Goal: Information Seeking & Learning: Learn about a topic

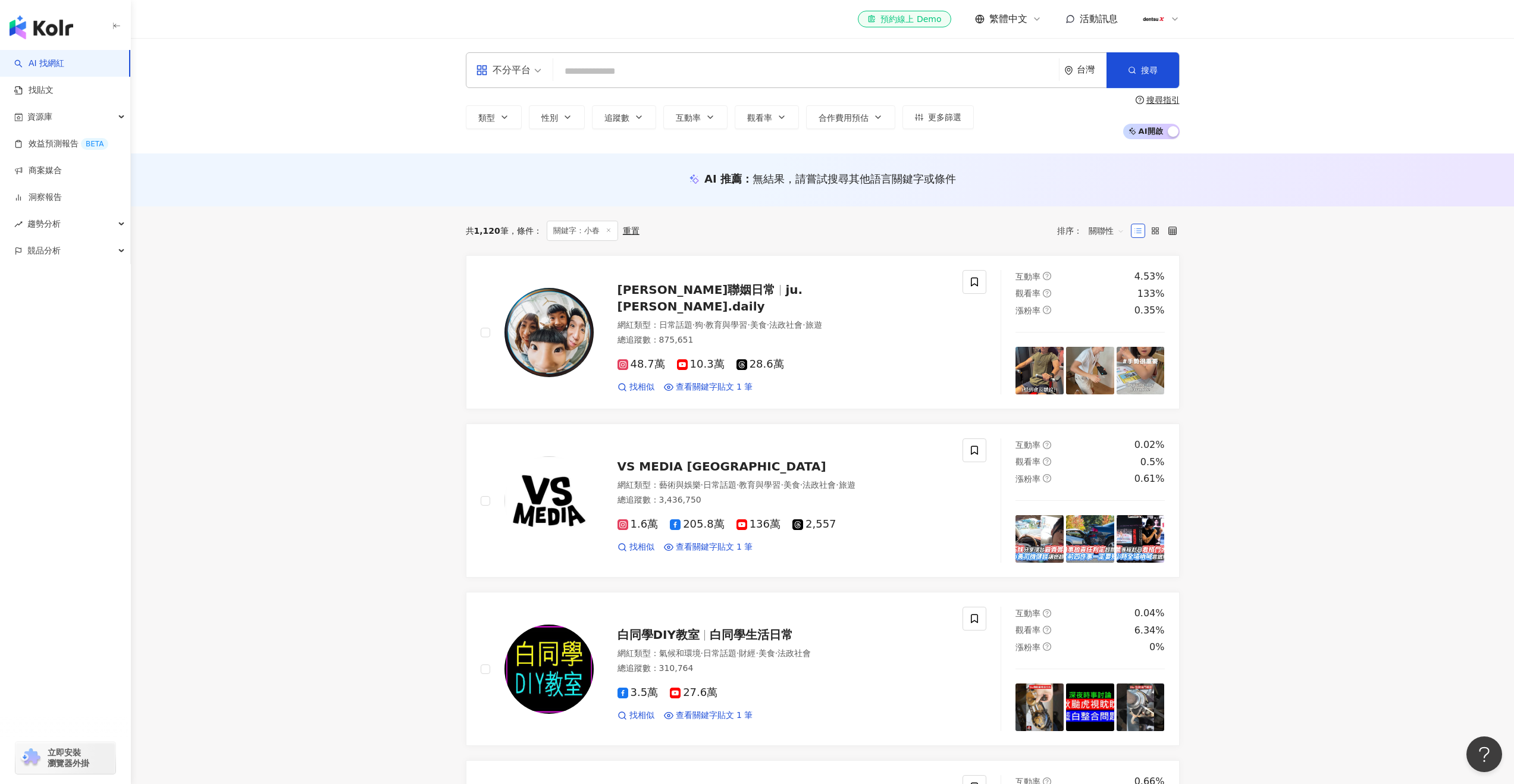
click at [693, 87] on div "不分平台 台灣 搜尋 5868bf52-a0b9-42c5-a2c2-c1e6d897745f 小春 1,238 追蹤者 小春 2,567 追蹤者 小春 11…" at bounding box center [823, 70] width 714 height 36
click at [698, 78] on input "search" at bounding box center [805, 71] width 496 height 23
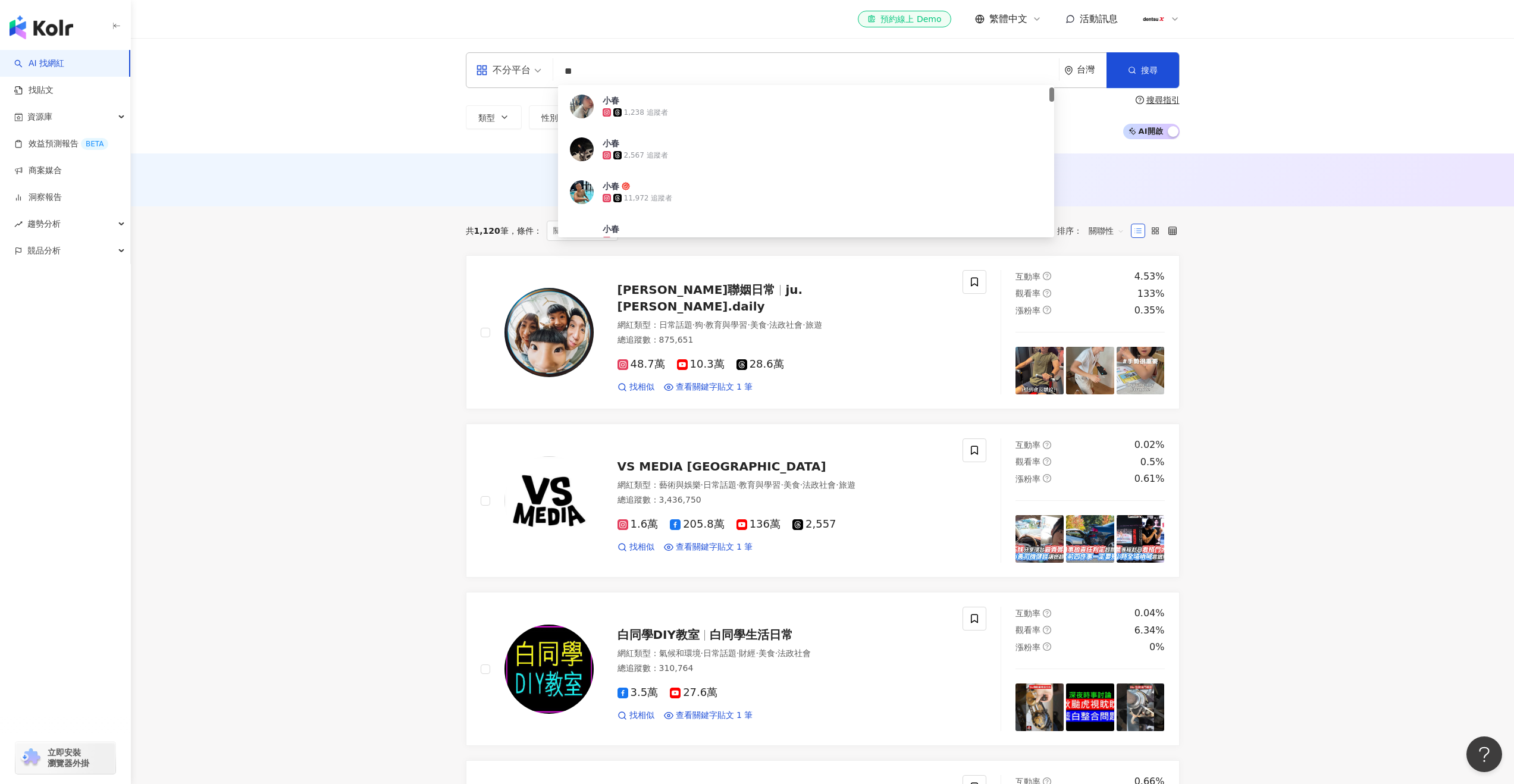
type input "*"
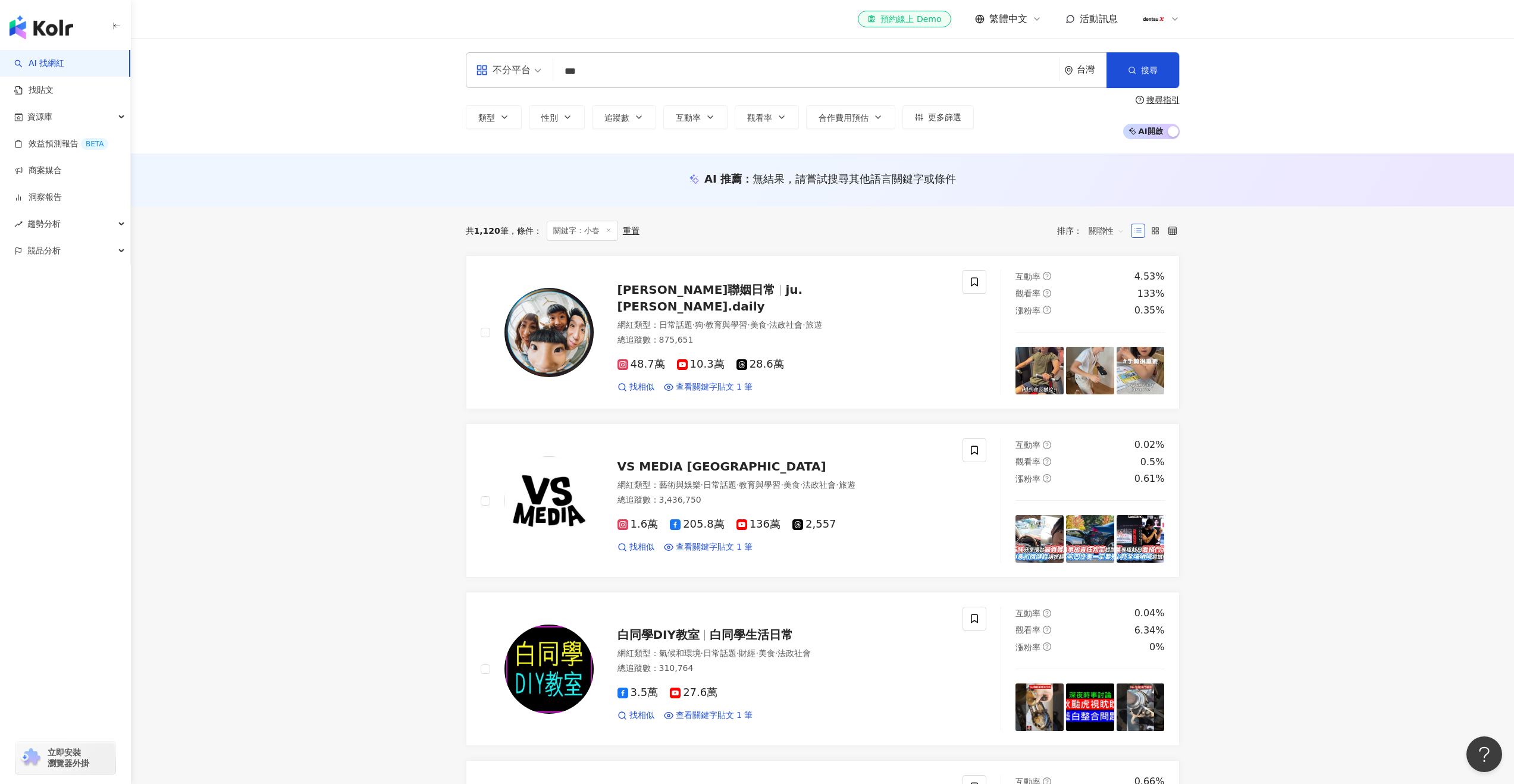
type input "**"
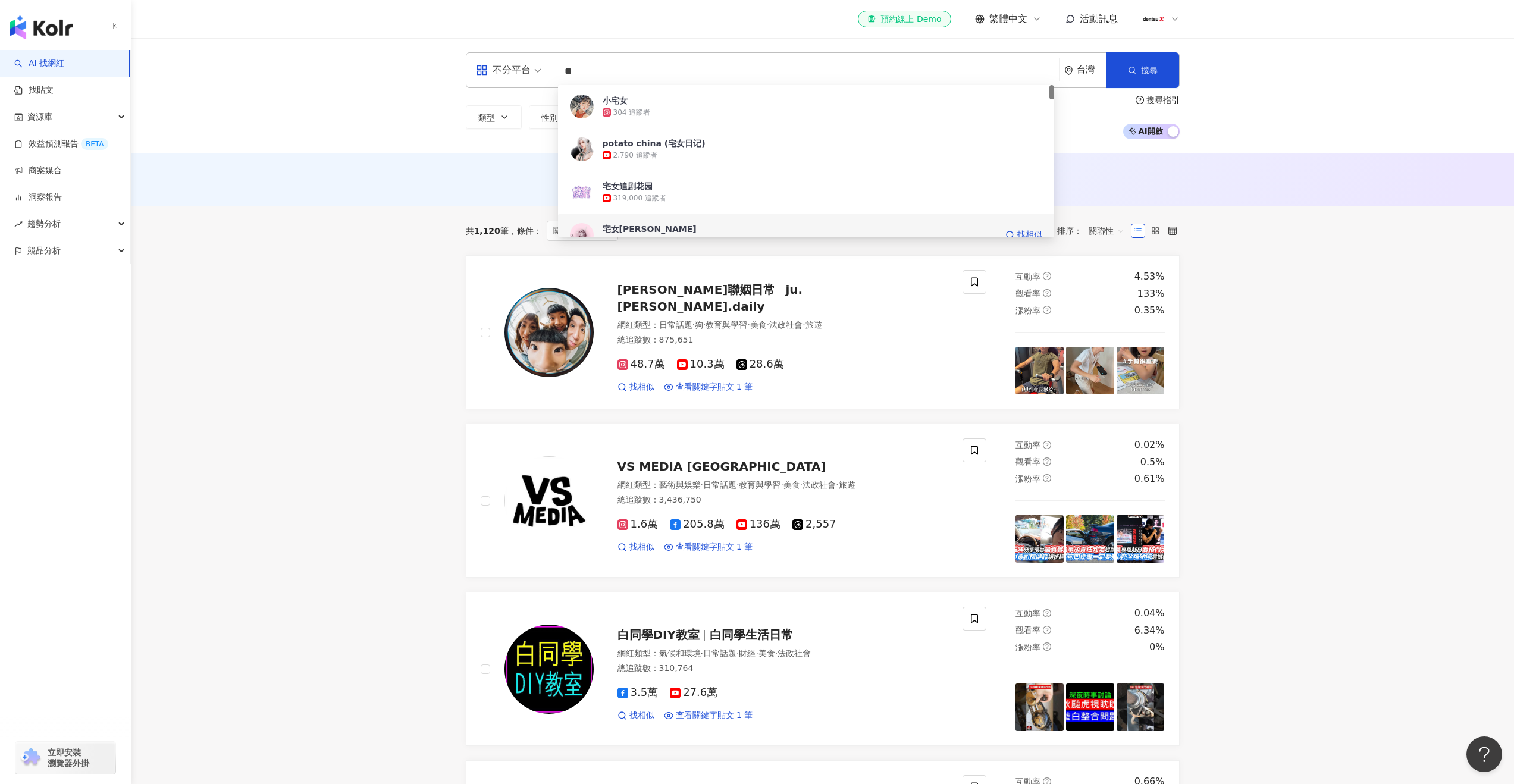
click at [614, 227] on div "宅女小紅" at bounding box center [649, 228] width 94 height 12
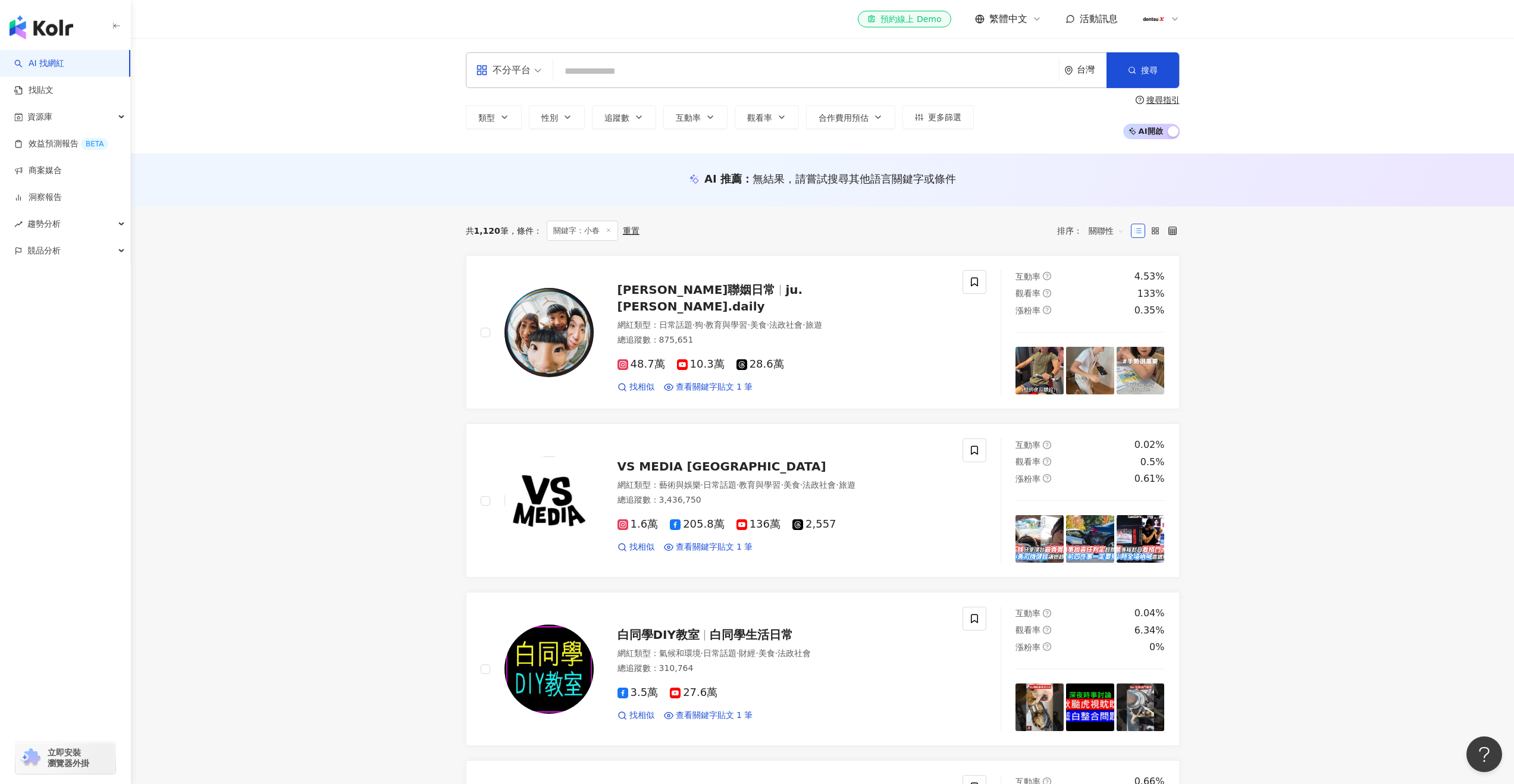
click at [583, 67] on input "search" at bounding box center [805, 71] width 496 height 23
paste input "***"
type input "***"
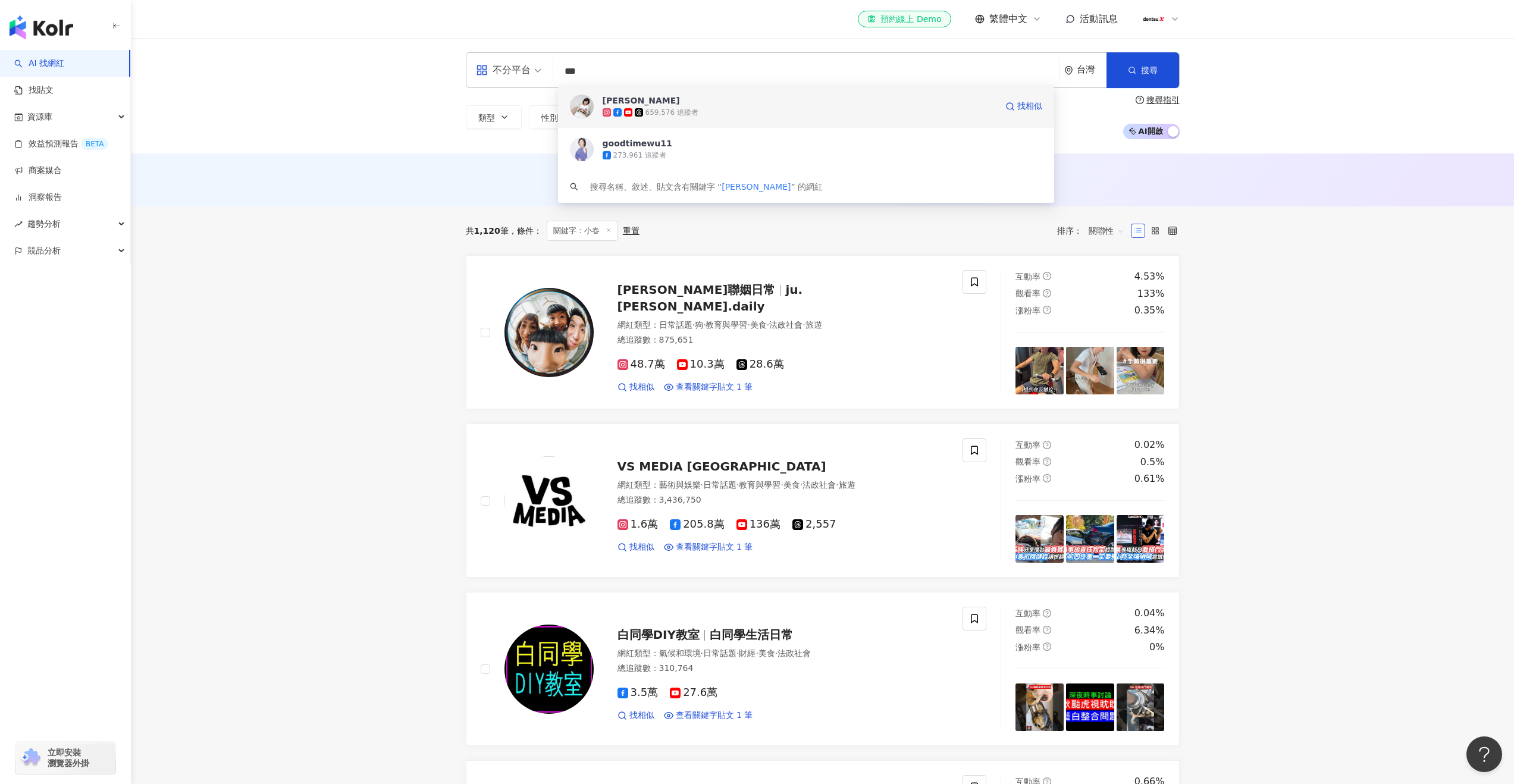
click at [629, 117] on div "659,576 追蹤者" at bounding box center [799, 112] width 394 height 12
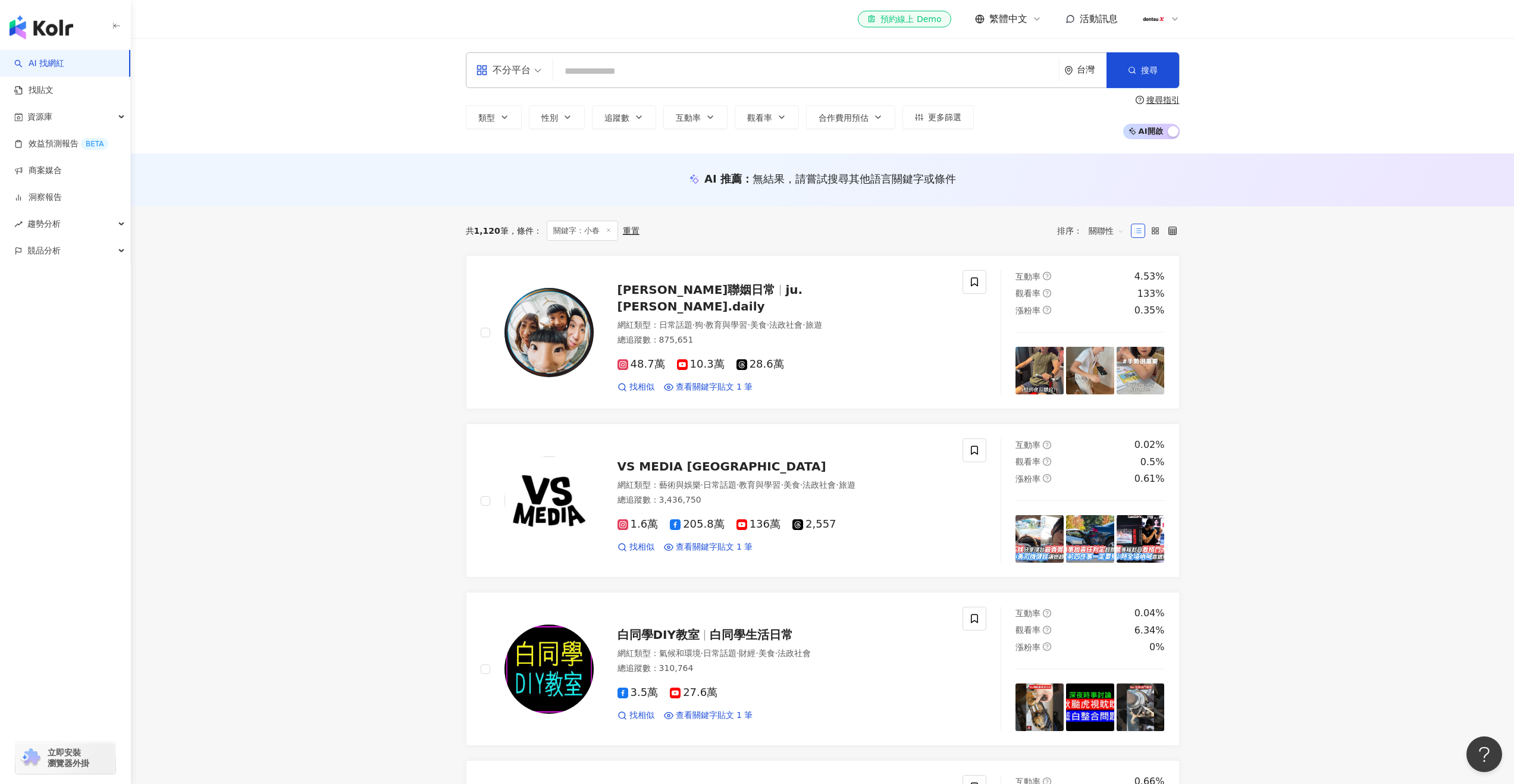
click at [605, 80] on input "search" at bounding box center [805, 71] width 496 height 23
paste input "********"
type input "********"
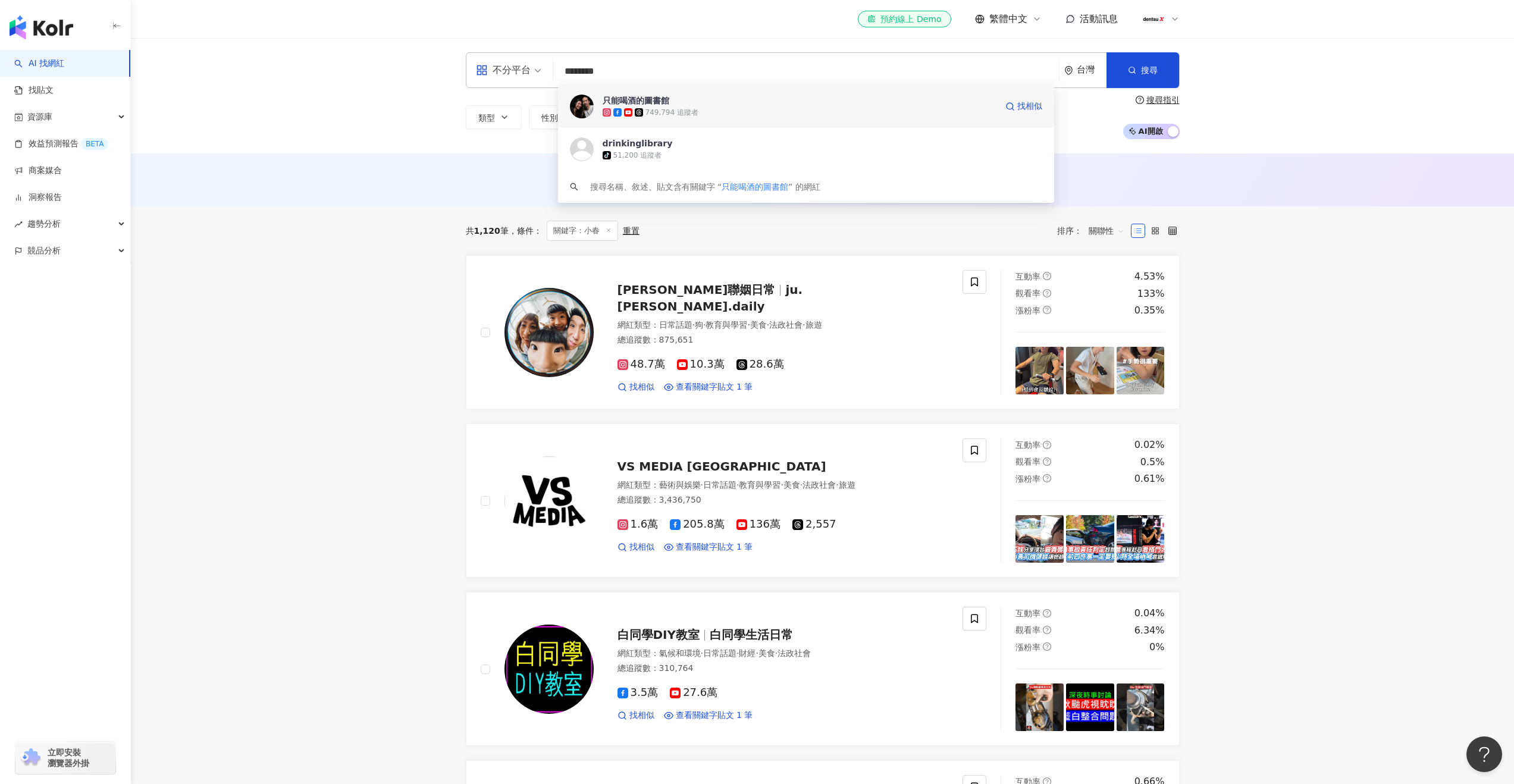
click at [628, 109] on icon at bounding box center [628, 112] width 8 height 8
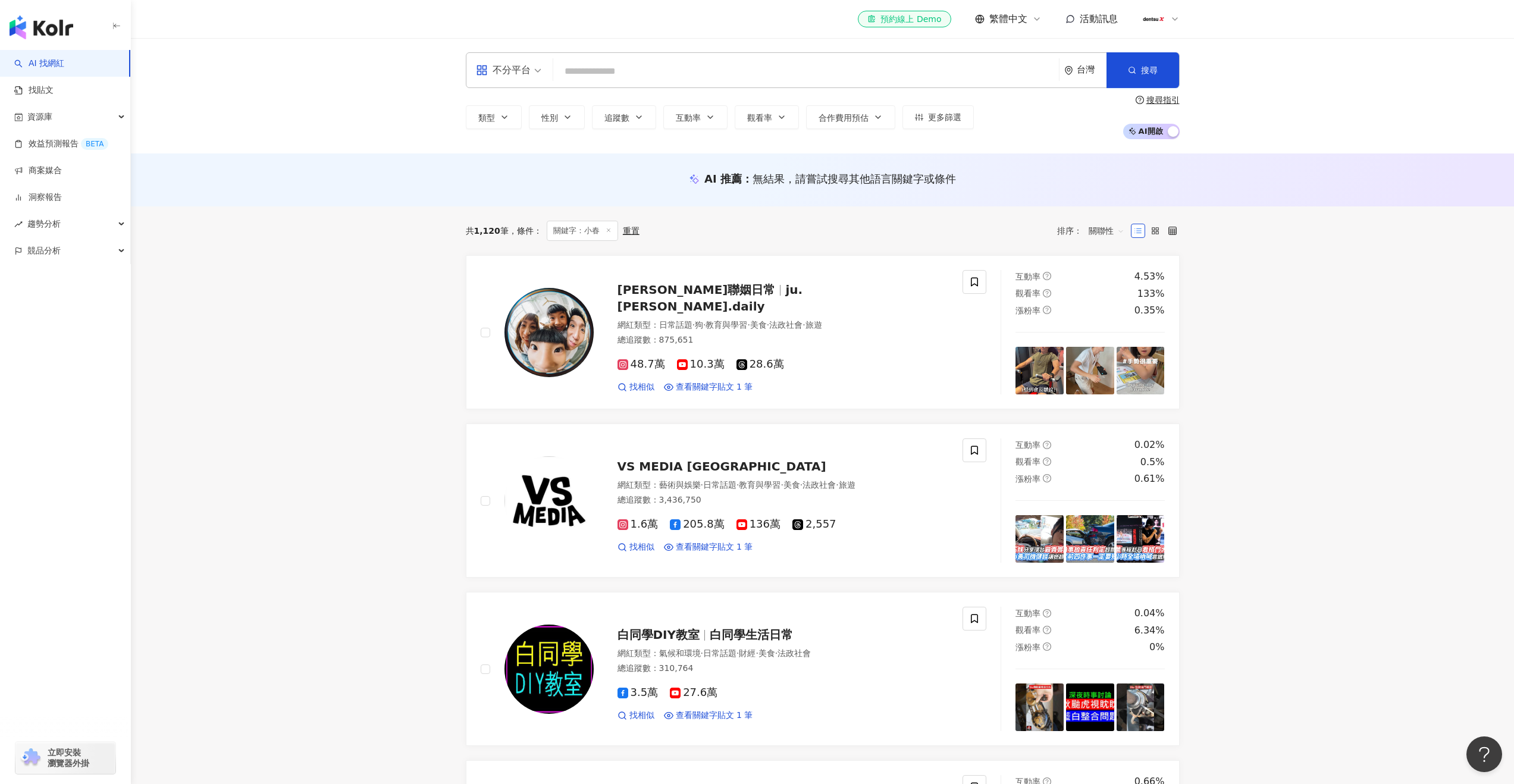
click at [678, 76] on input "search" at bounding box center [805, 71] width 496 height 23
type input "*"
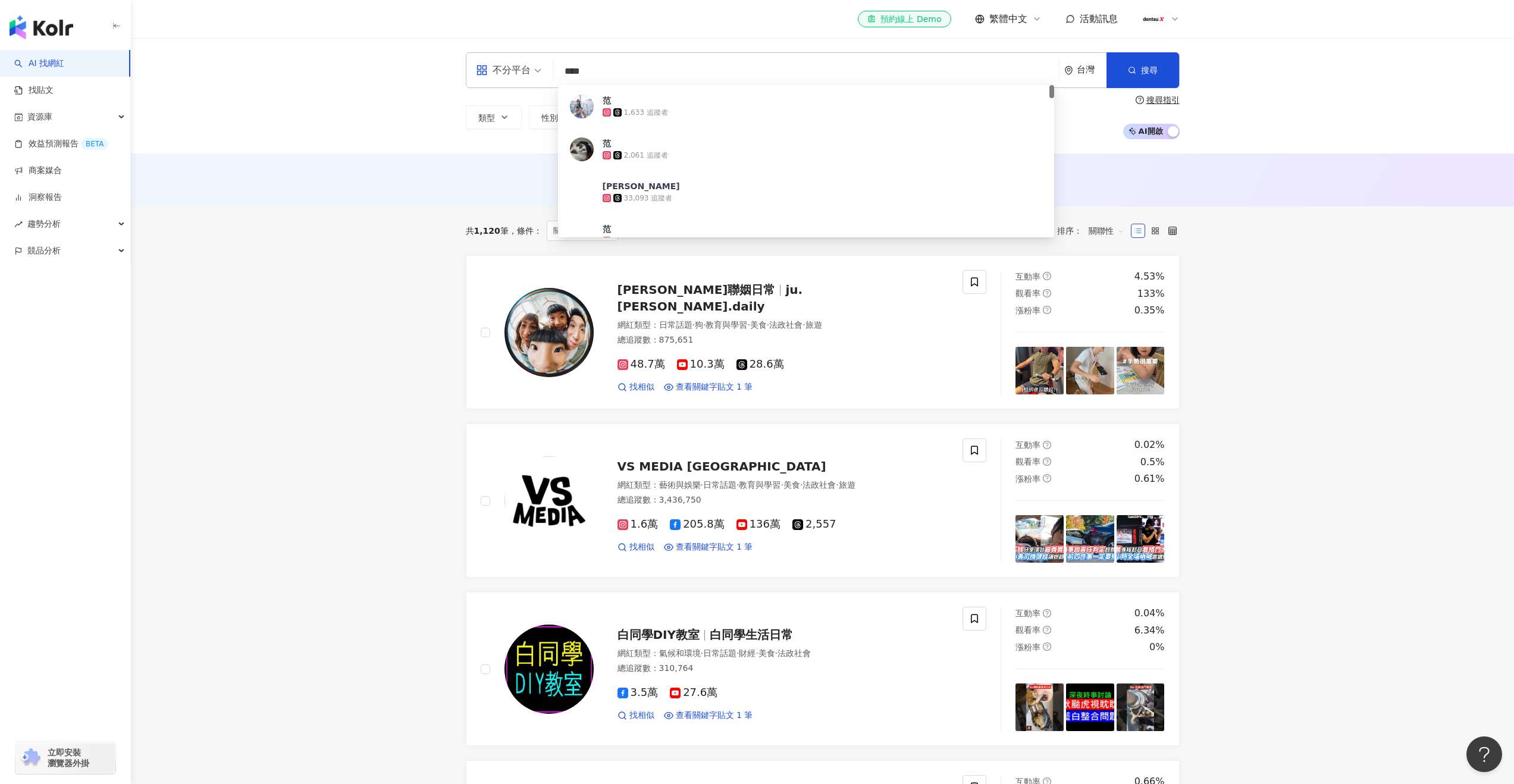
type input "***"
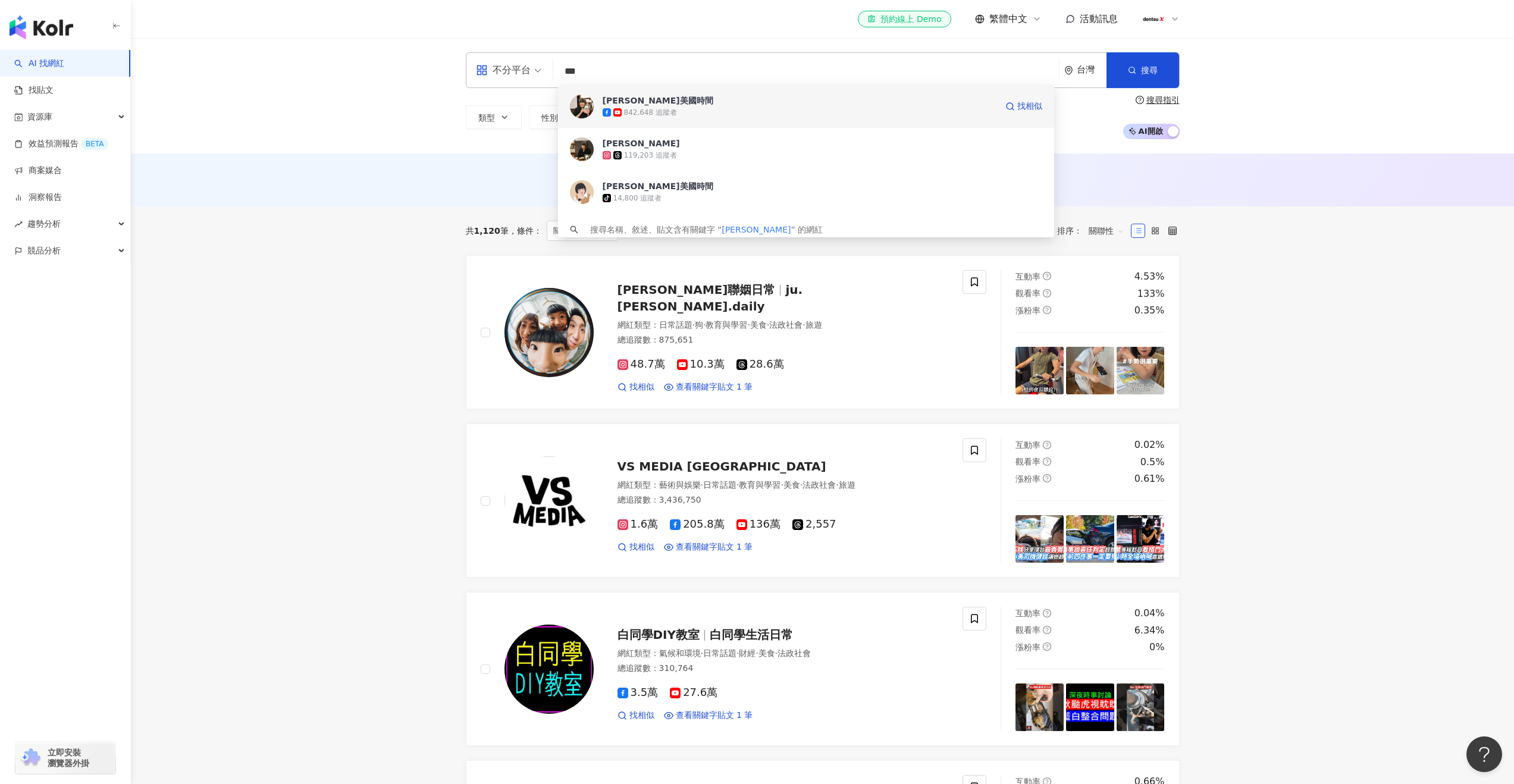
click at [721, 100] on span "范琪斐的美國時間" at bounding box center [799, 100] width 394 height 12
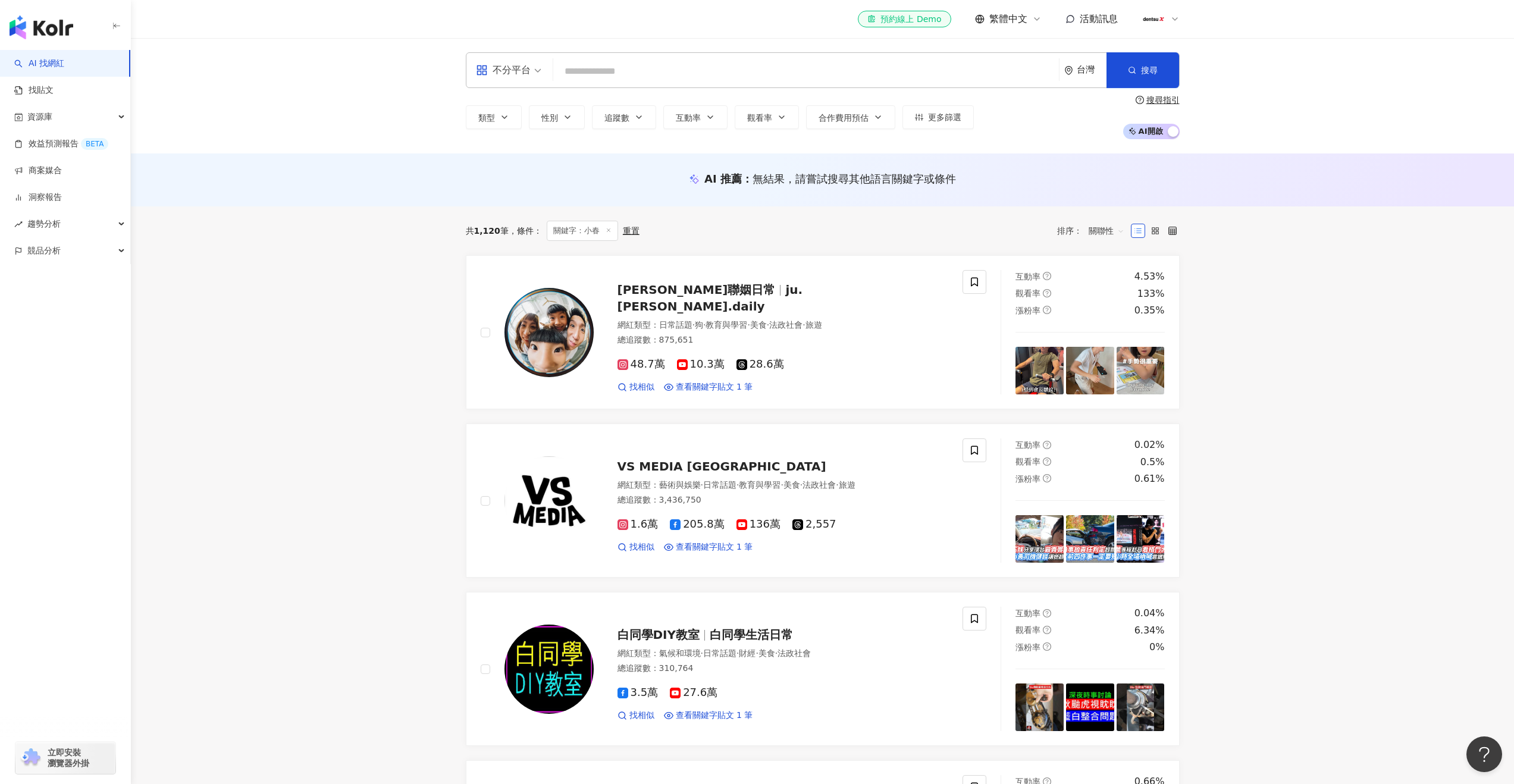
click at [680, 66] on input "search" at bounding box center [805, 71] width 496 height 23
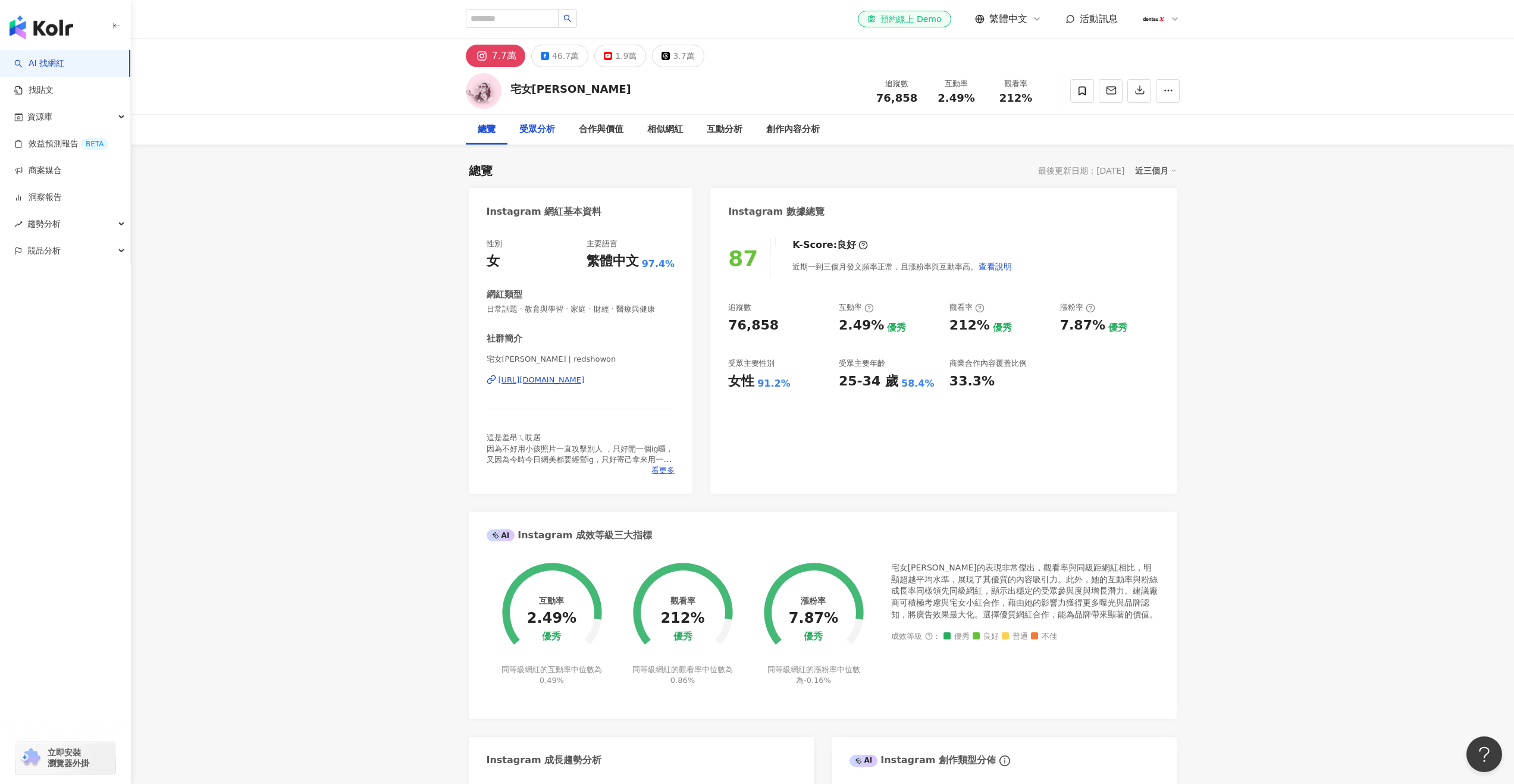
click at [547, 131] on div "受眾分析" at bounding box center [537, 129] width 36 height 14
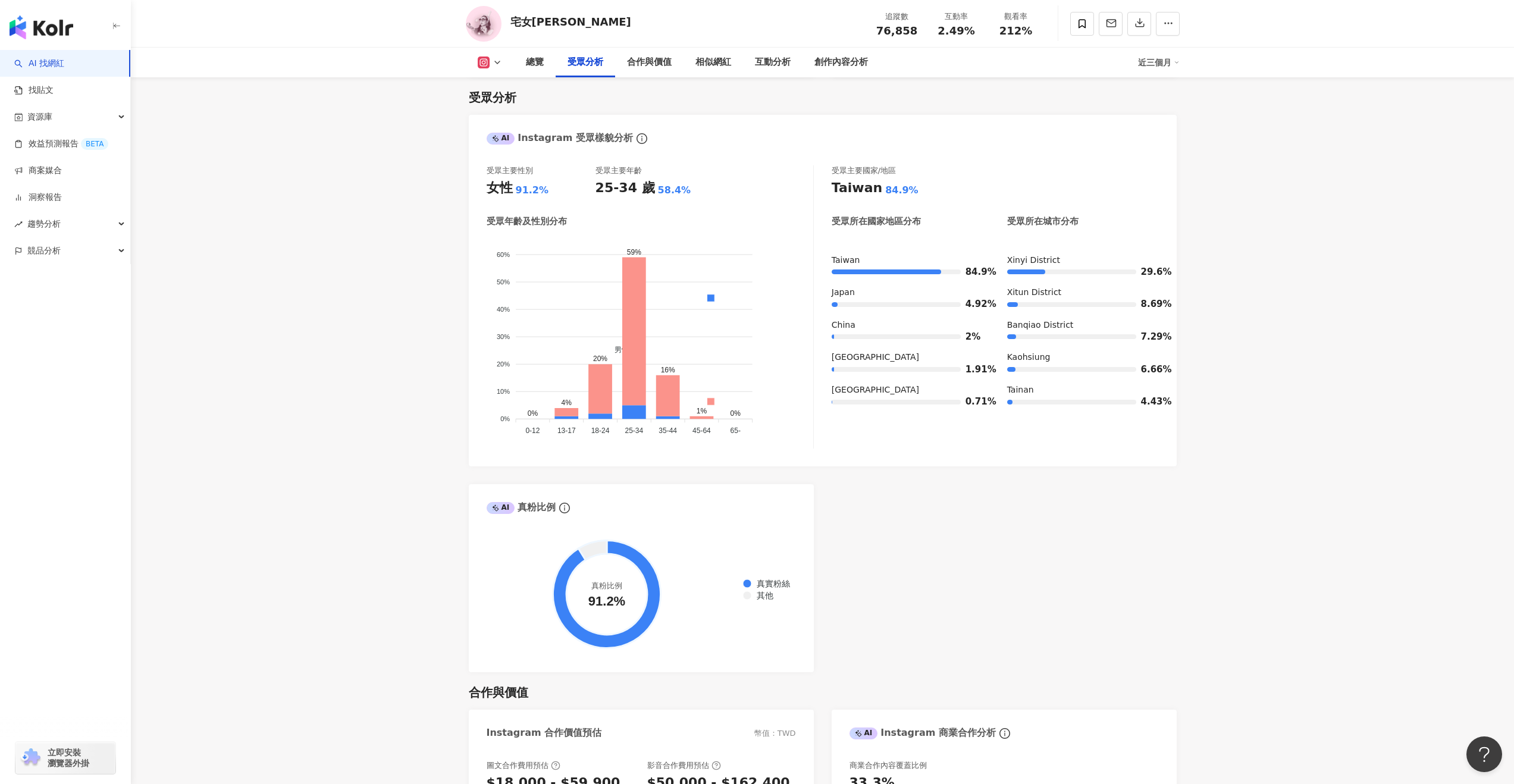
click at [495, 68] on div "總覽 受眾分析 合作與價值 相似網紅 互動分析 創作內容分析 近三個月" at bounding box center [823, 62] width 714 height 30
click at [495, 59] on icon at bounding box center [497, 63] width 10 height 10
click at [499, 118] on button "Facebook" at bounding box center [509, 111] width 72 height 17
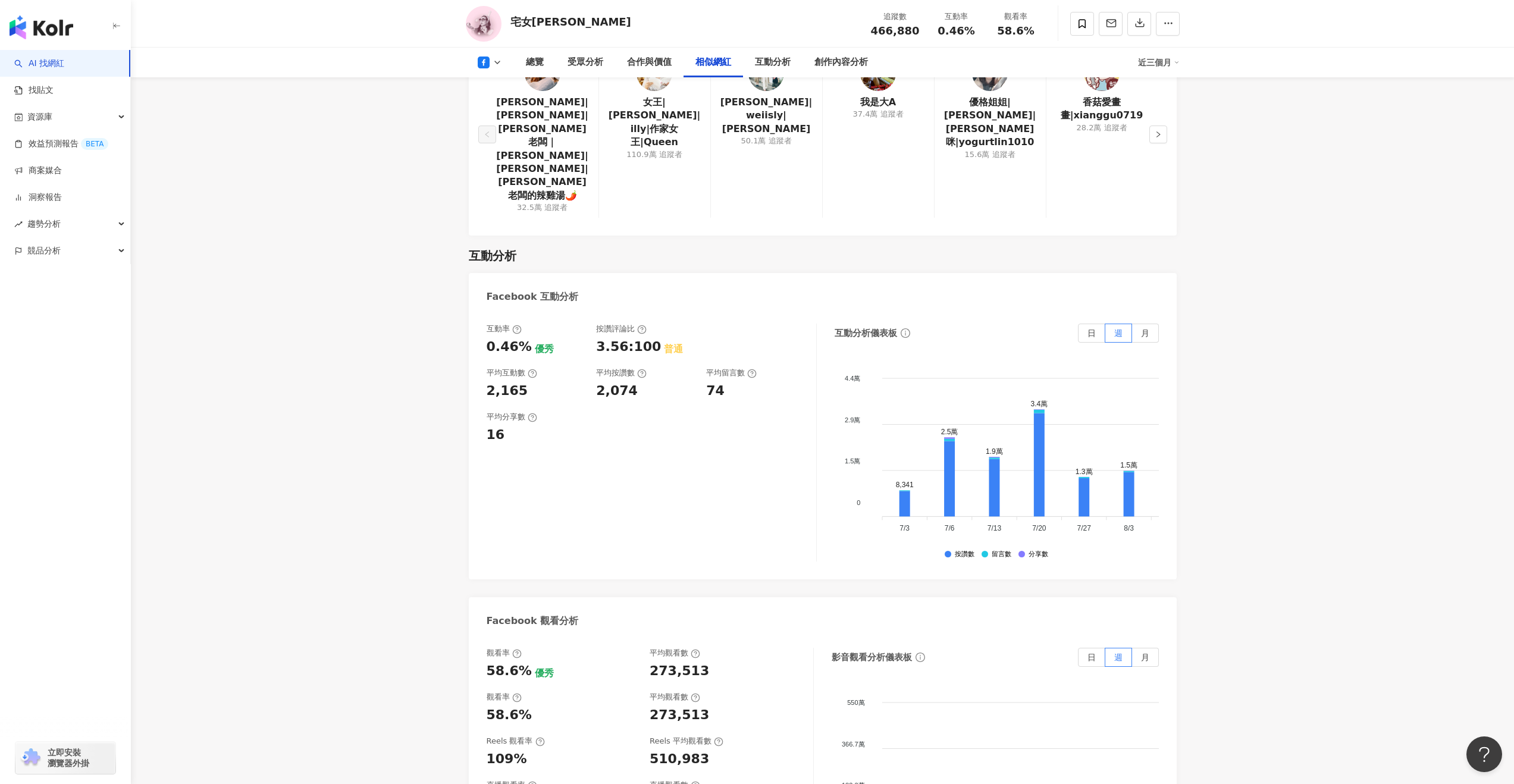
scroll to position [1818, 0]
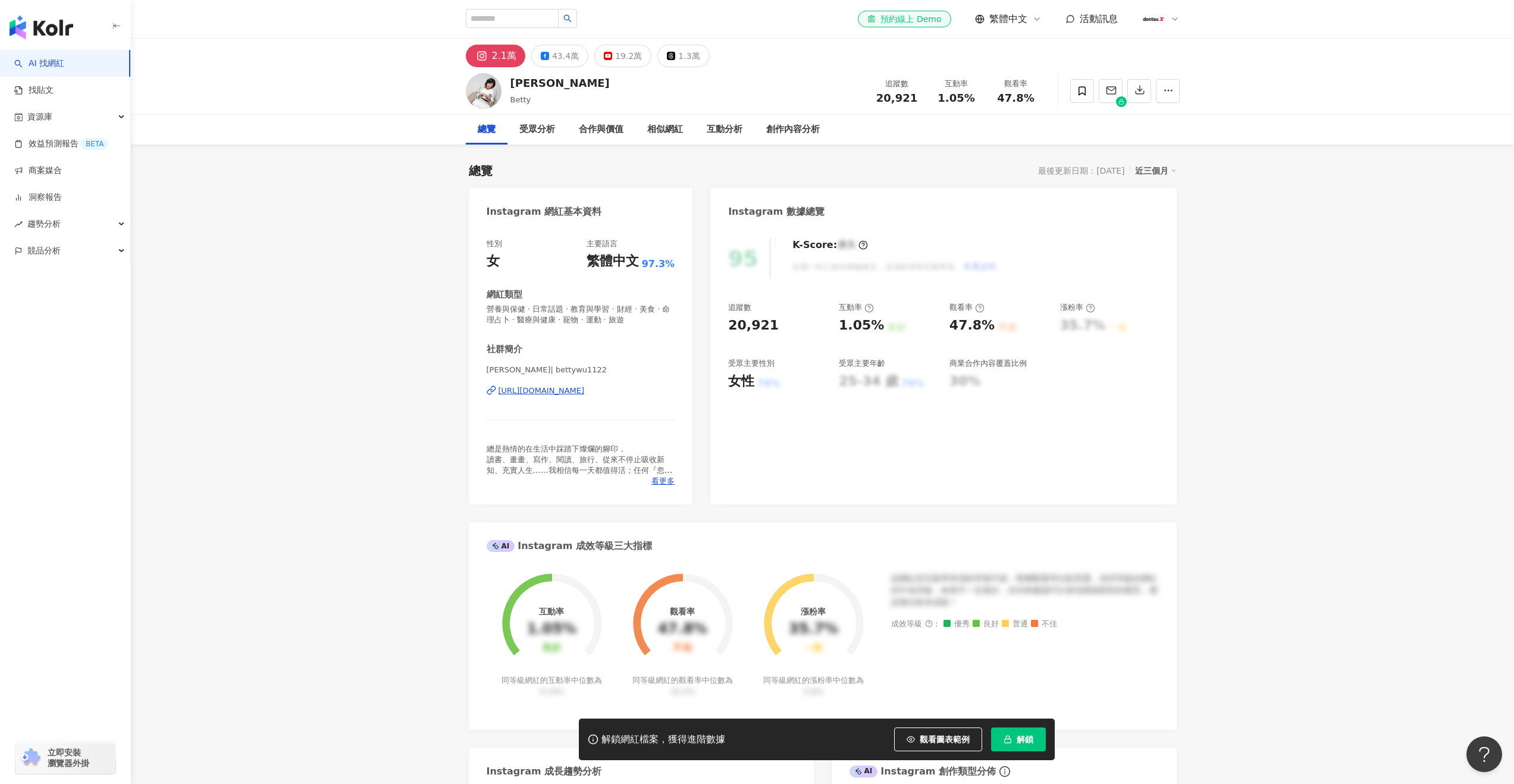
click at [1032, 745] on button "解鎖" at bounding box center [1019, 739] width 55 height 24
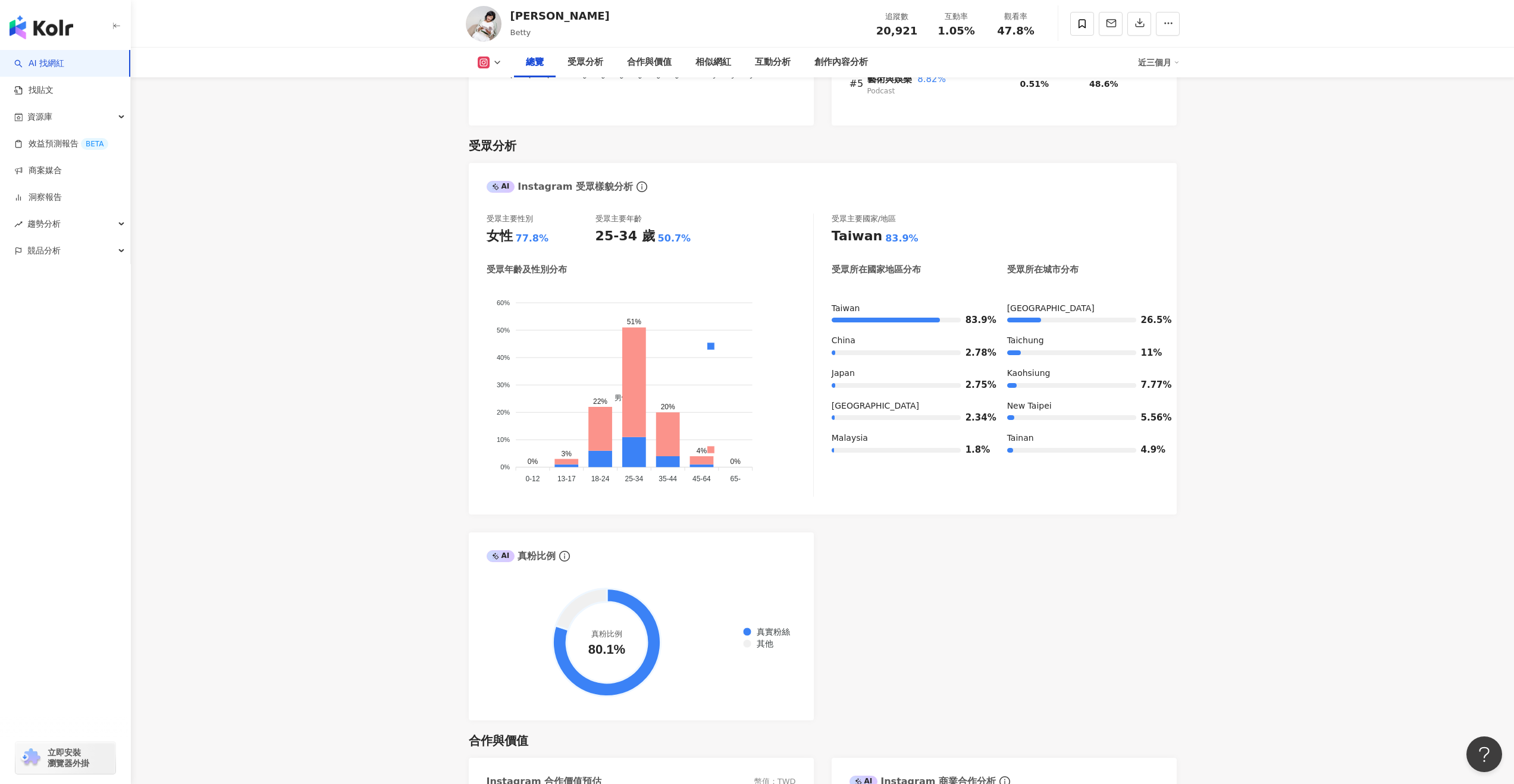
scroll to position [1058, 0]
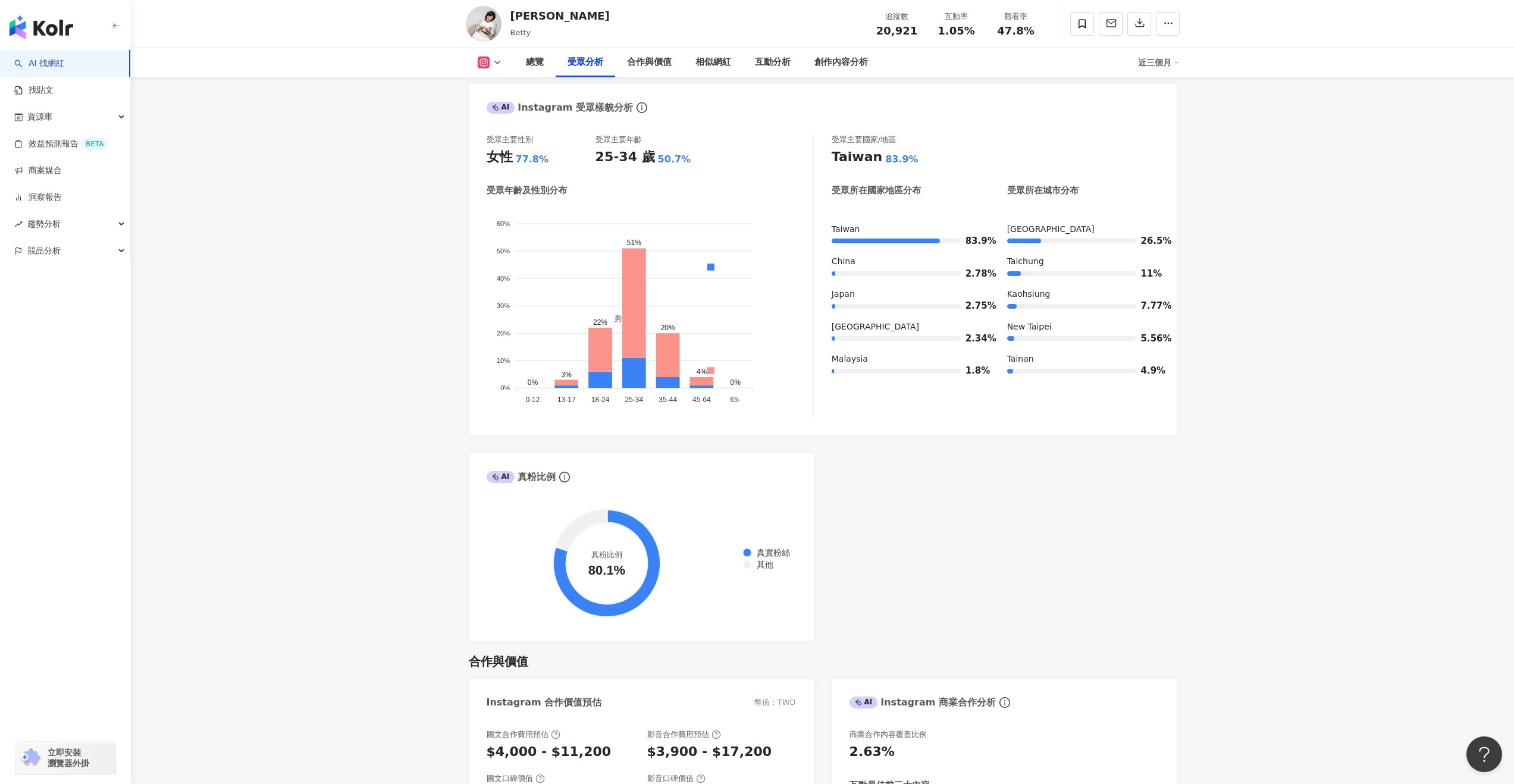
click at [486, 63] on icon at bounding box center [484, 63] width 7 height 7
click at [503, 118] on button "Facebook" at bounding box center [509, 111] width 72 height 17
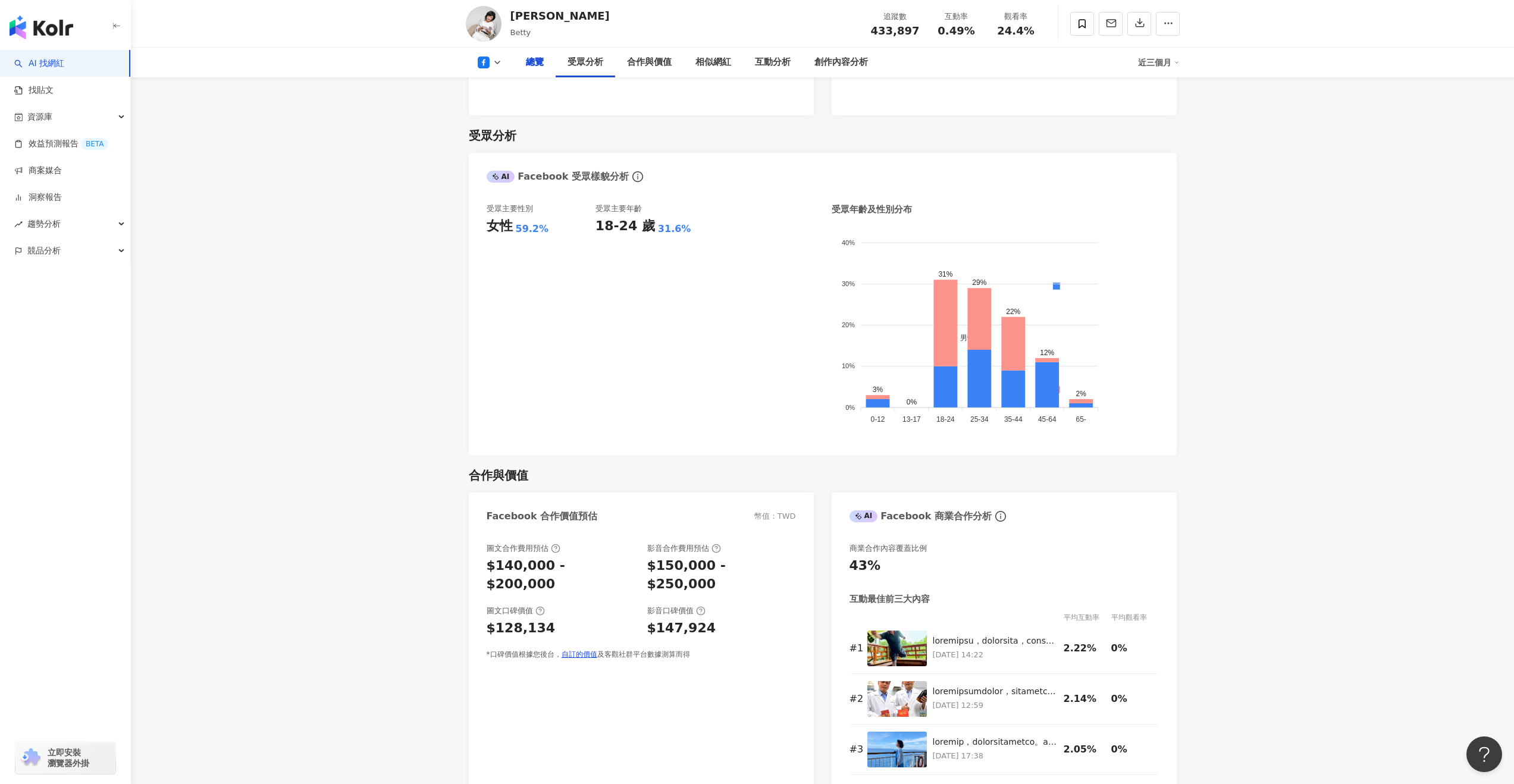
scroll to position [950, 0]
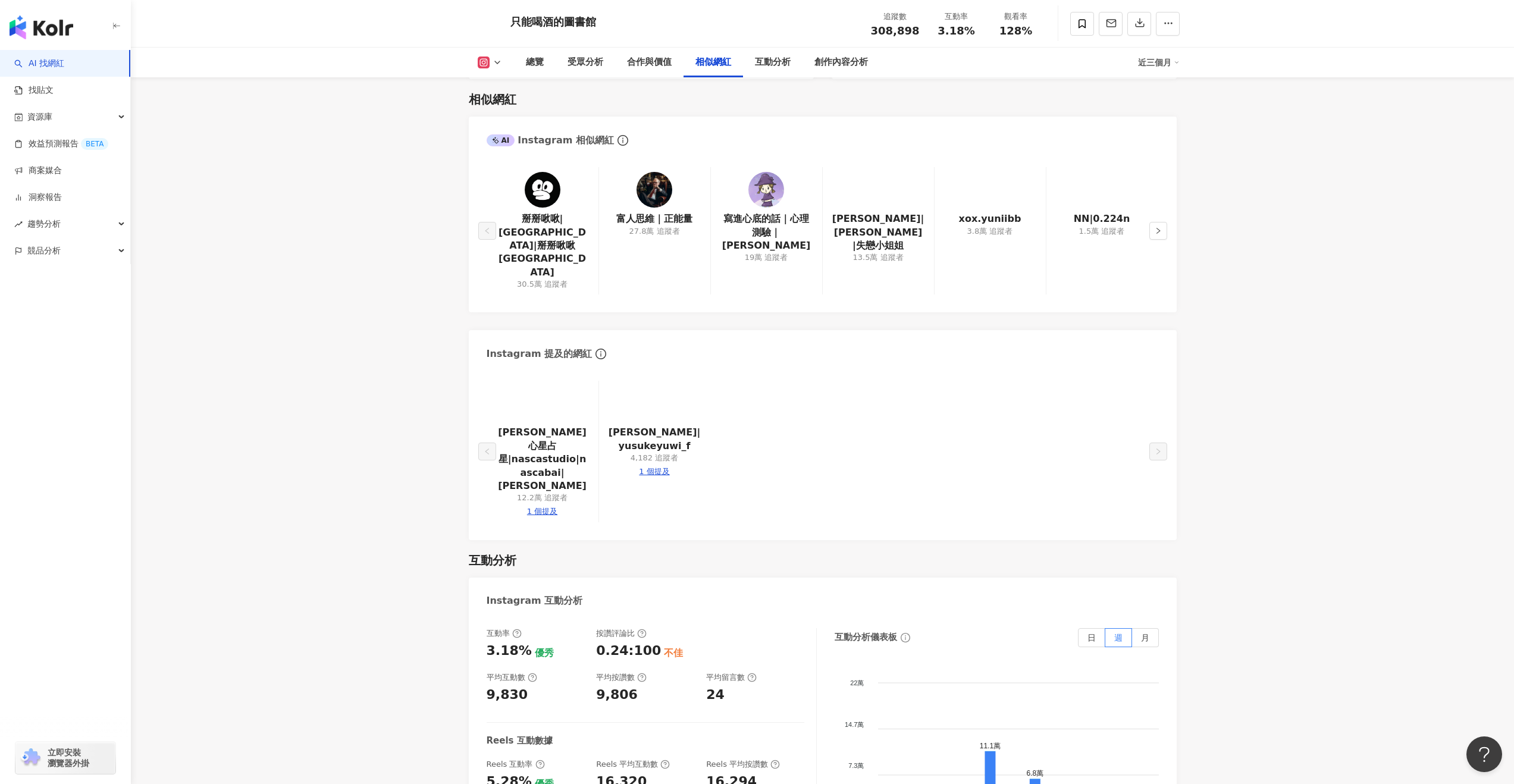
scroll to position [2024, 0]
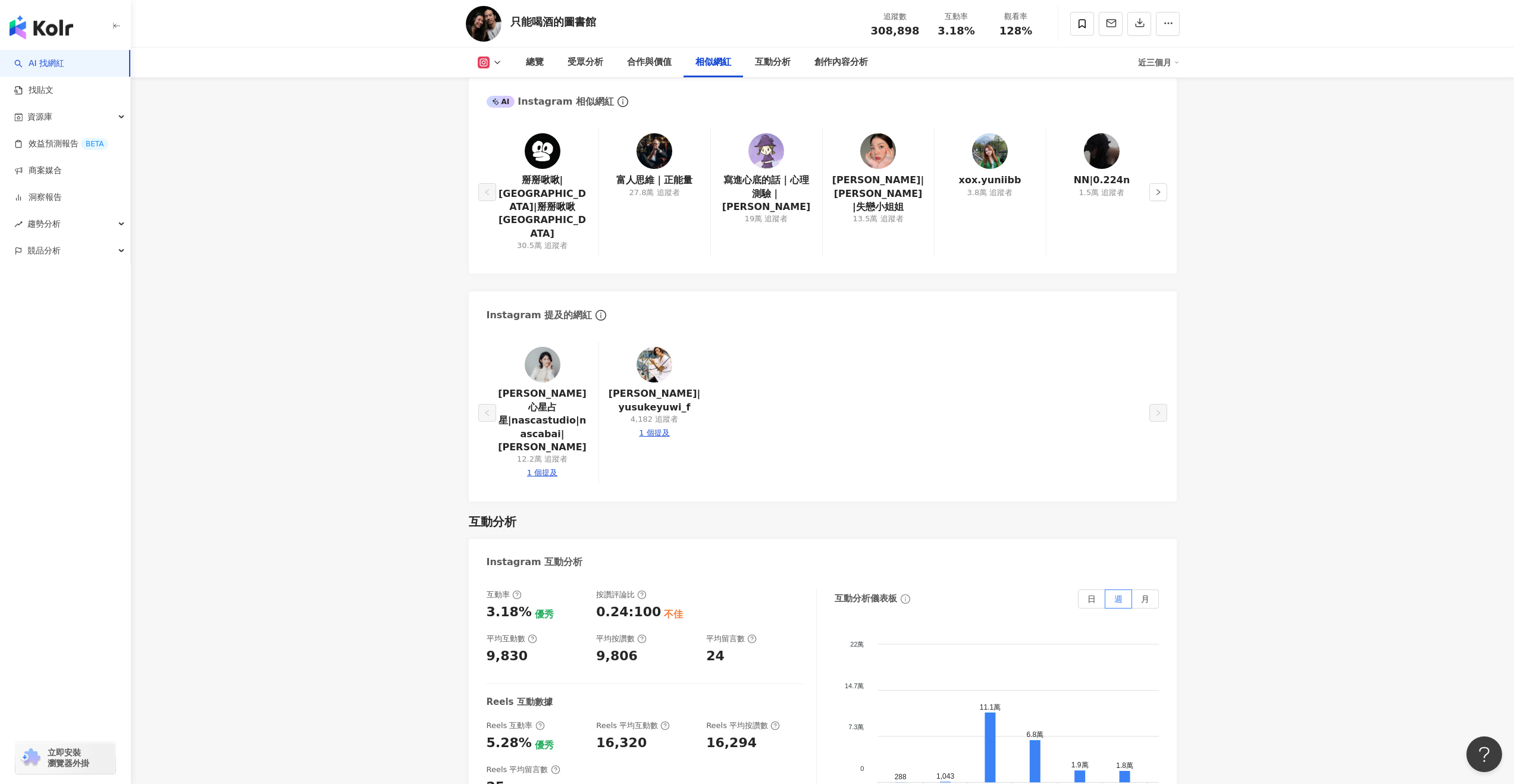
click at [495, 61] on icon at bounding box center [497, 63] width 10 height 10
click at [508, 134] on button "YouTube" at bounding box center [509, 139] width 72 height 17
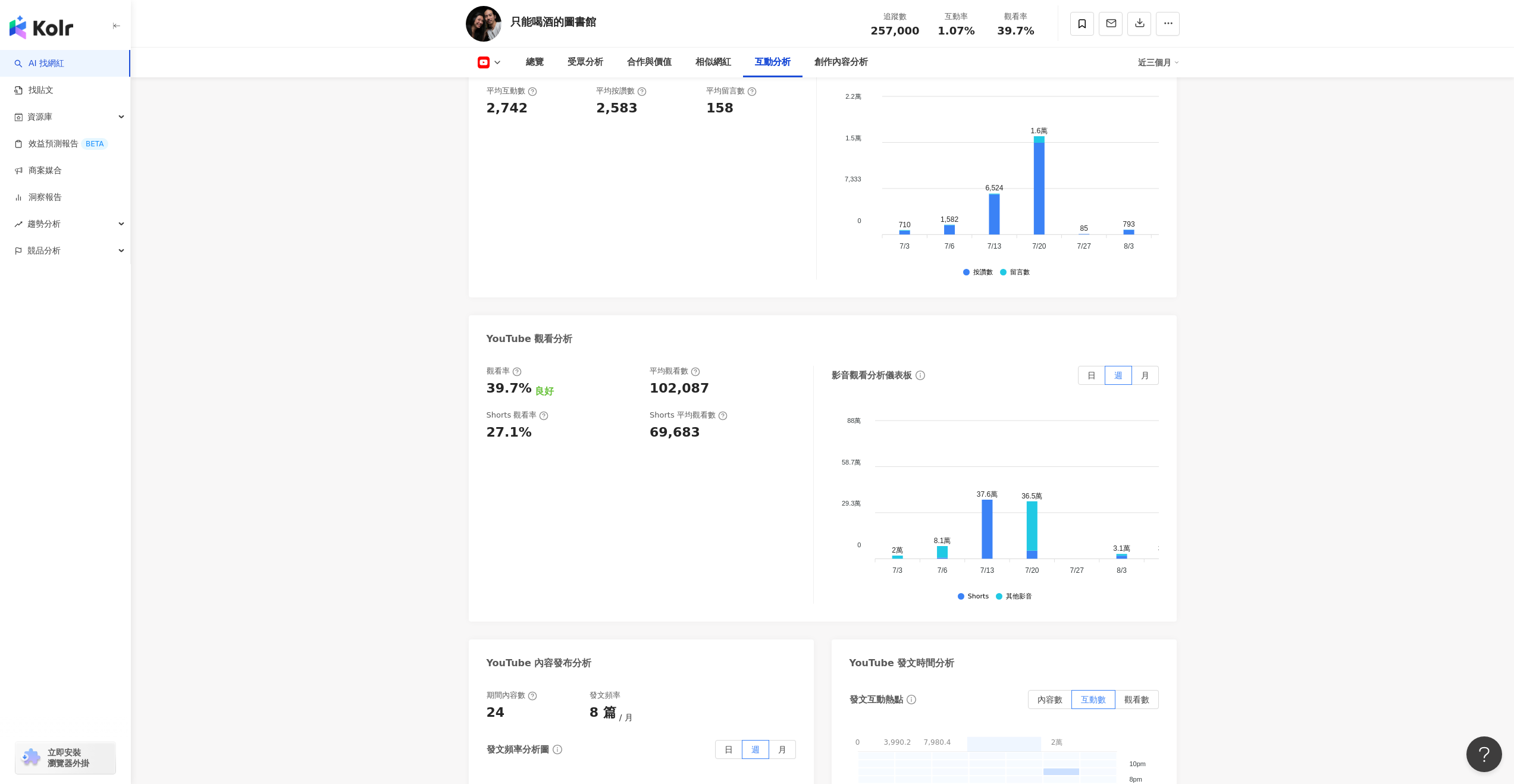
scroll to position [2075, 0]
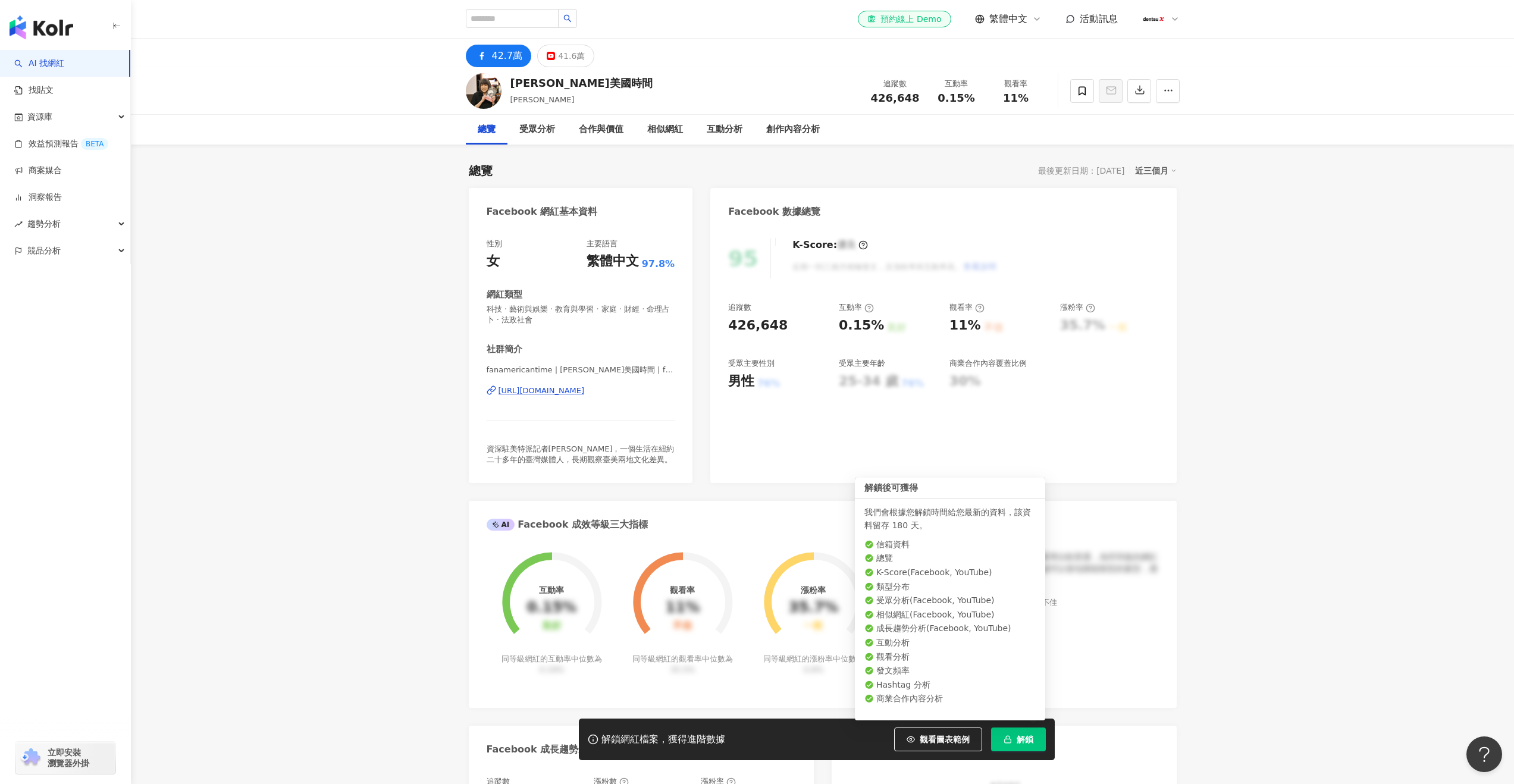
click at [1041, 733] on button "解鎖" at bounding box center [1019, 739] width 55 height 24
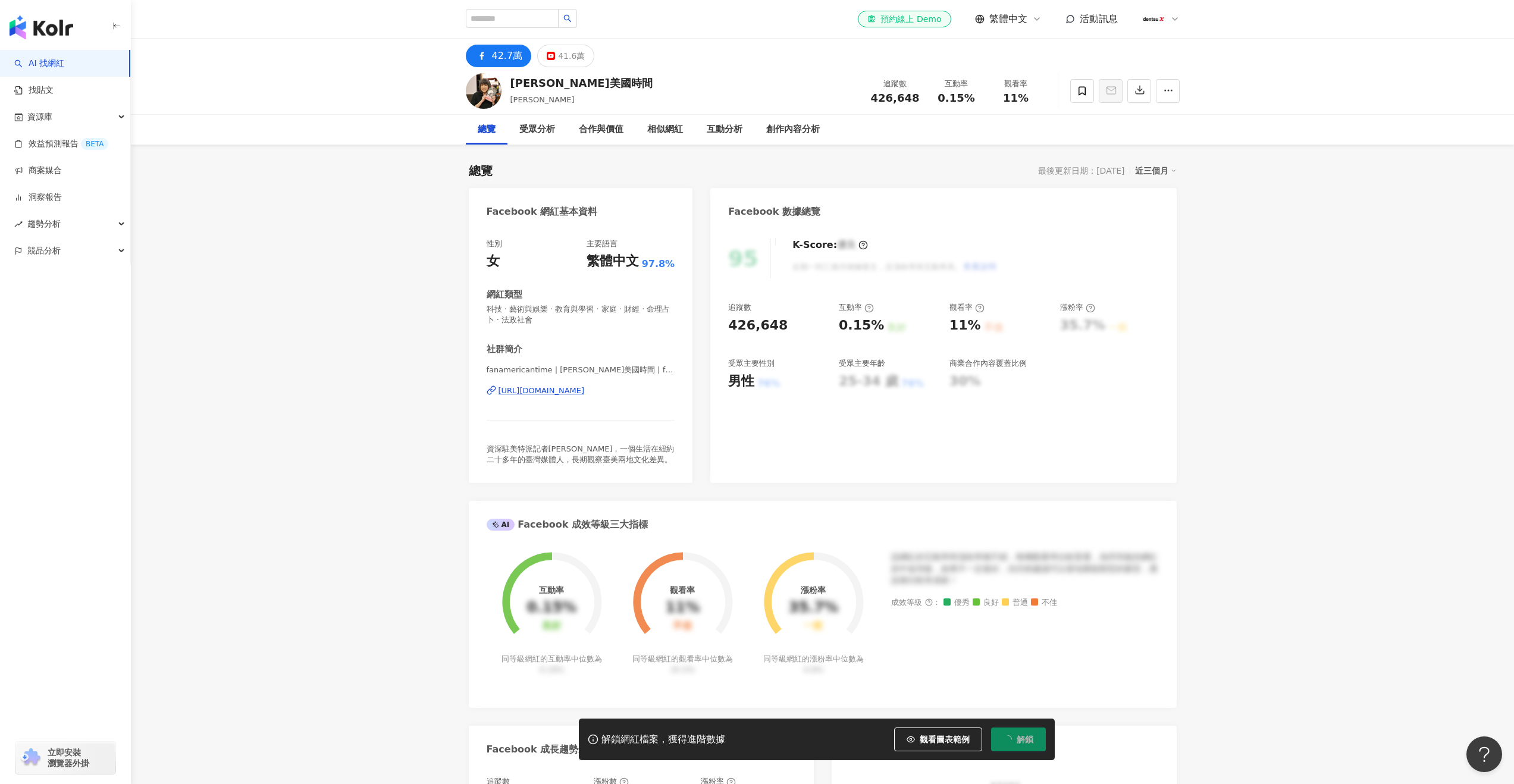
click at [585, 393] on div "https://www.facebook.com/264112860604956" at bounding box center [541, 391] width 86 height 11
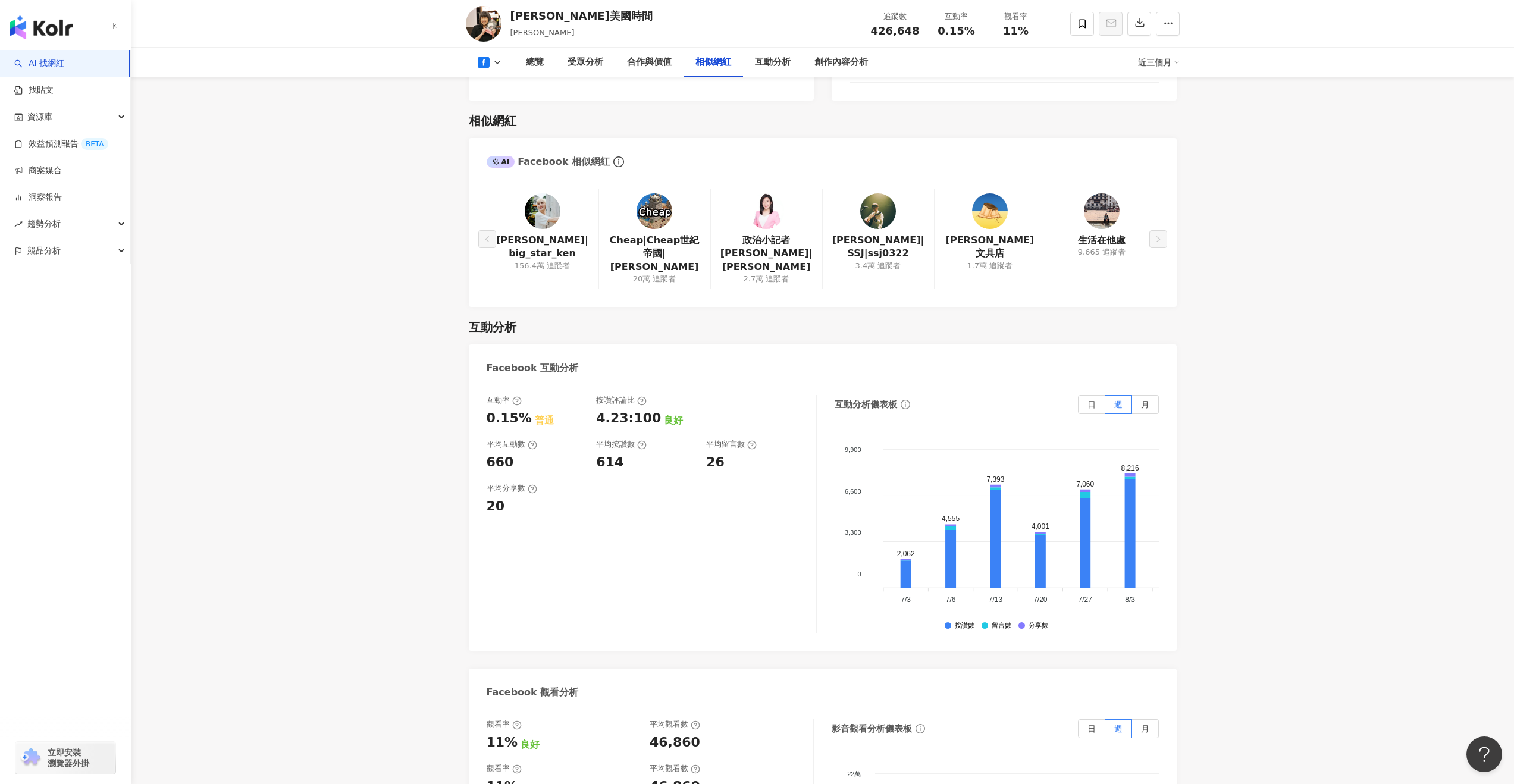
scroll to position [1646, 0]
click at [495, 69] on div "總覽 受眾分析 合作與價值 相似網紅 互動分析 創作內容分析 近三個月" at bounding box center [823, 62] width 714 height 30
click at [495, 65] on icon at bounding box center [497, 63] width 10 height 10
click at [496, 107] on button "YouTube" at bounding box center [509, 111] width 72 height 17
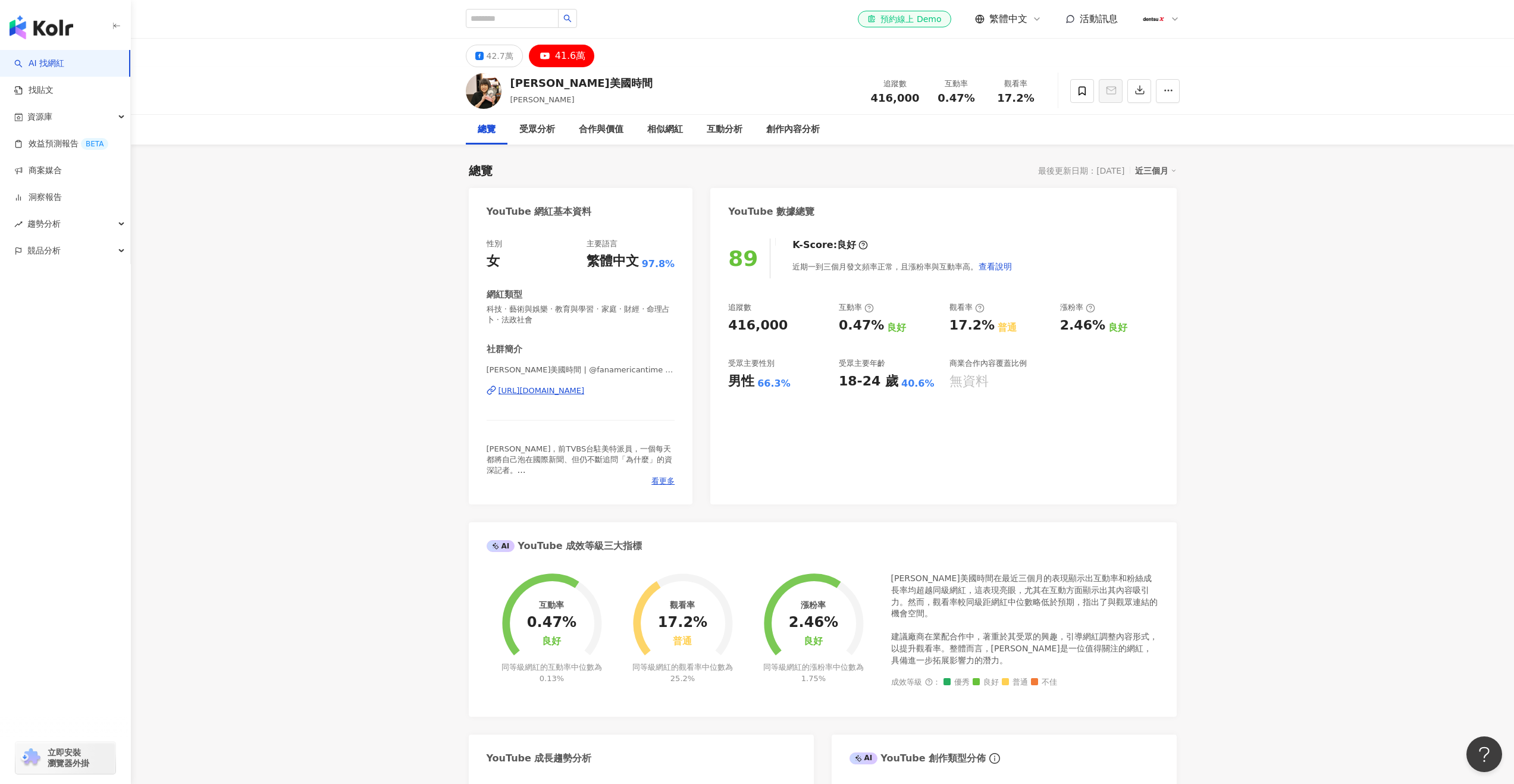
click at [560, 89] on div "范琪斐的美國時間" at bounding box center [581, 83] width 142 height 15
copy div "范琪斐的美國時間"
click at [535, 19] on input "search" at bounding box center [512, 19] width 93 height 19
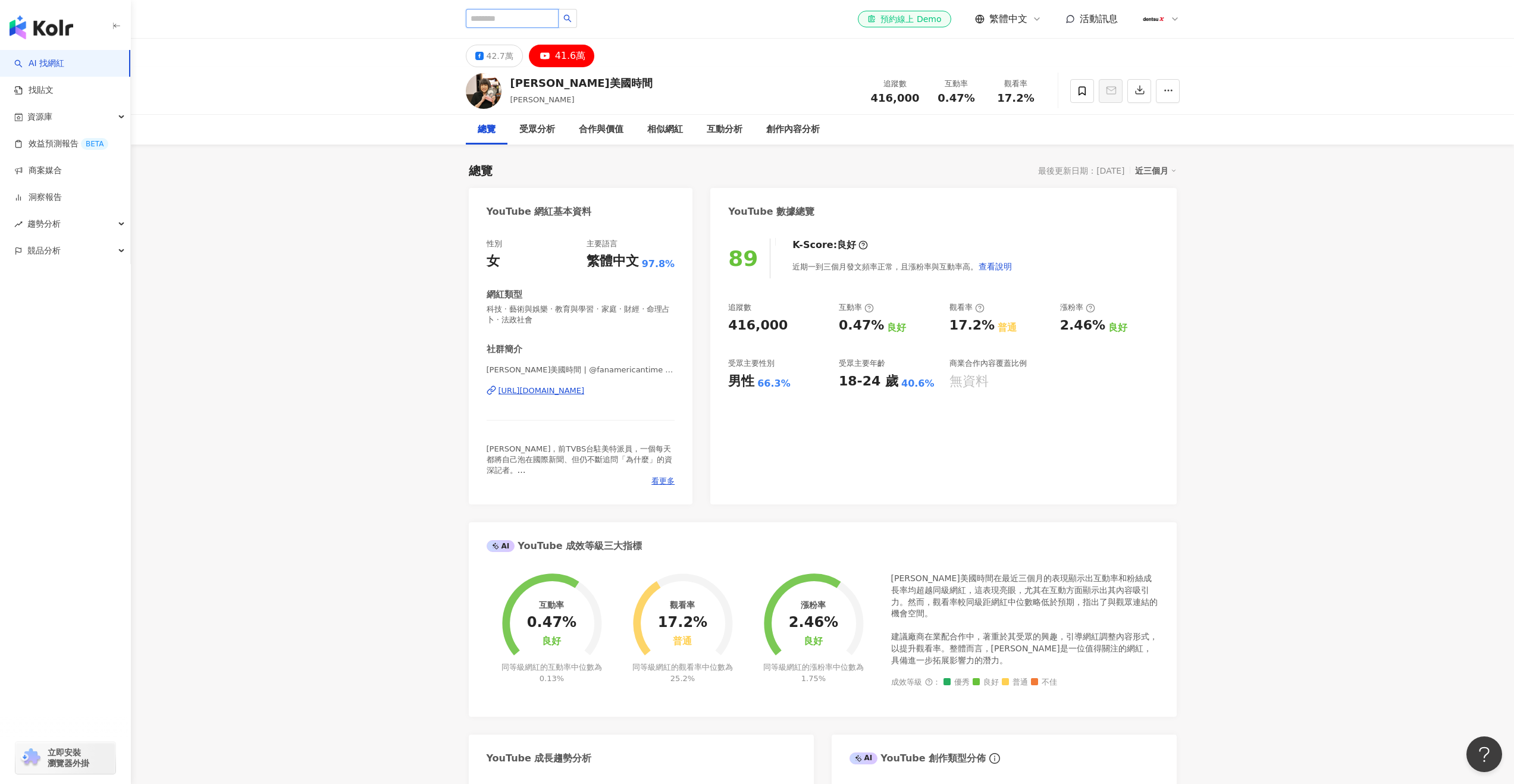
type input "*"
type input "***"
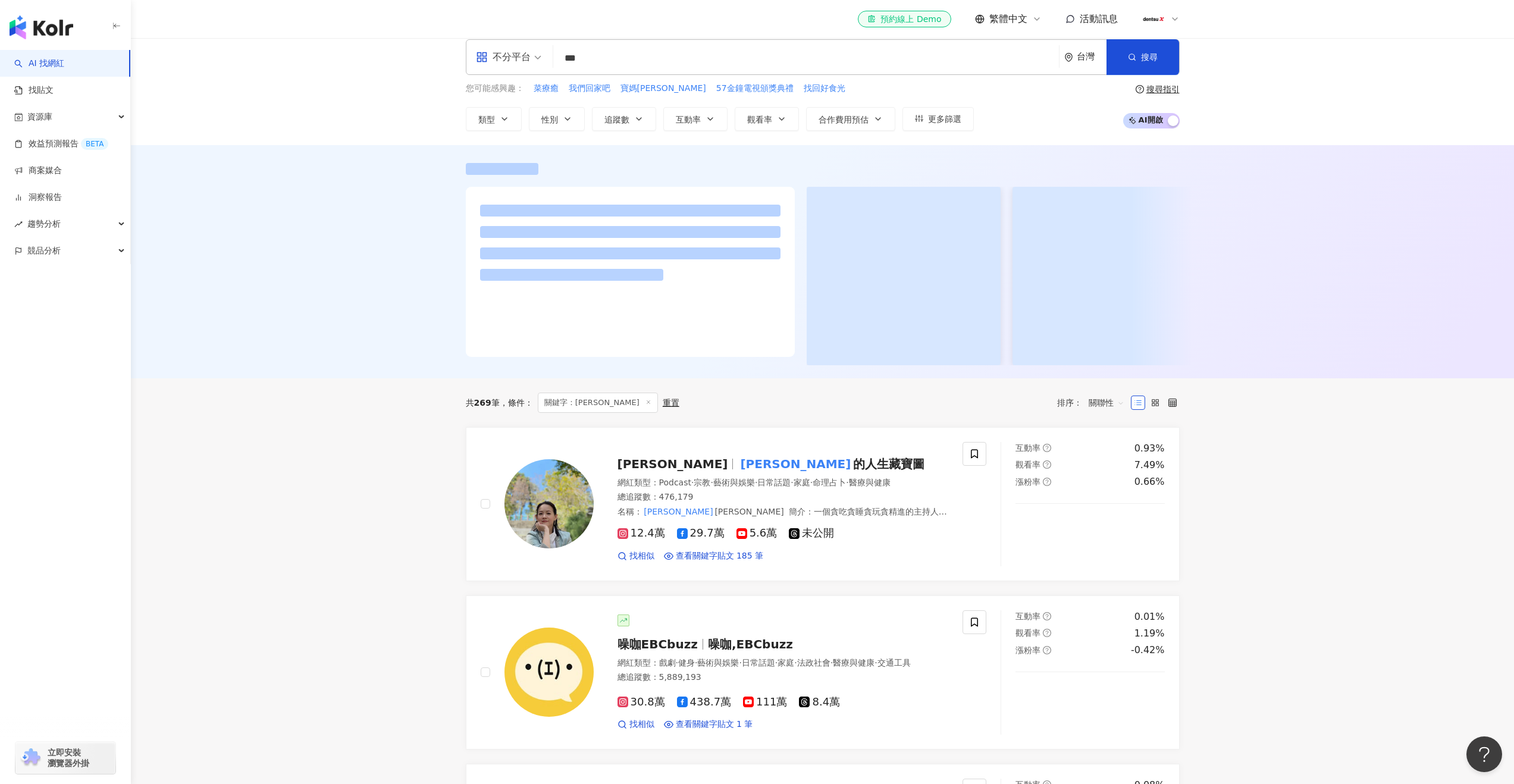
scroll to position [14, 0]
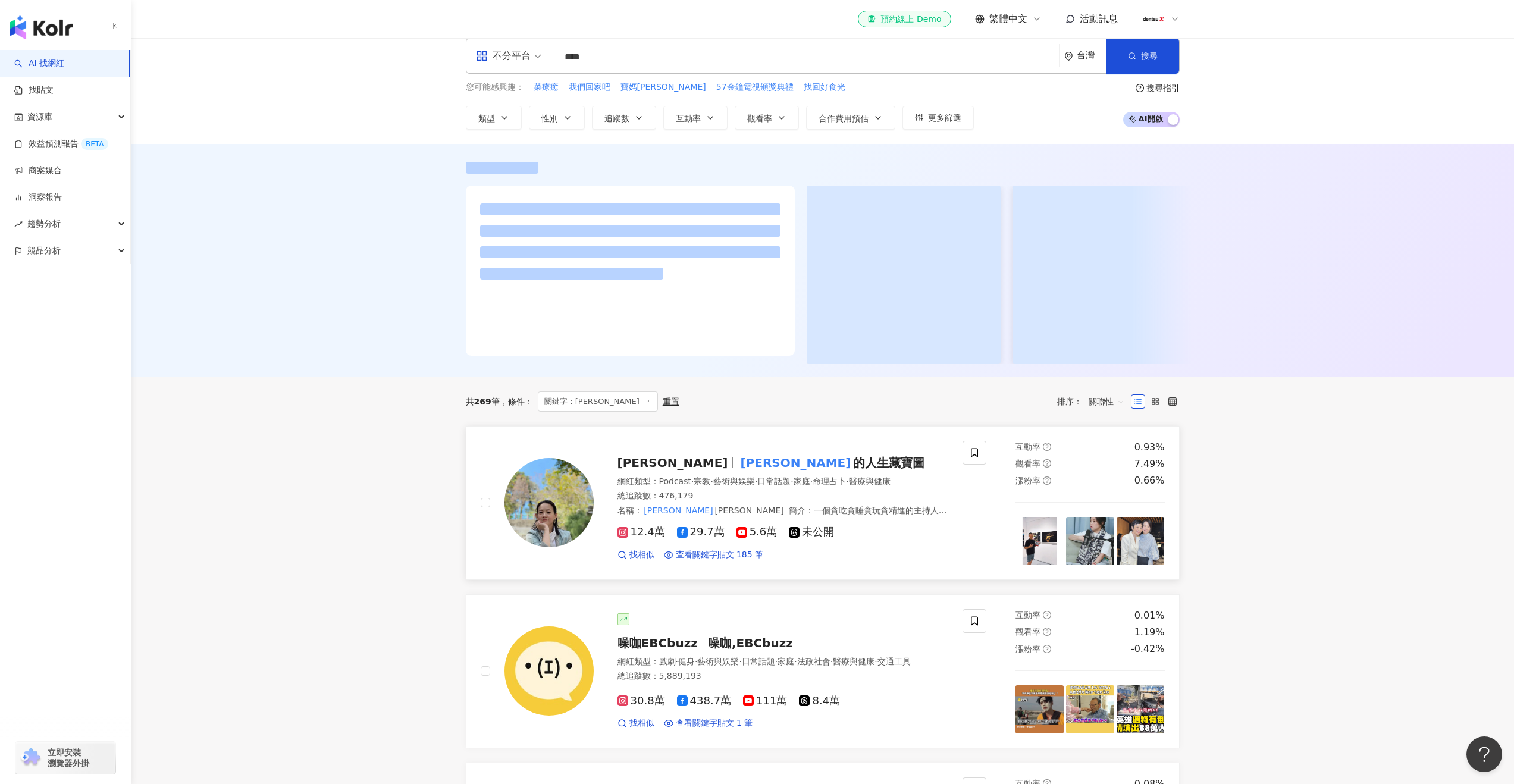
type input "****"
click at [737, 472] on mark "曾寶儀" at bounding box center [795, 463] width 116 height 19
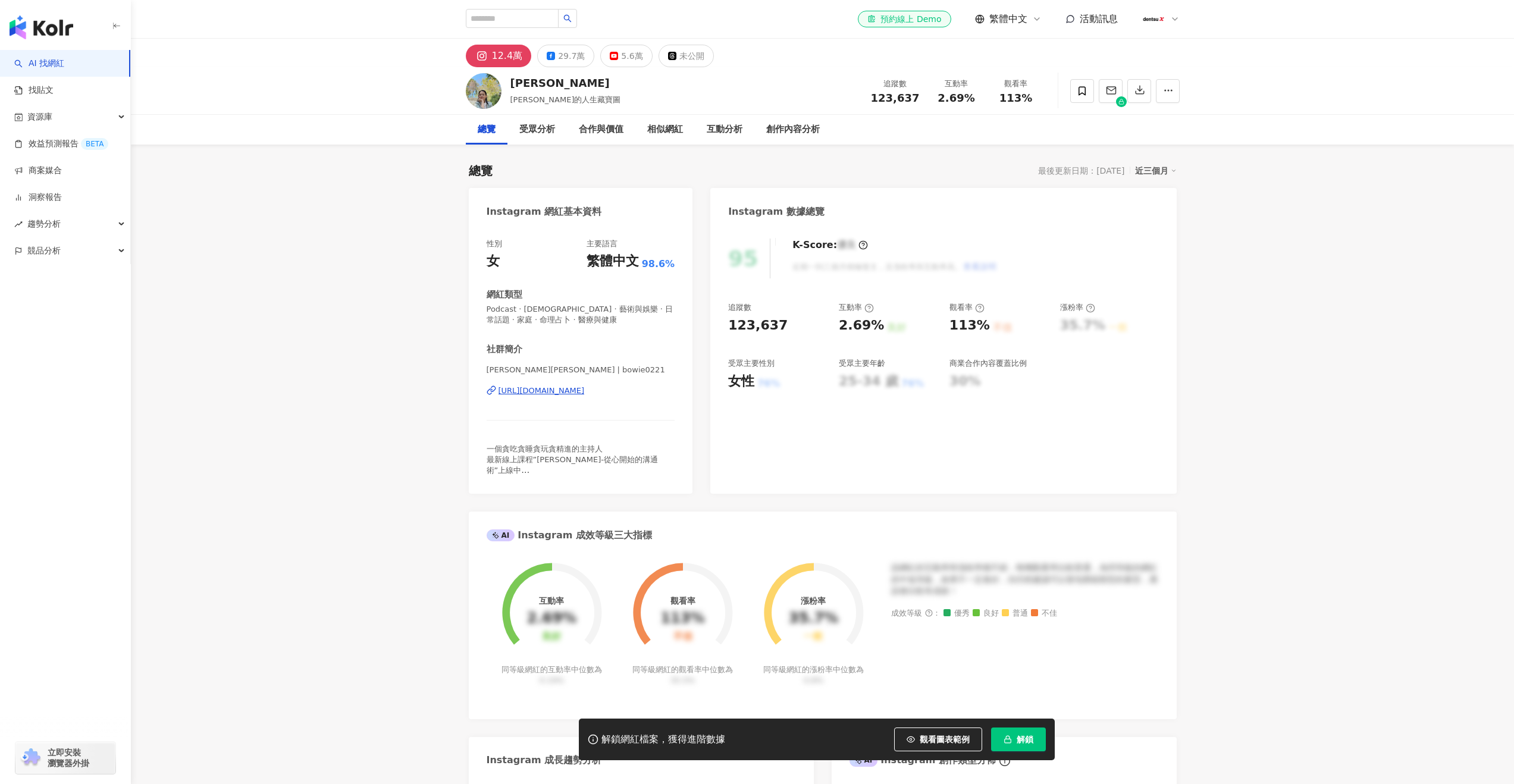
click at [1018, 734] on span "解鎖" at bounding box center [1025, 739] width 17 height 10
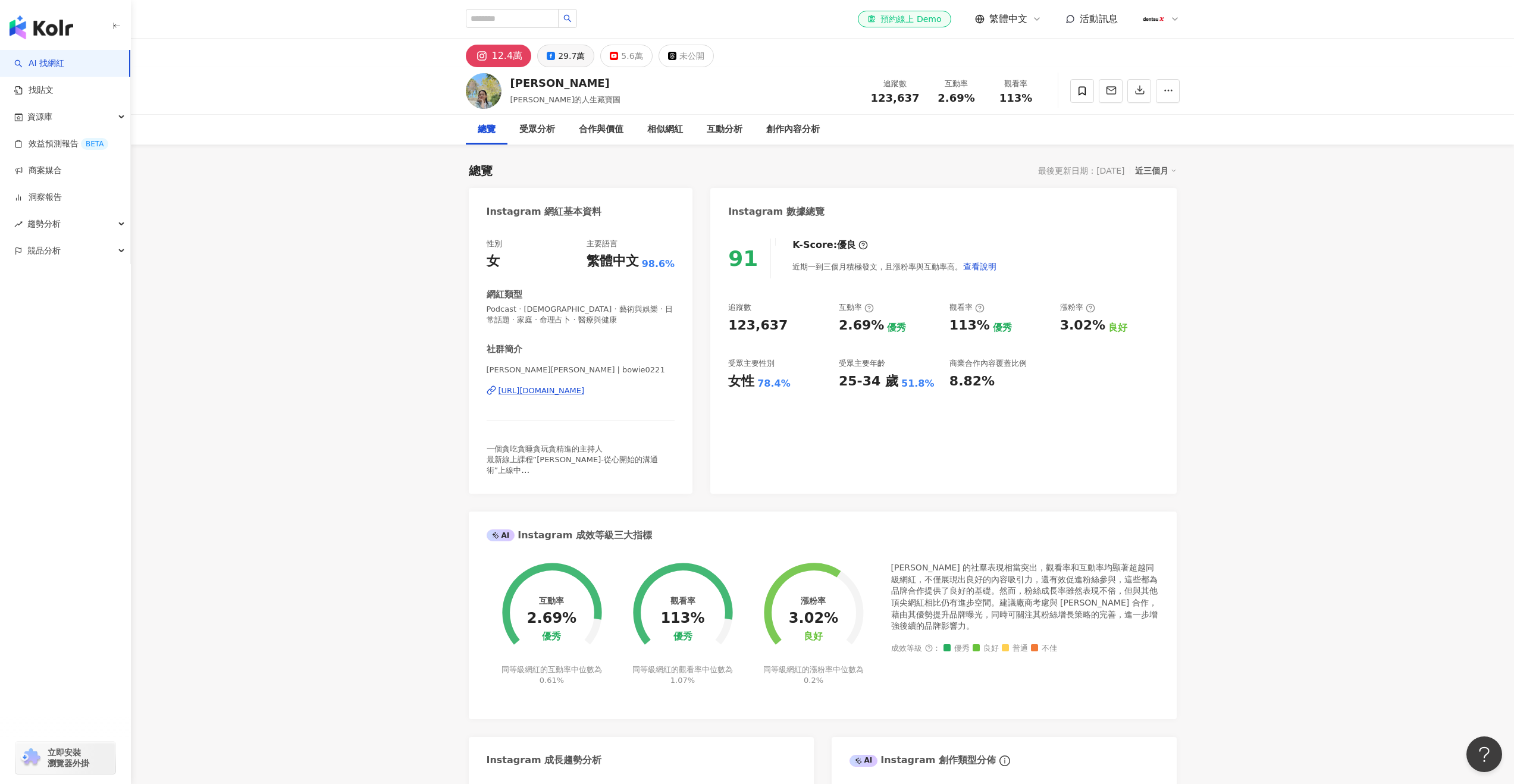
click at [563, 51] on div "29.7萬" at bounding box center [571, 56] width 27 height 17
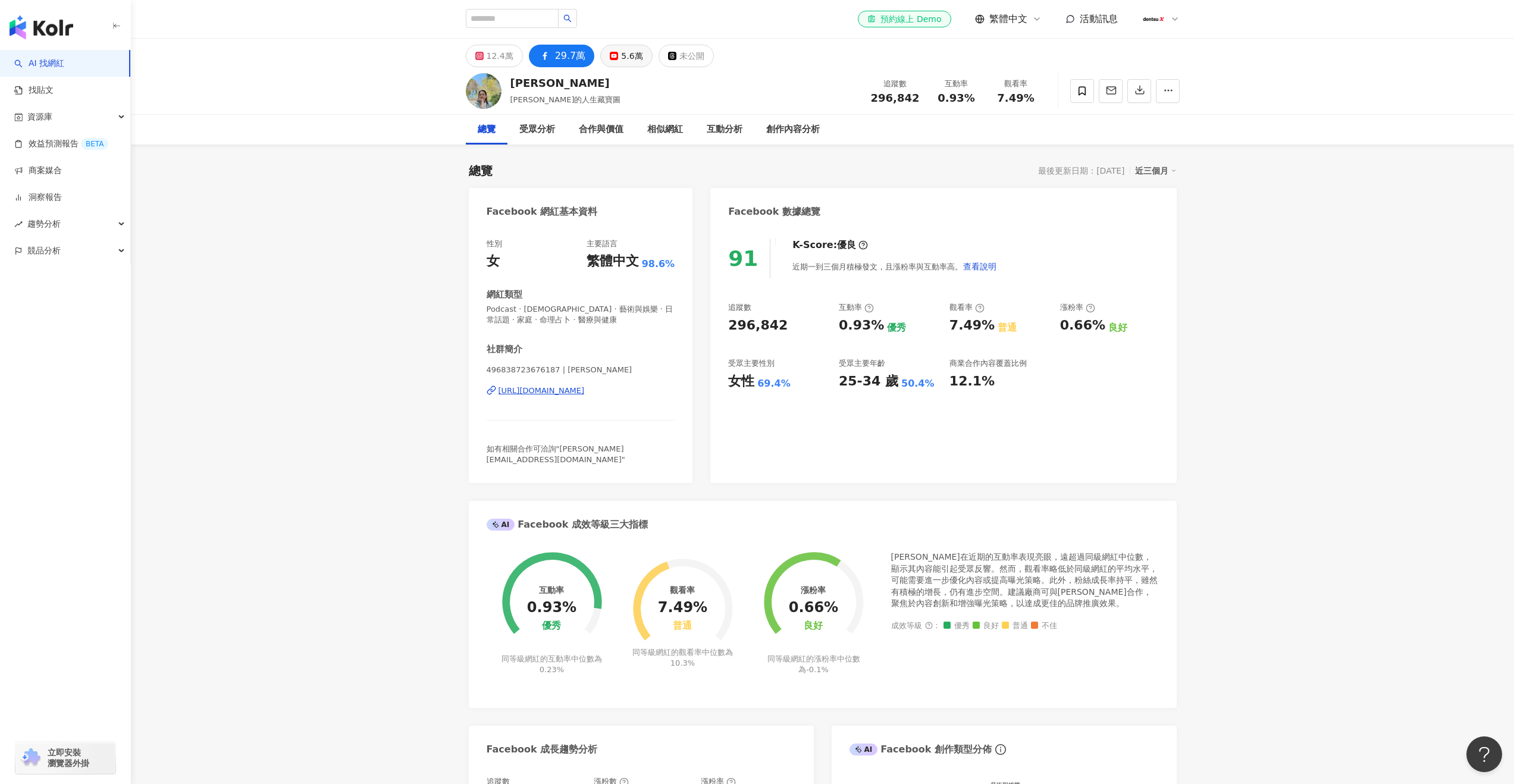
click at [601, 52] on button "5.6萬" at bounding box center [626, 56] width 52 height 23
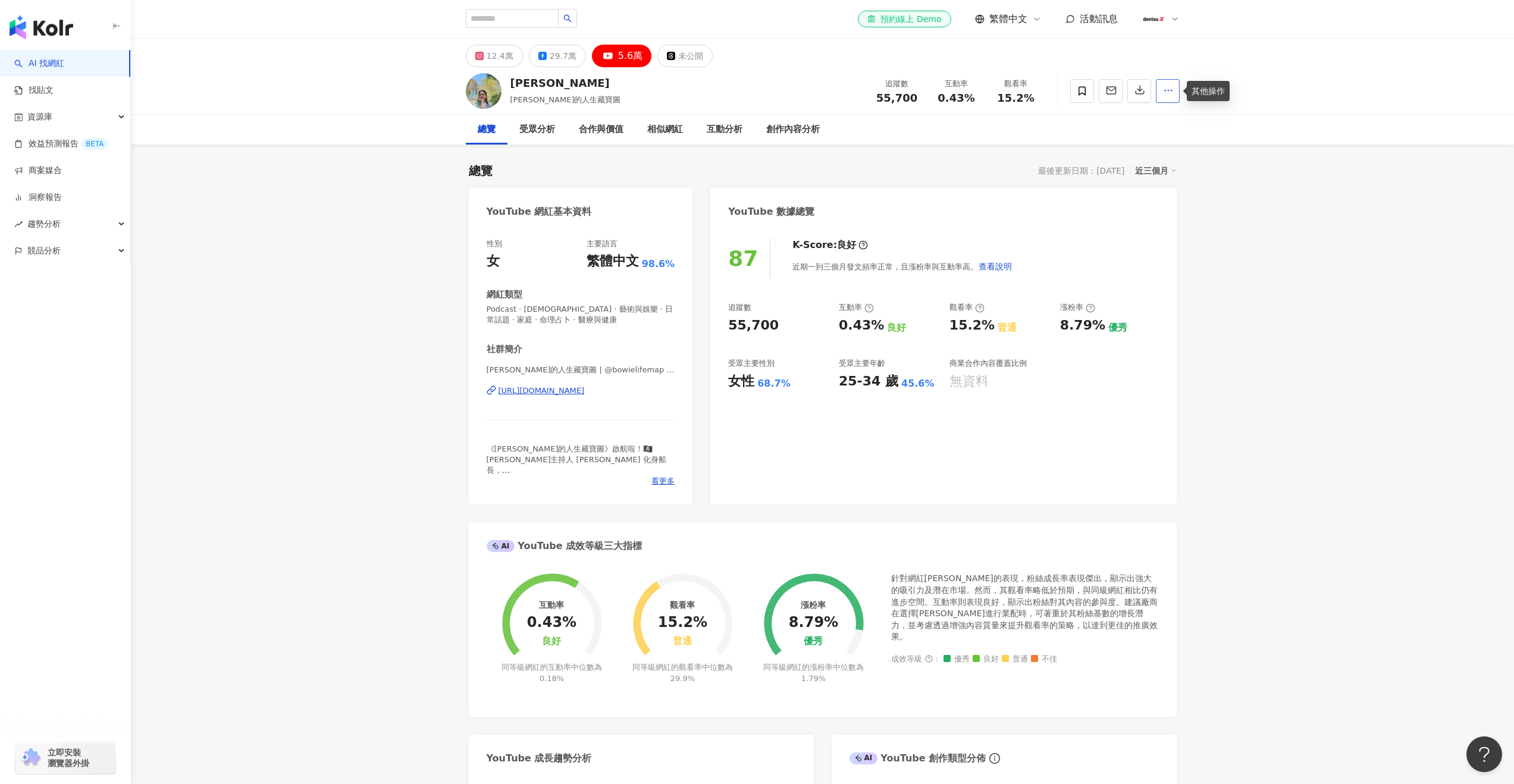
click at [1165, 86] on icon "button" at bounding box center [1169, 91] width 11 height 11
click at [553, 53] on div "29.7萬" at bounding box center [563, 56] width 27 height 17
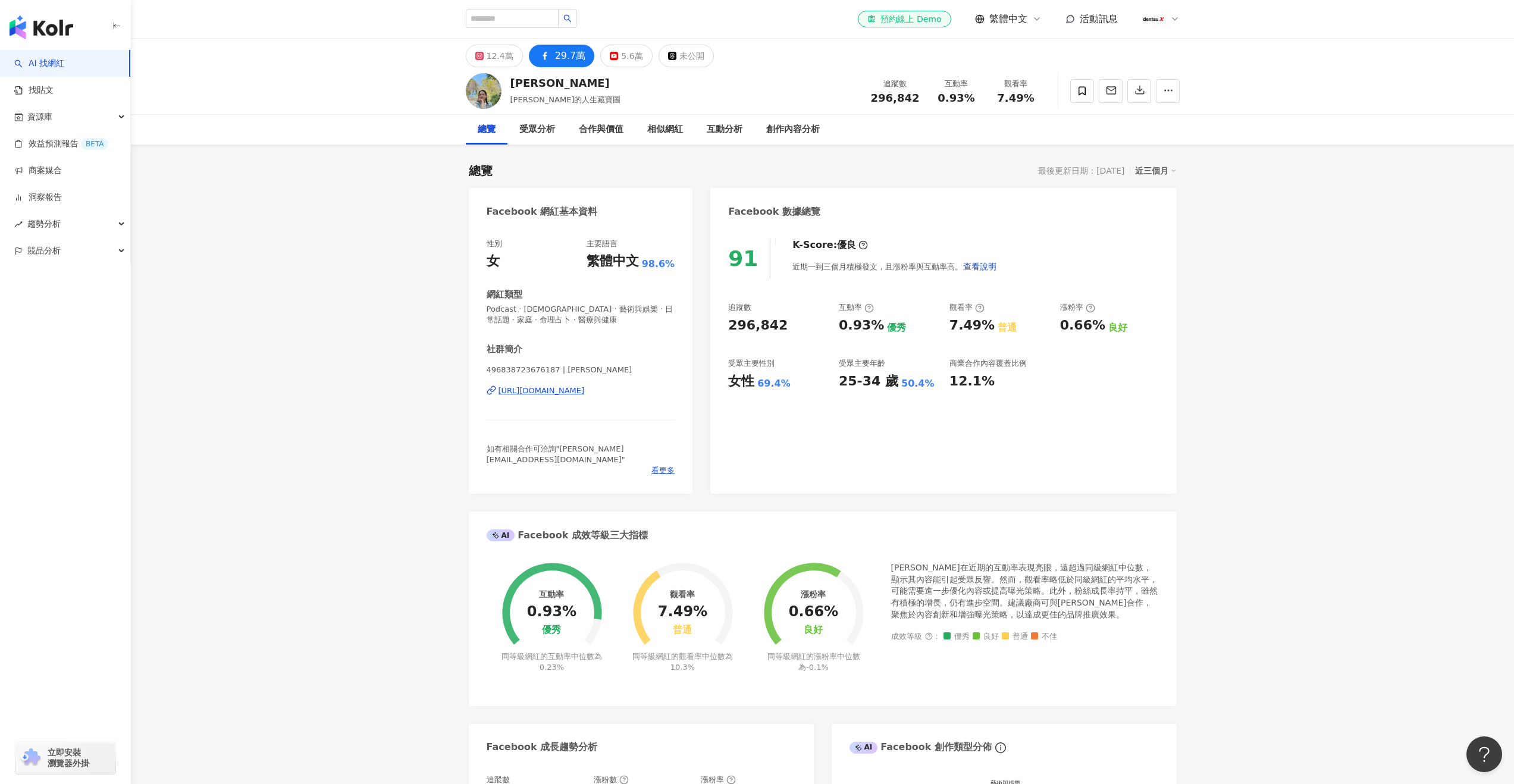
click at [539, 55] on icon at bounding box center [545, 56] width 14 height 14
click at [621, 55] on div "5.6萬" at bounding box center [631, 56] width 21 height 17
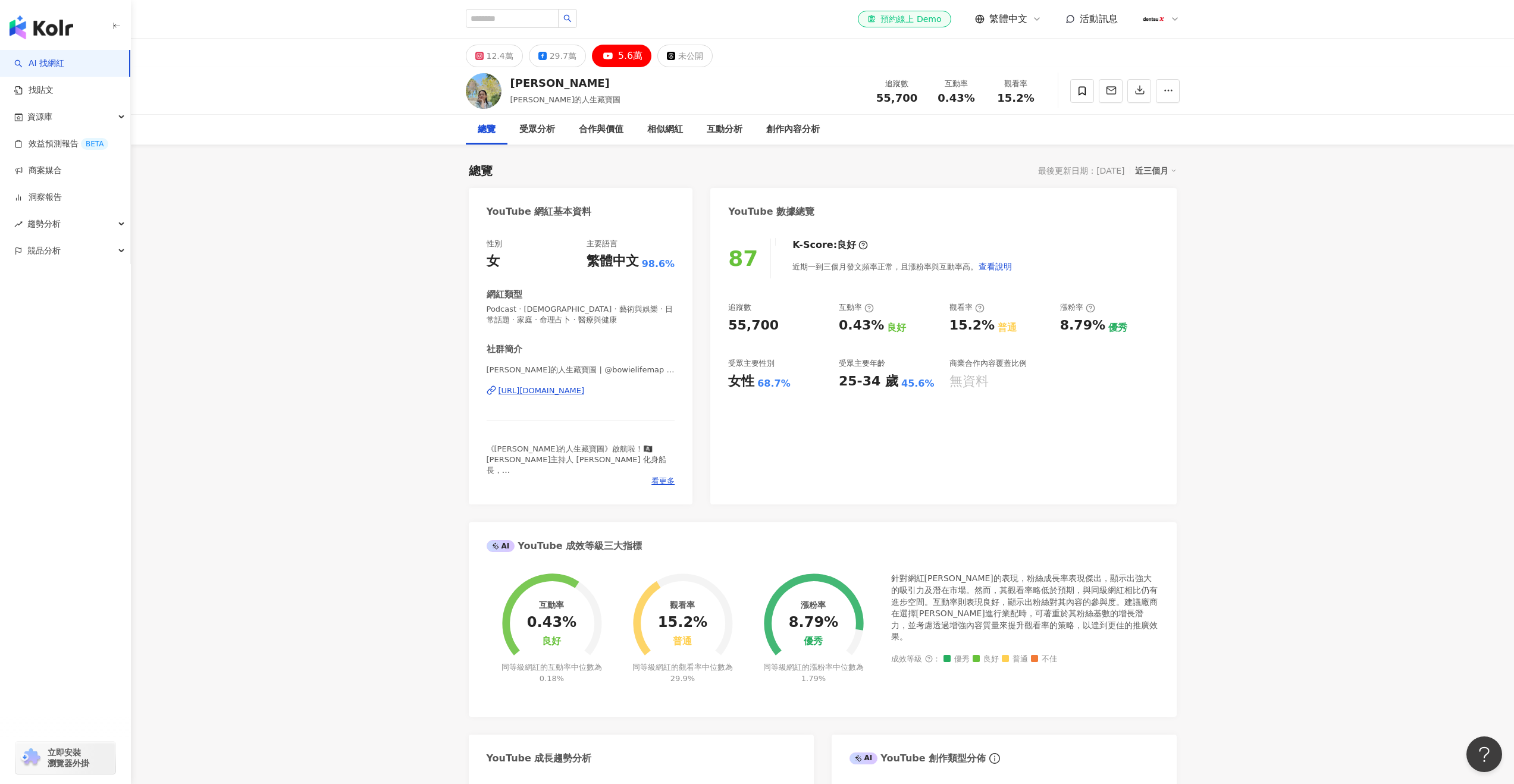
click at [530, 85] on div "[PERSON_NAME]" at bounding box center [565, 83] width 111 height 15
click at [488, 104] on img at bounding box center [484, 91] width 36 height 36
click at [491, 133] on div "總覽" at bounding box center [486, 129] width 18 height 14
click at [585, 395] on div "https://www.youtube.com/channel/UC0A_o_SecRDmFYcTHiL6opg" at bounding box center [541, 391] width 86 height 11
click at [558, 55] on div "29.7萬" at bounding box center [563, 56] width 27 height 17
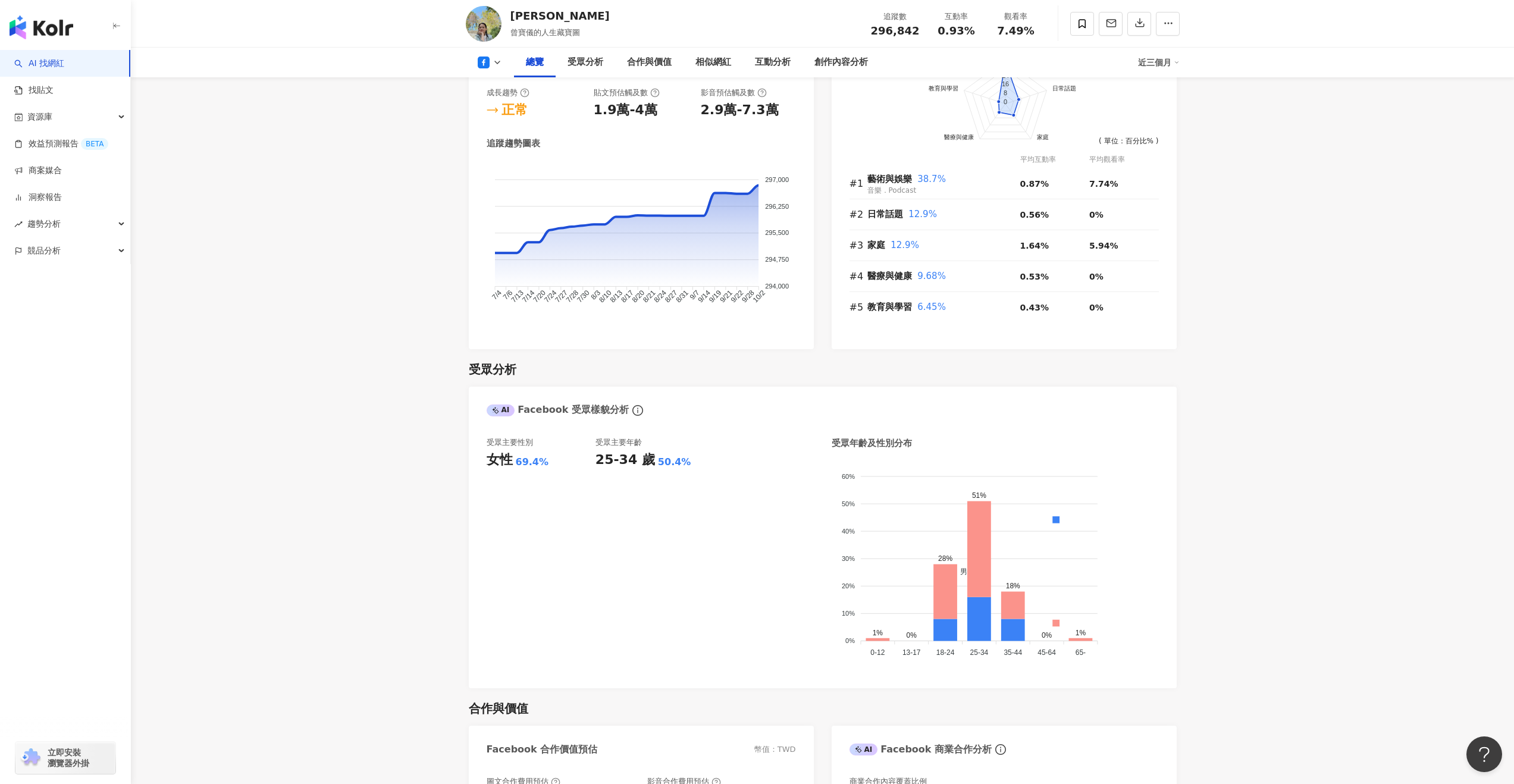
scroll to position [734, 0]
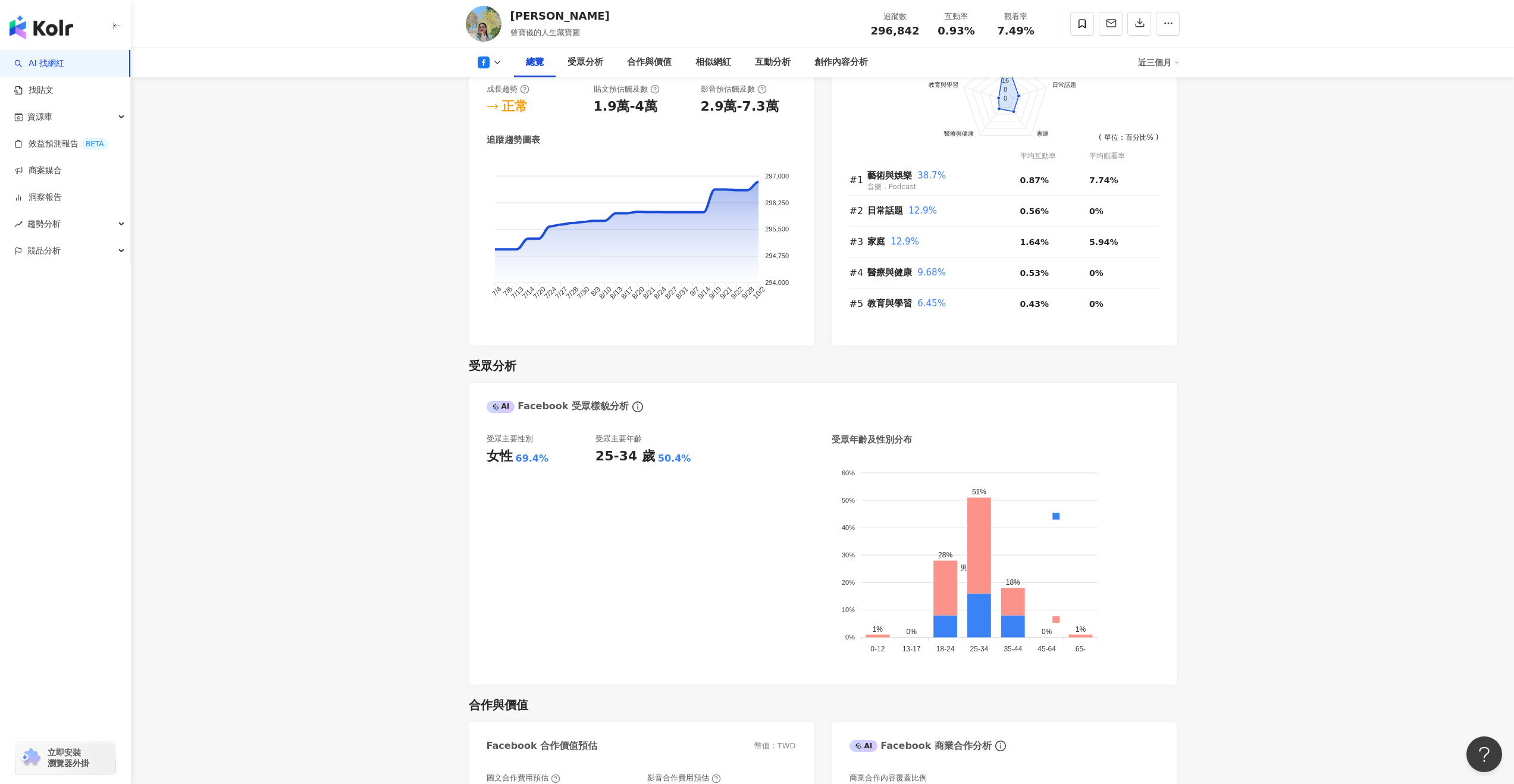
click at [494, 67] on icon at bounding box center [497, 63] width 10 height 10
click at [495, 86] on button "Instagram" at bounding box center [509, 85] width 72 height 17
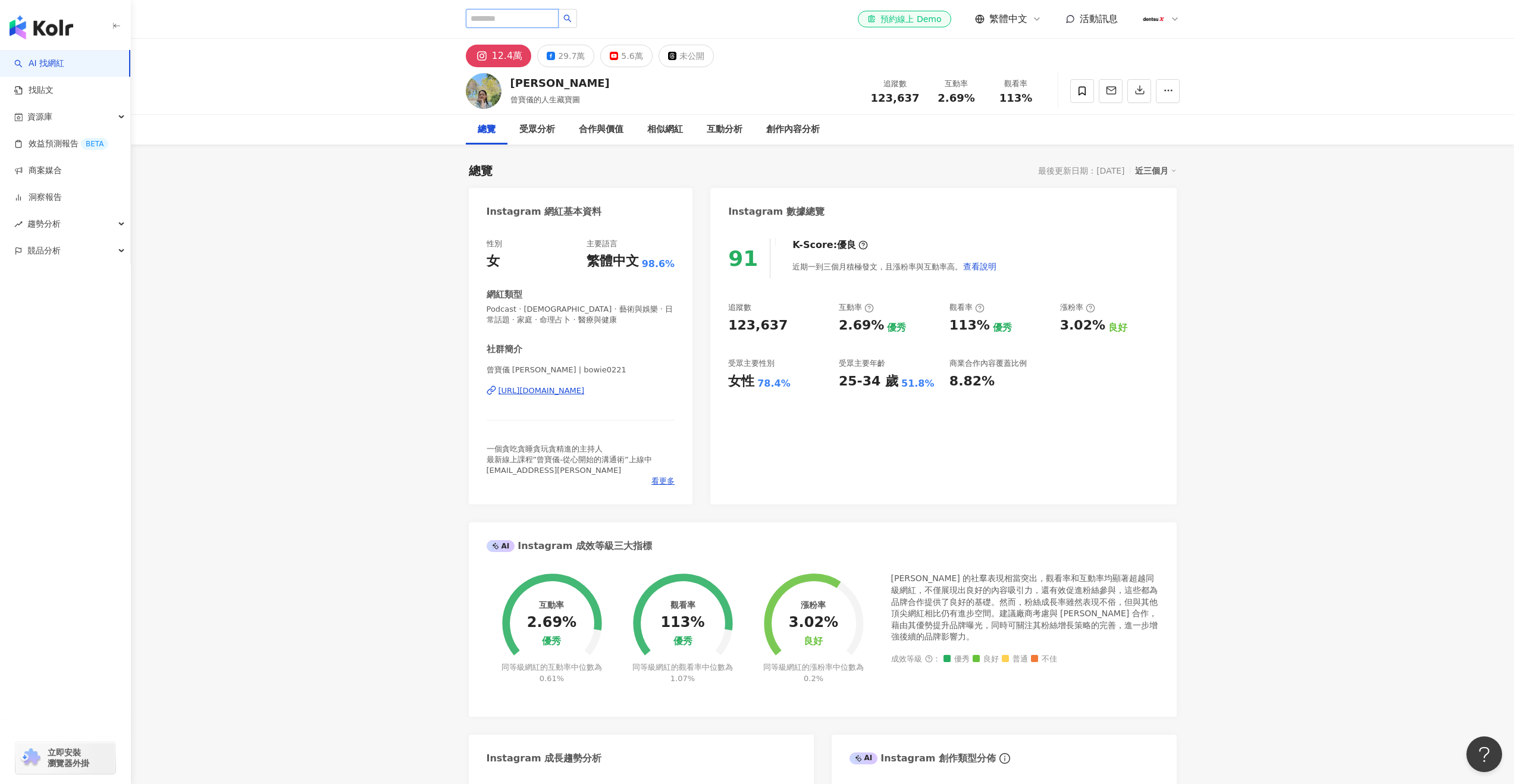
click at [476, 17] on input "search" at bounding box center [512, 19] width 93 height 19
type input "*"
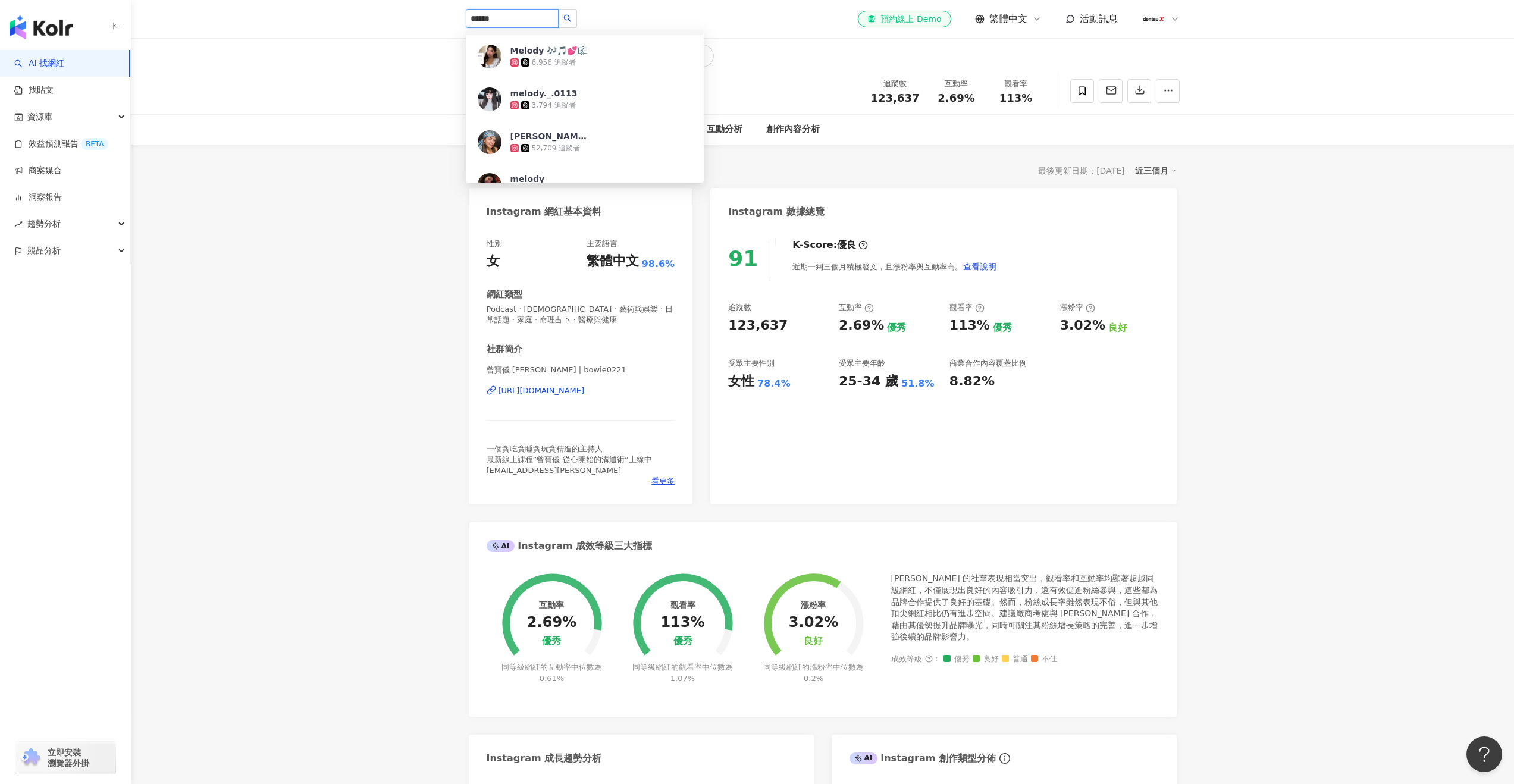
scroll to position [531, 0]
click at [510, 21] on input "******" at bounding box center [512, 19] width 93 height 19
click at [527, 14] on input "******" at bounding box center [512, 19] width 93 height 19
click at [527, 15] on input "******" at bounding box center [512, 19] width 93 height 19
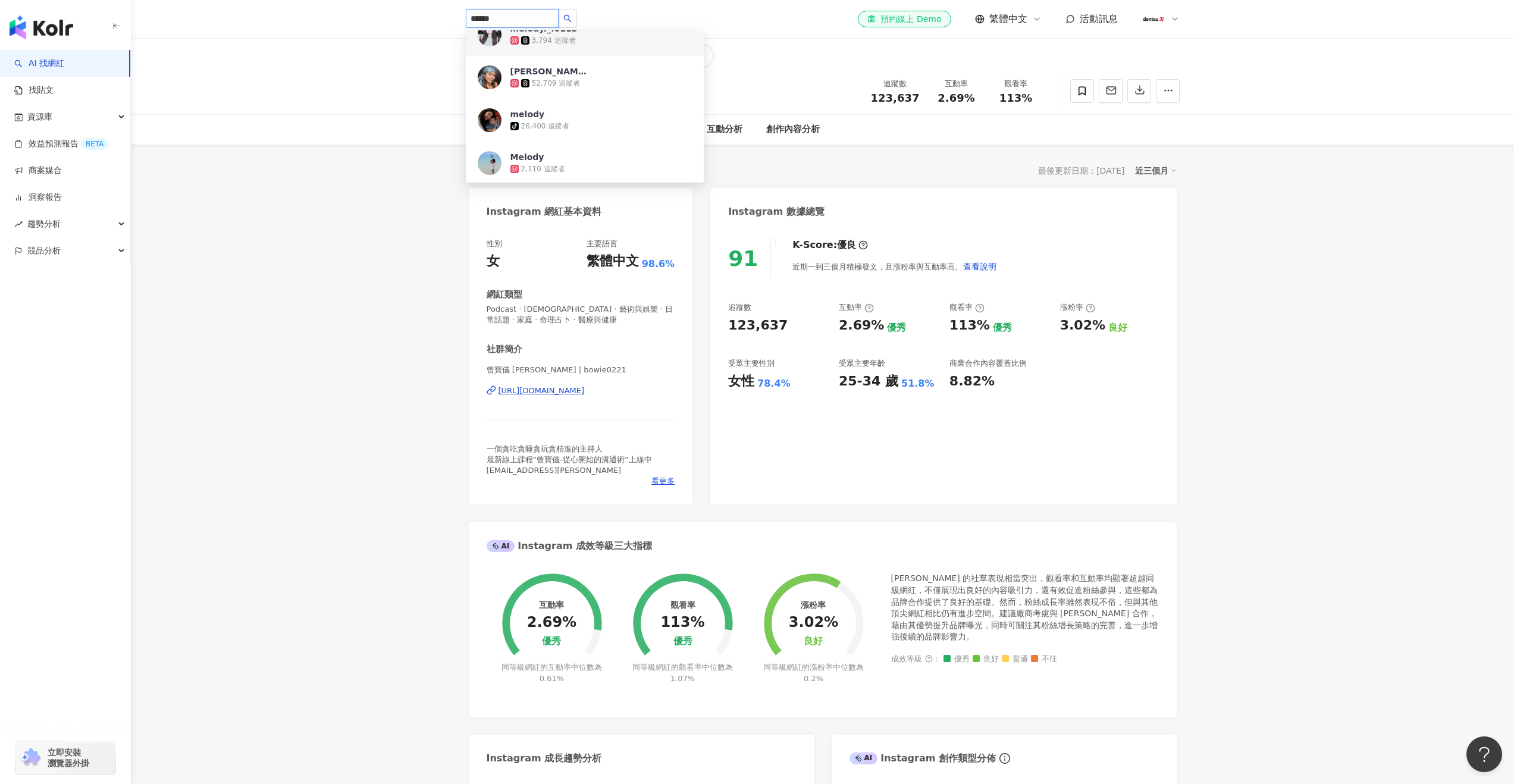
click at [527, 15] on input "******" at bounding box center [512, 19] width 93 height 19
paste input "*******"
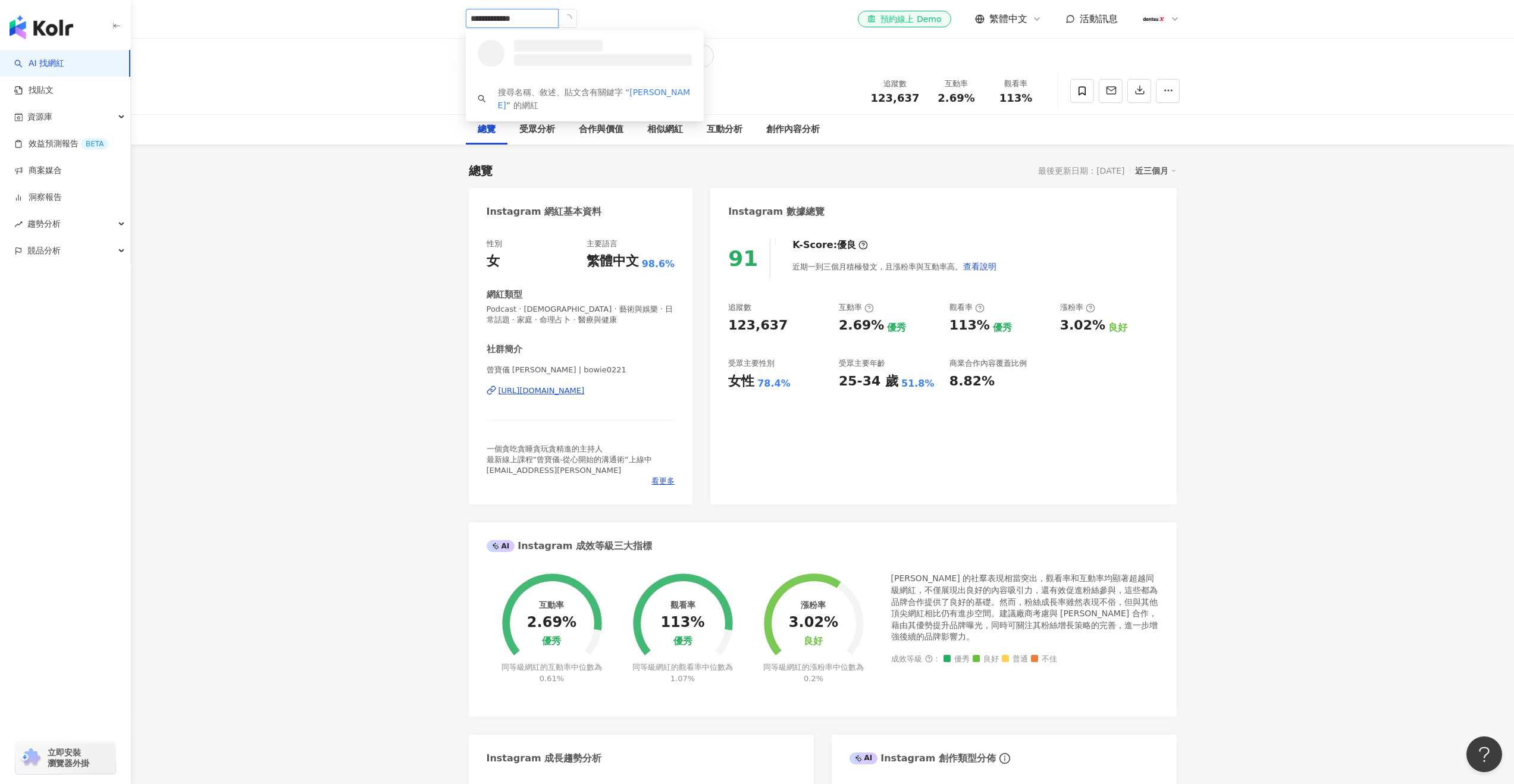
scroll to position [0, 0]
type input "**********"
click at [575, 43] on span "Melody" at bounding box center [549, 45] width 77 height 12
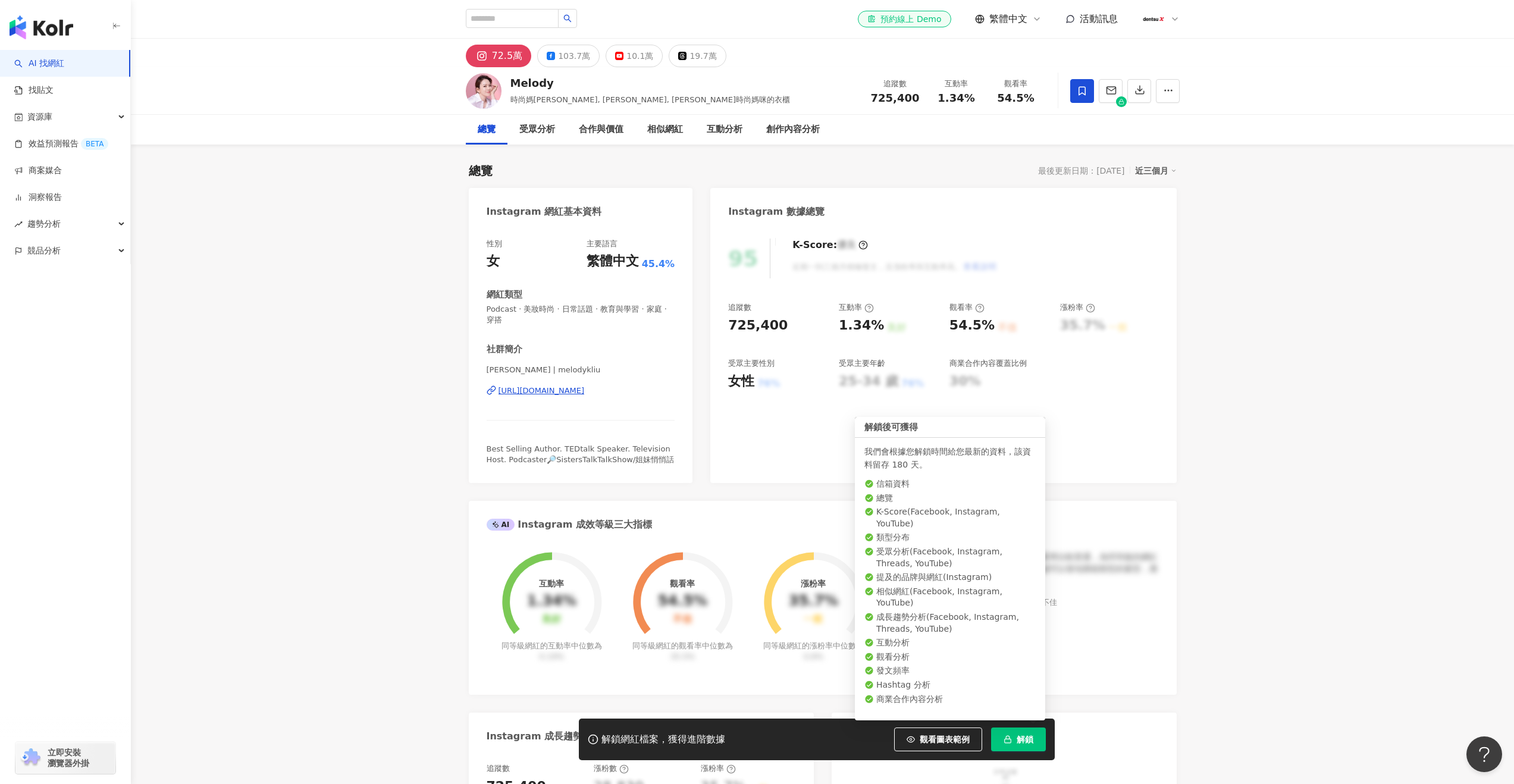
click at [1006, 744] on span "button" at bounding box center [1008, 739] width 8 height 10
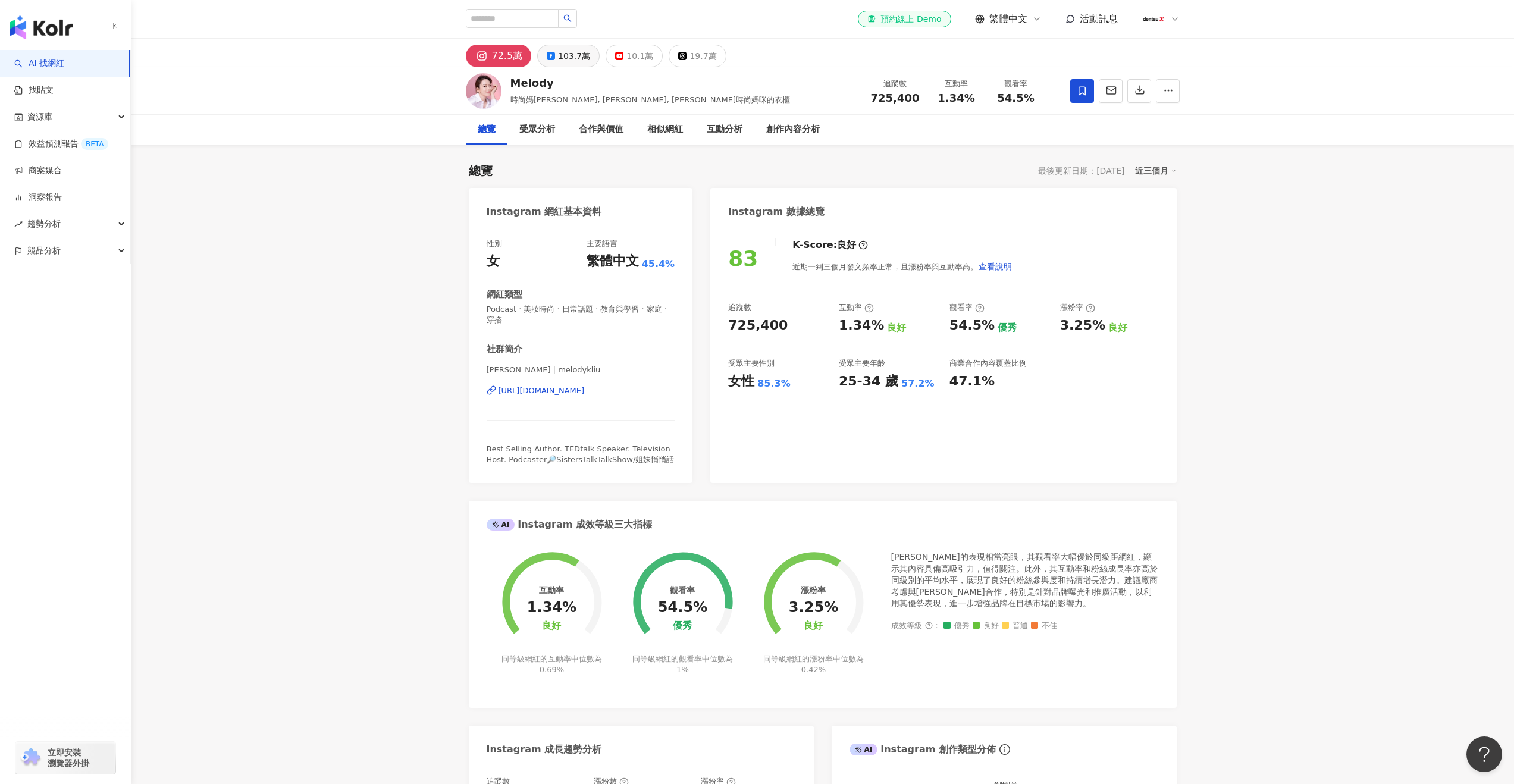
click at [586, 65] on button "103.7萬" at bounding box center [568, 56] width 63 height 23
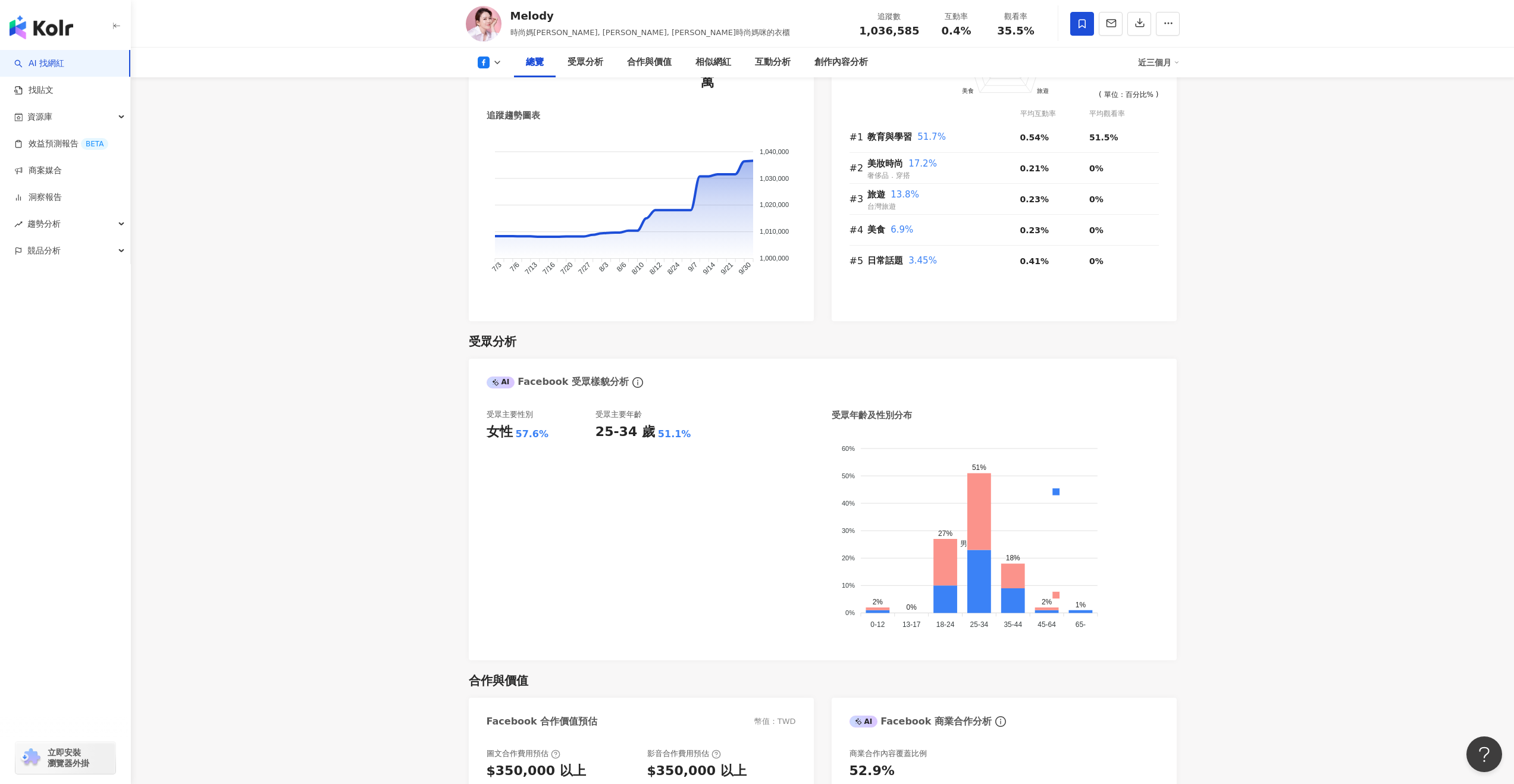
scroll to position [879, 0]
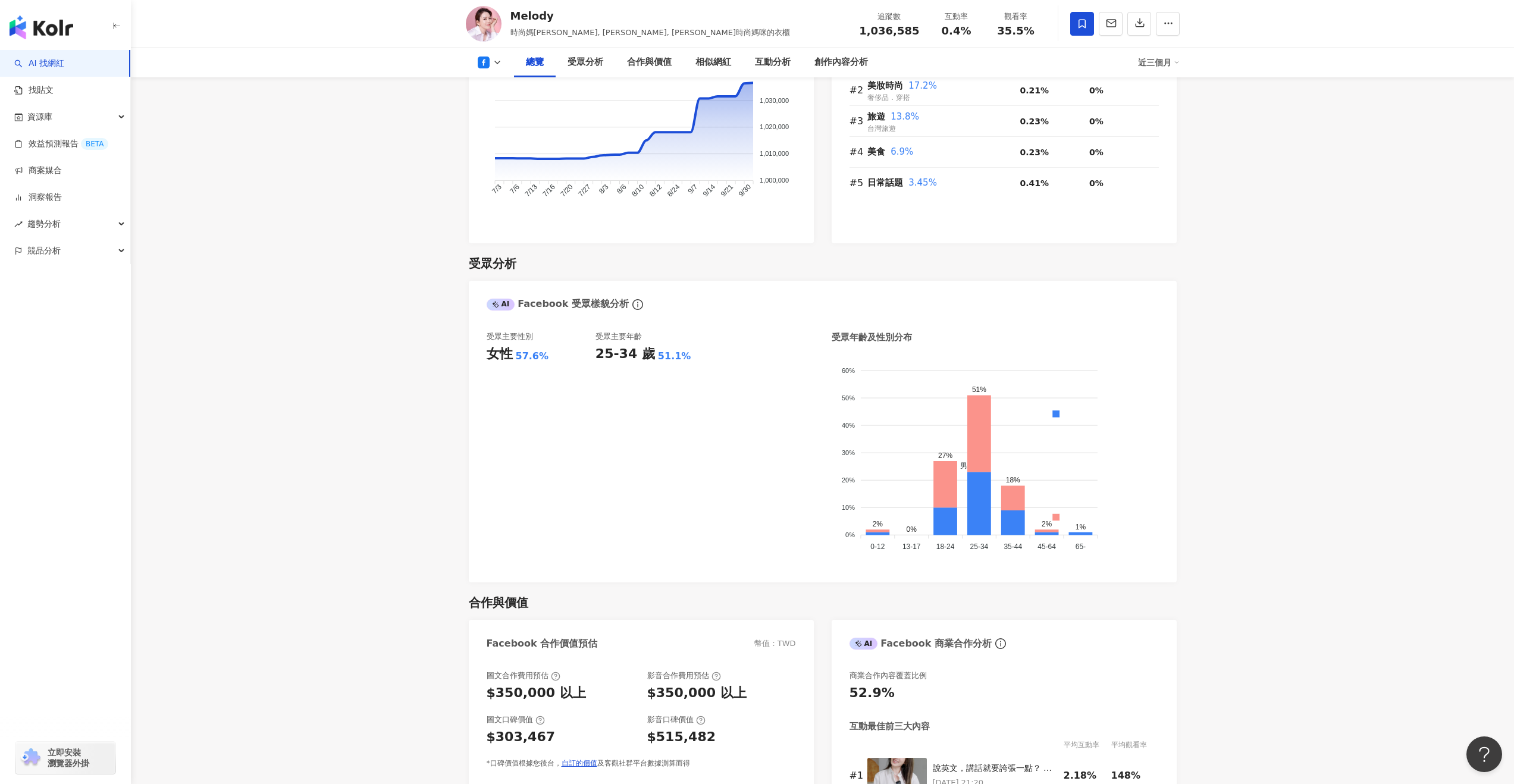
click at [497, 59] on icon at bounding box center [497, 63] width 10 height 10
click at [501, 94] on li "Instagram" at bounding box center [508, 85] width 86 height 28
click at [497, 64] on polyline at bounding box center [497, 62] width 5 height 2
click at [499, 86] on button "Instagram" at bounding box center [509, 85] width 72 height 17
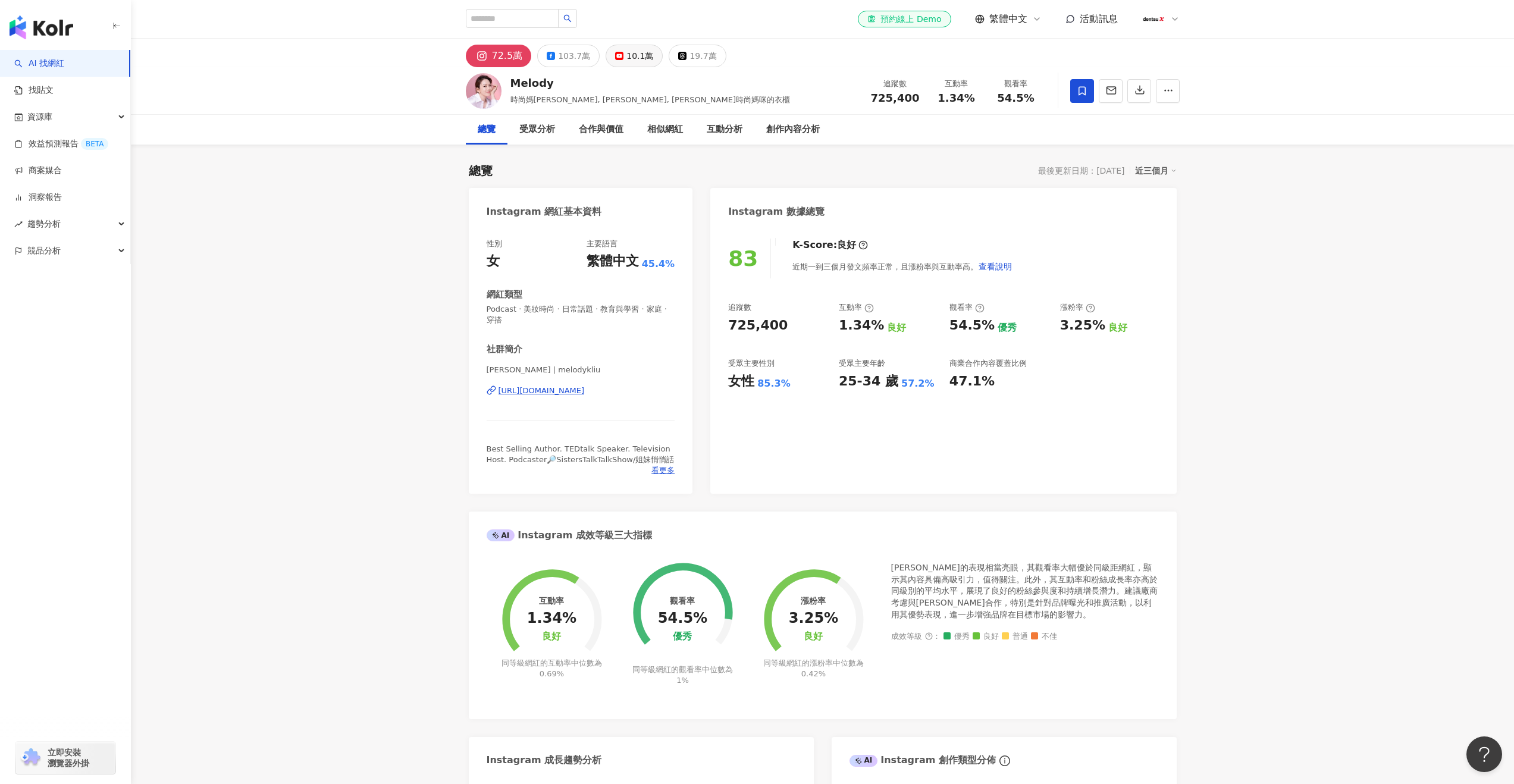
click at [631, 65] on button "10.1萬" at bounding box center [634, 56] width 57 height 23
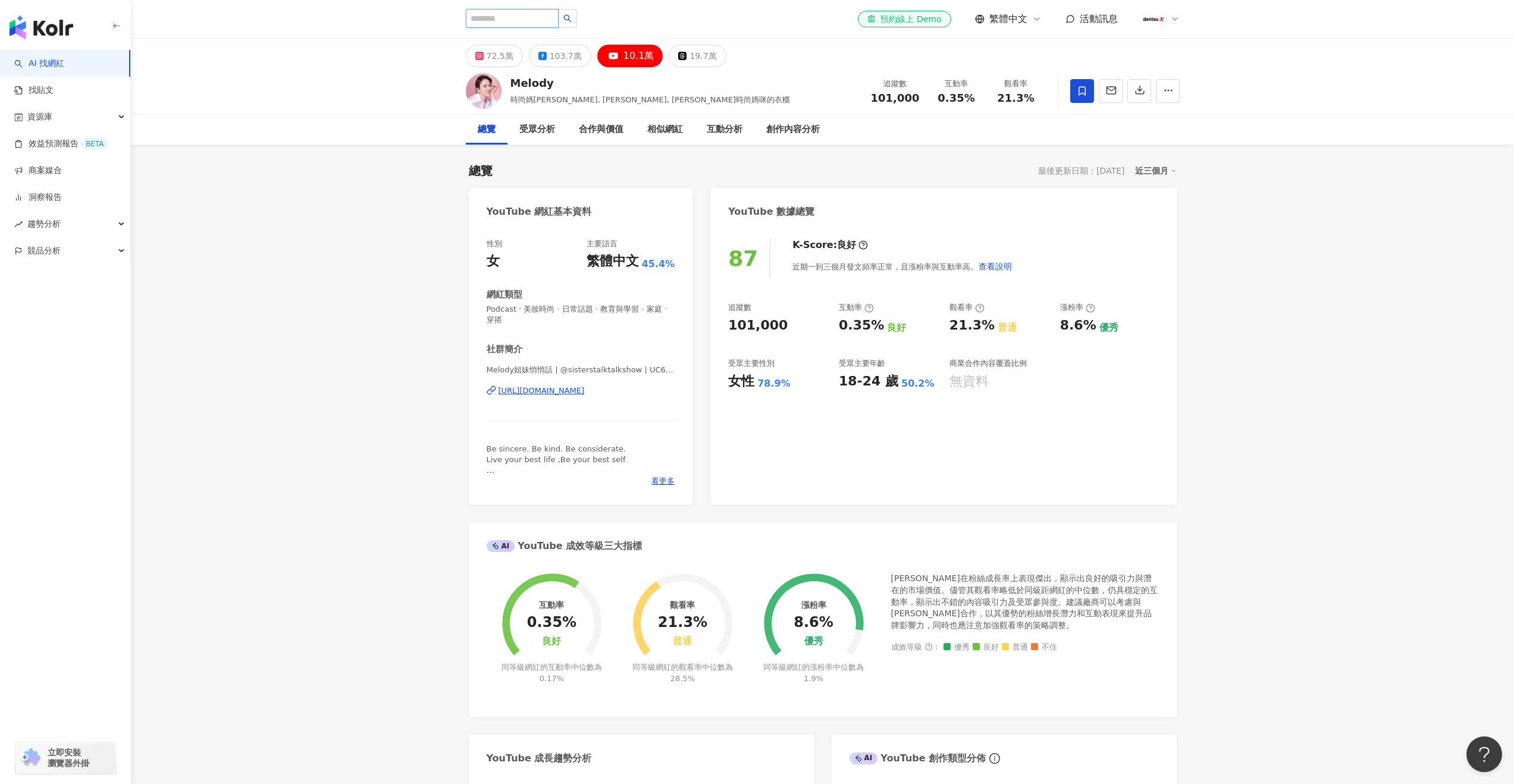
click at [519, 20] on input "search" at bounding box center [512, 19] width 93 height 19
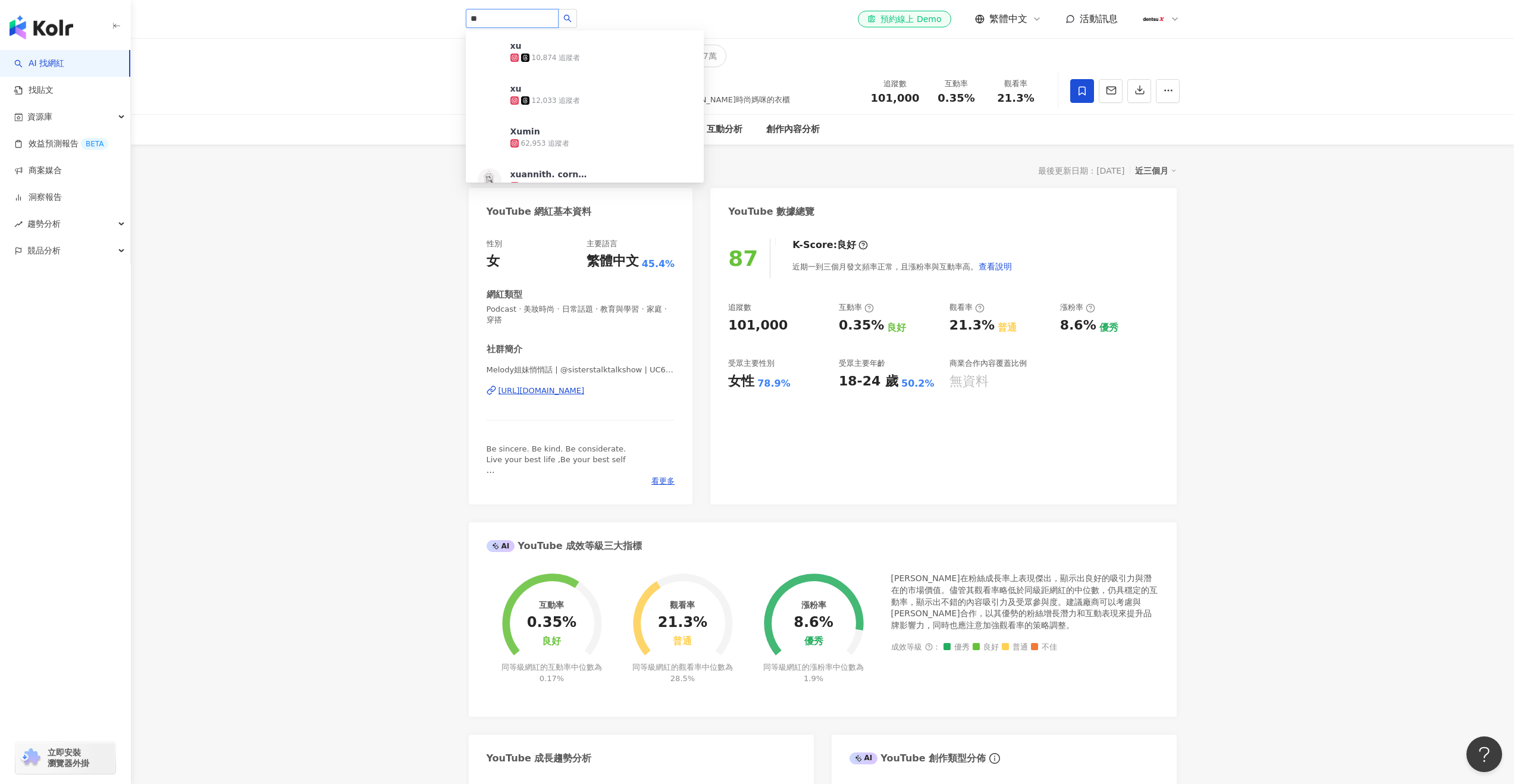
type input "*"
type input "***"
click at [554, 97] on div "2,576,095 追蹤者" at bounding box center [583, 100] width 60 height 10
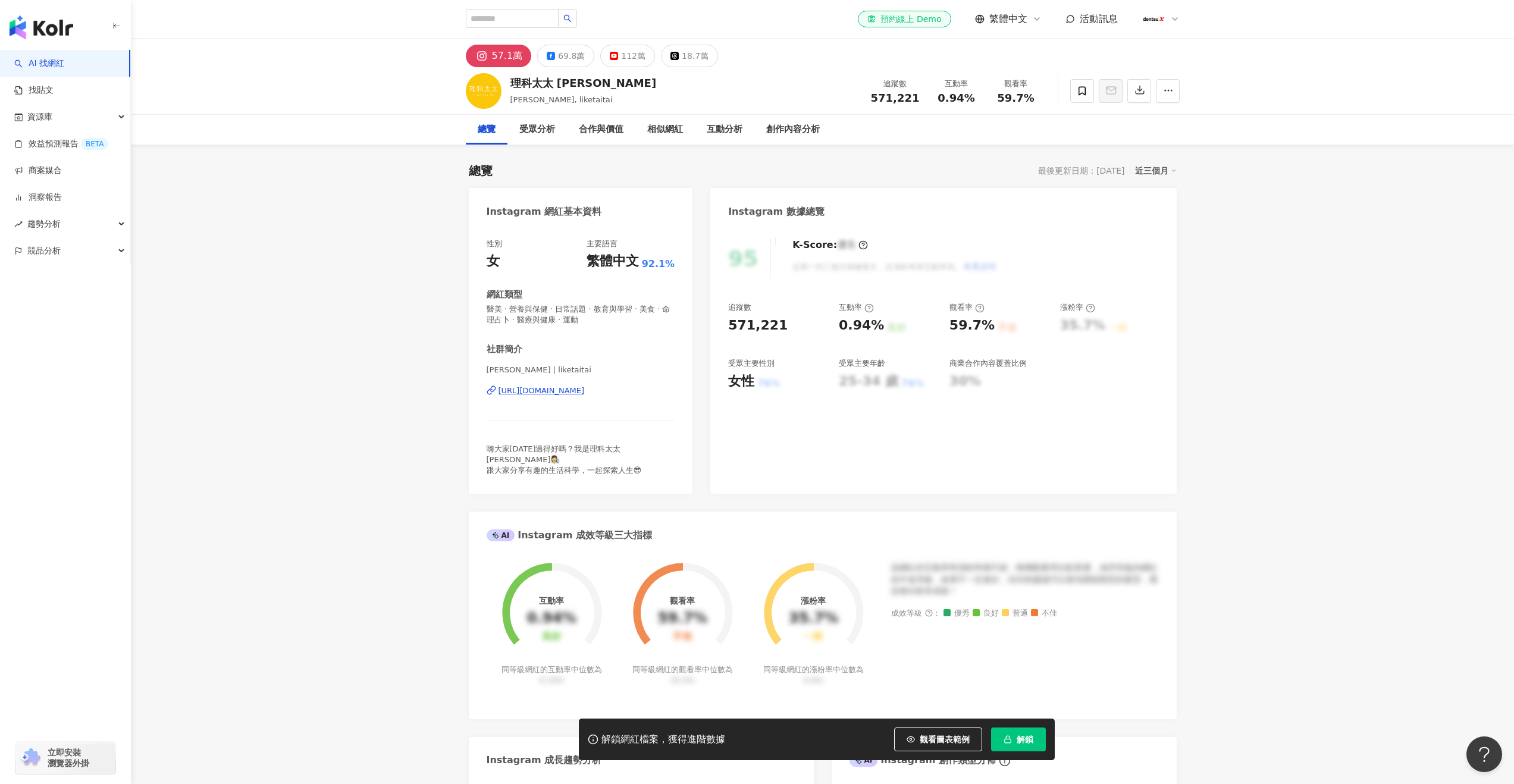
click at [1008, 737] on icon "button" at bounding box center [1008, 739] width 8 height 8
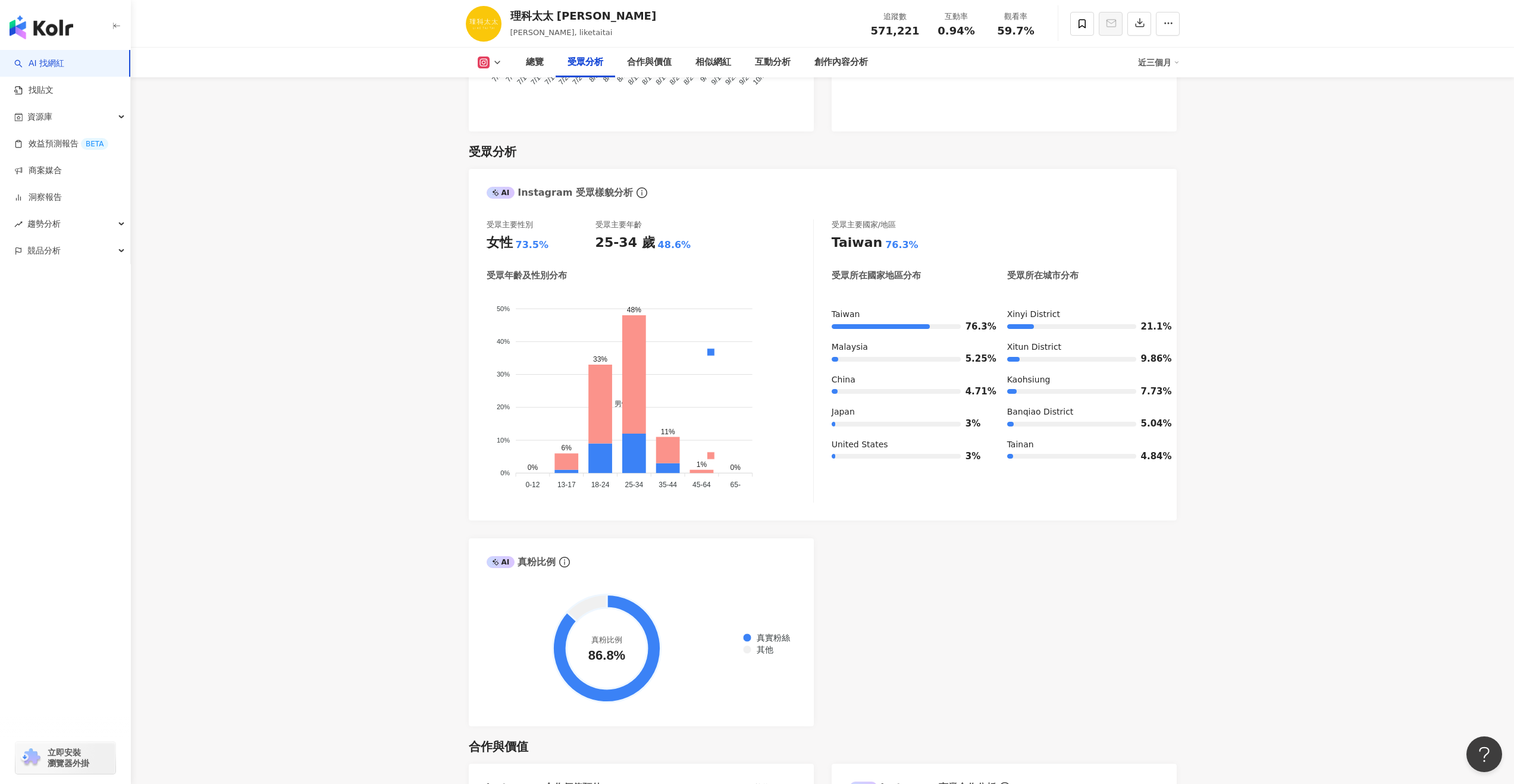
scroll to position [957, 0]
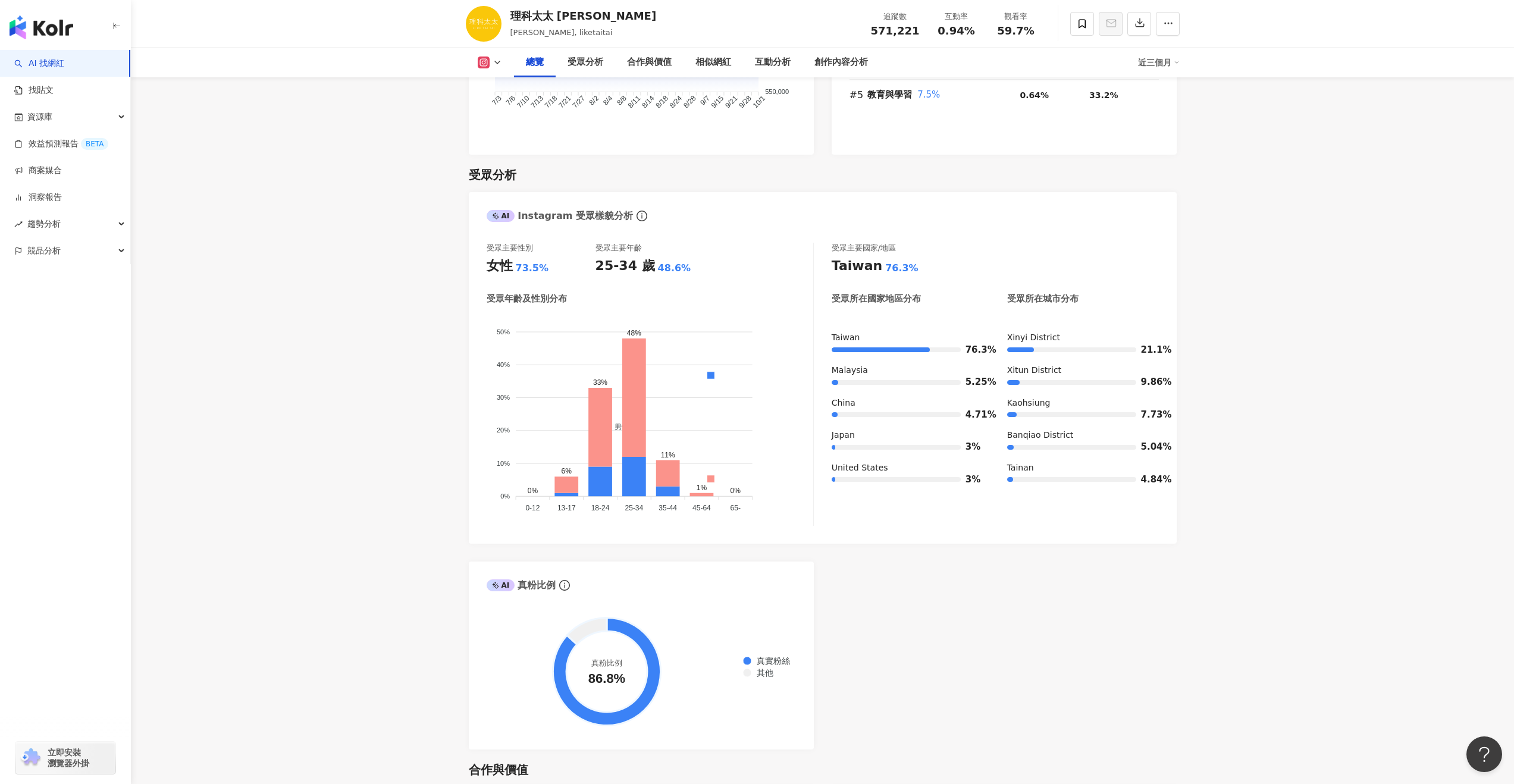
click at [493, 65] on icon at bounding box center [497, 63] width 10 height 10
click at [493, 116] on button "Facebook" at bounding box center [509, 111] width 72 height 17
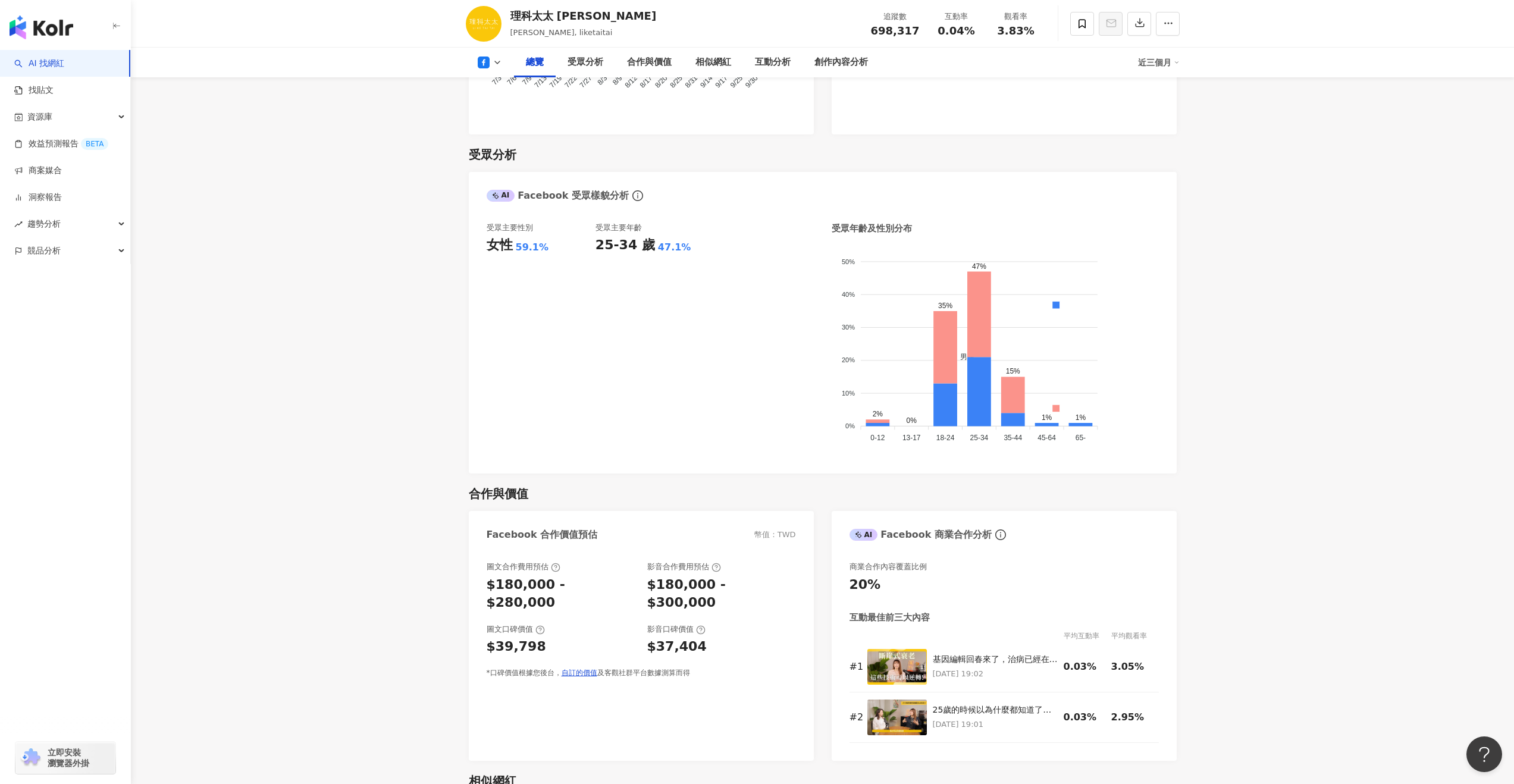
scroll to position [965, 0]
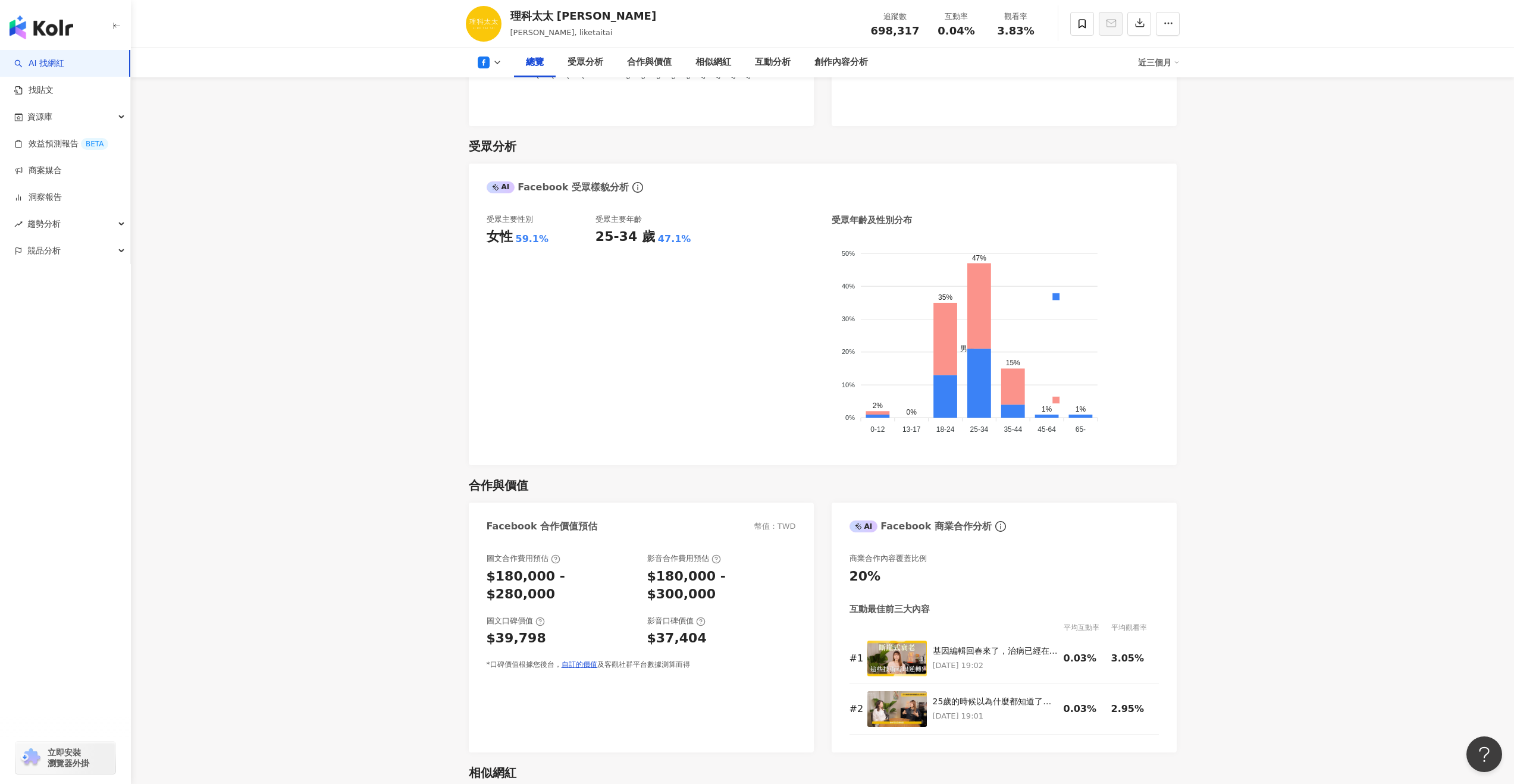
click at [488, 62] on icon at bounding box center [483, 62] width 12 height 12
click at [498, 136] on button "YouTube" at bounding box center [509, 139] width 72 height 17
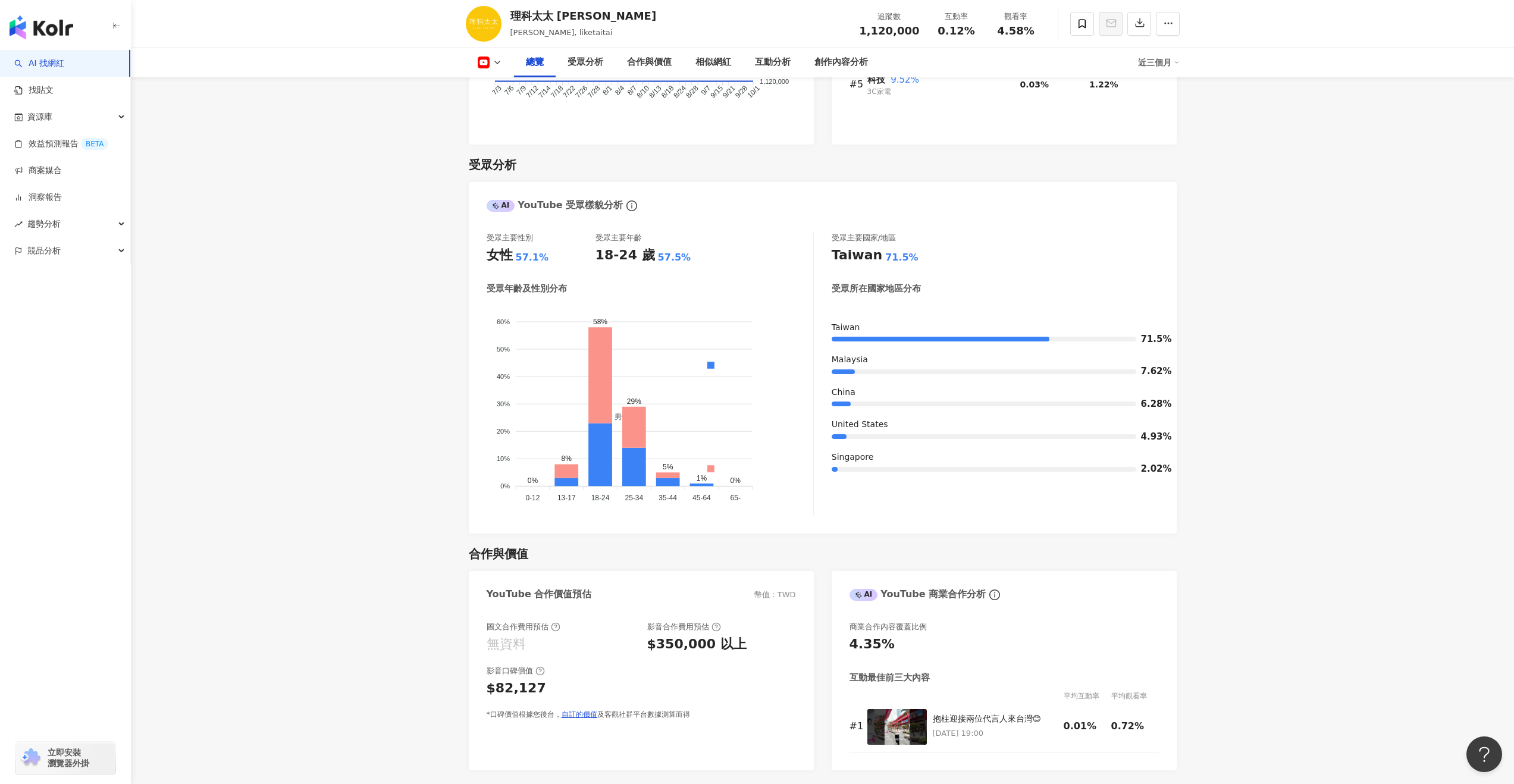
drag, startPoint x: 323, startPoint y: 558, endPoint x: 232, endPoint y: 550, distance: 91.4
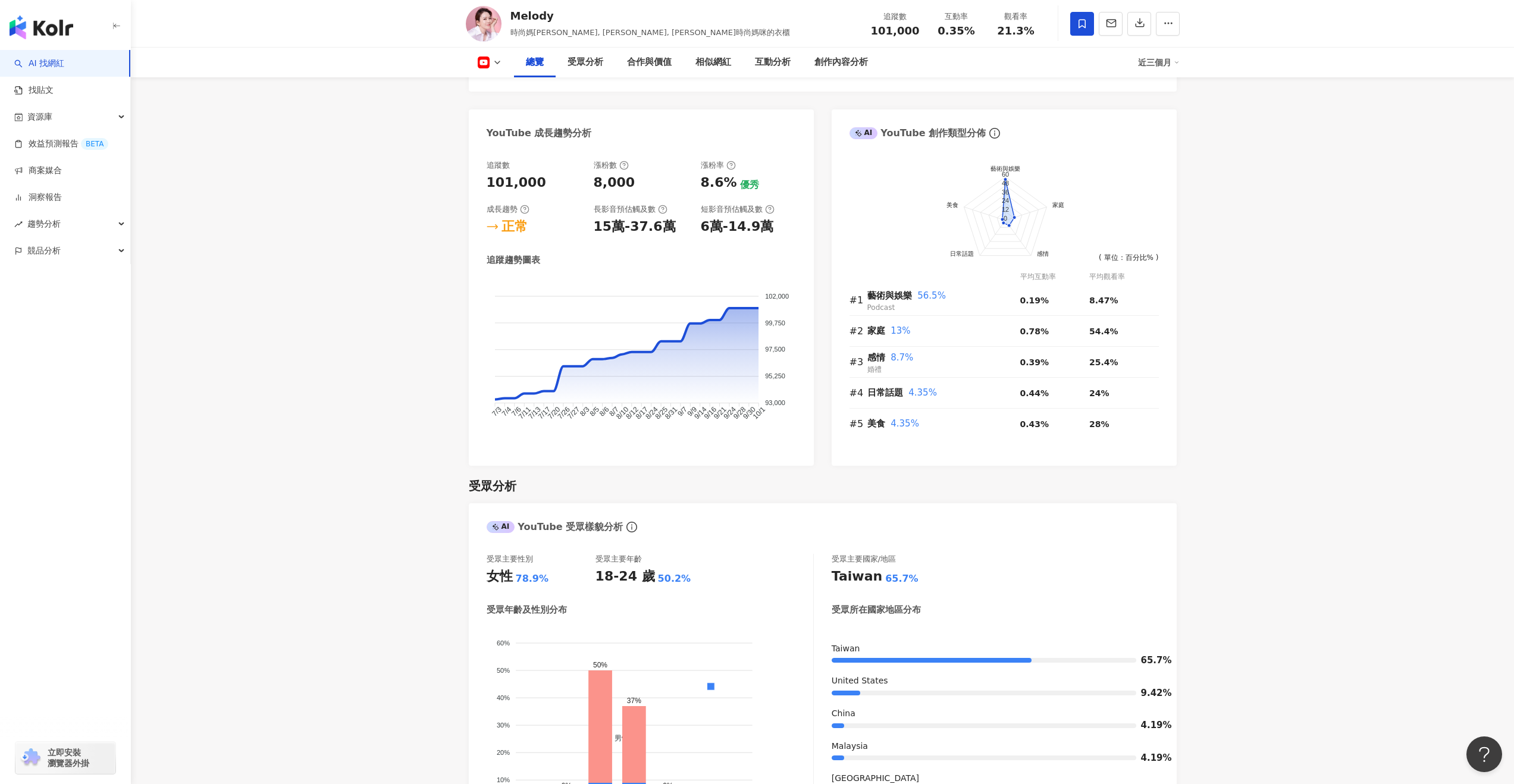
scroll to position [801, 0]
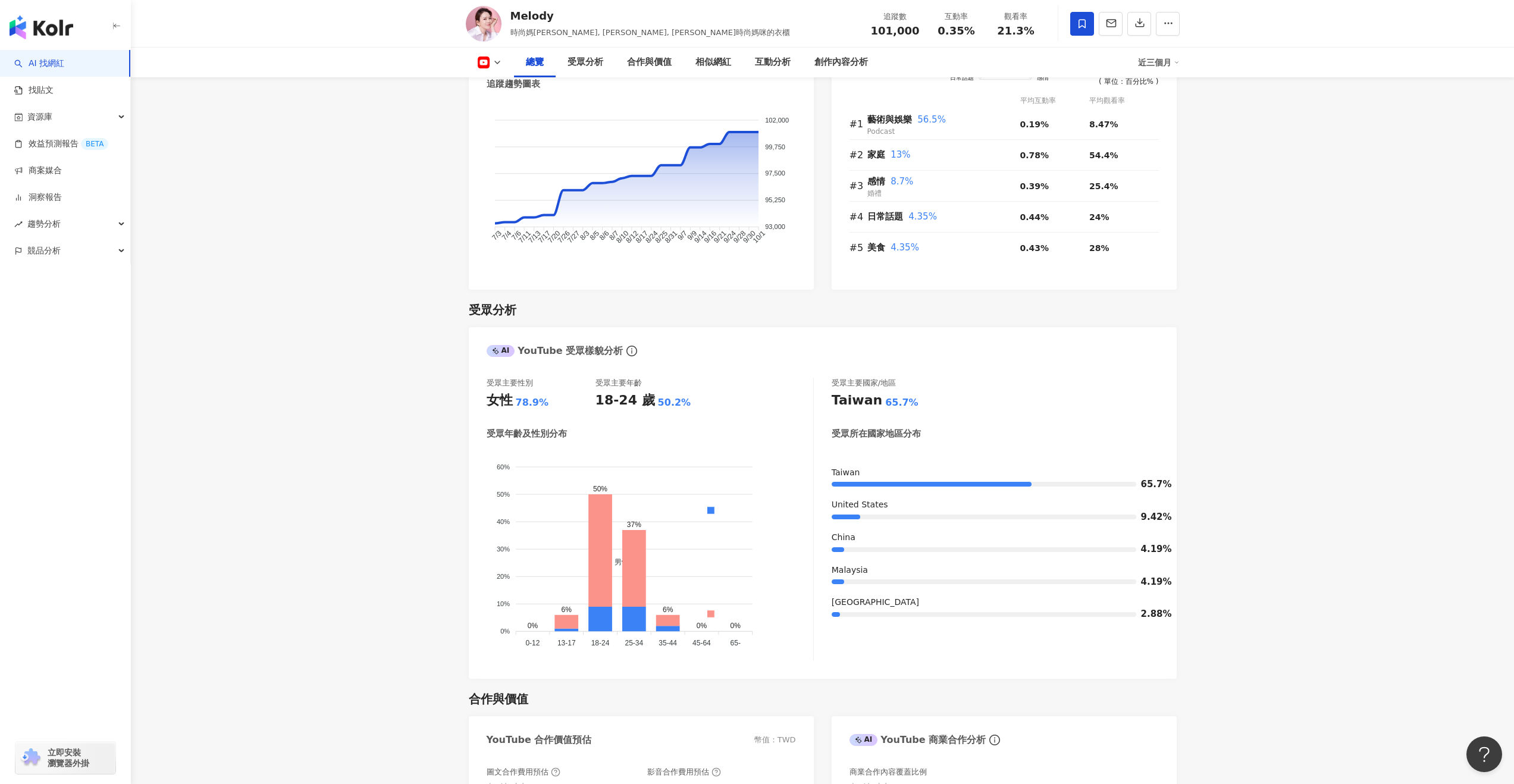
click at [489, 43] on div "Melody 時尚媽咪, Melody殷悅, Melody時尚媽咪的衣櫃 追蹤數 101,000 互動率 0.35% 觀看率 21.3%" at bounding box center [823, 23] width 761 height 47
click at [489, 59] on button at bounding box center [490, 62] width 48 height 12
click at [498, 94] on li "Instagram" at bounding box center [508, 85] width 86 height 28
click at [495, 62] on polyline at bounding box center [497, 62] width 5 height 2
click at [498, 85] on button "Instagram" at bounding box center [509, 85] width 72 height 17
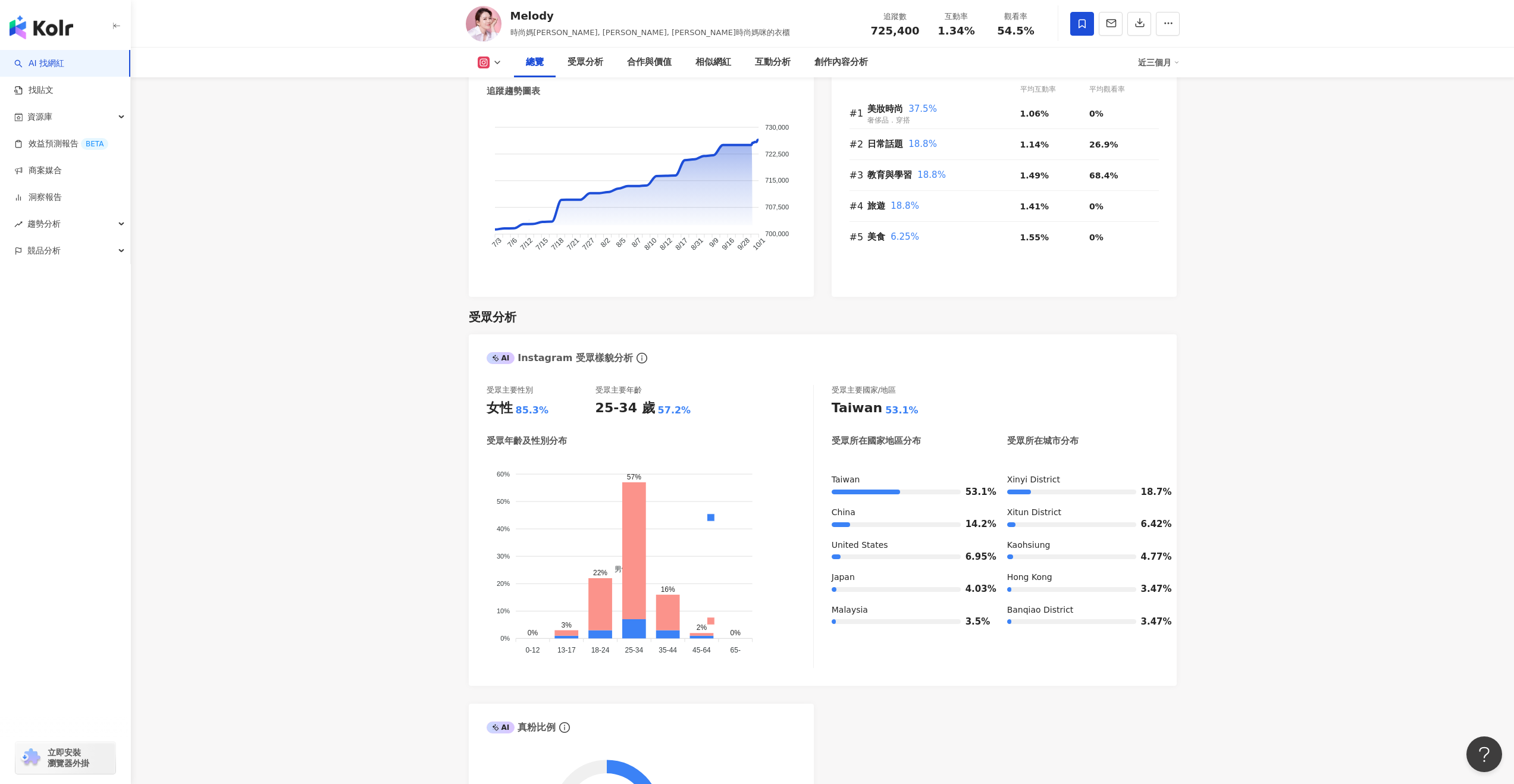
scroll to position [790, 0]
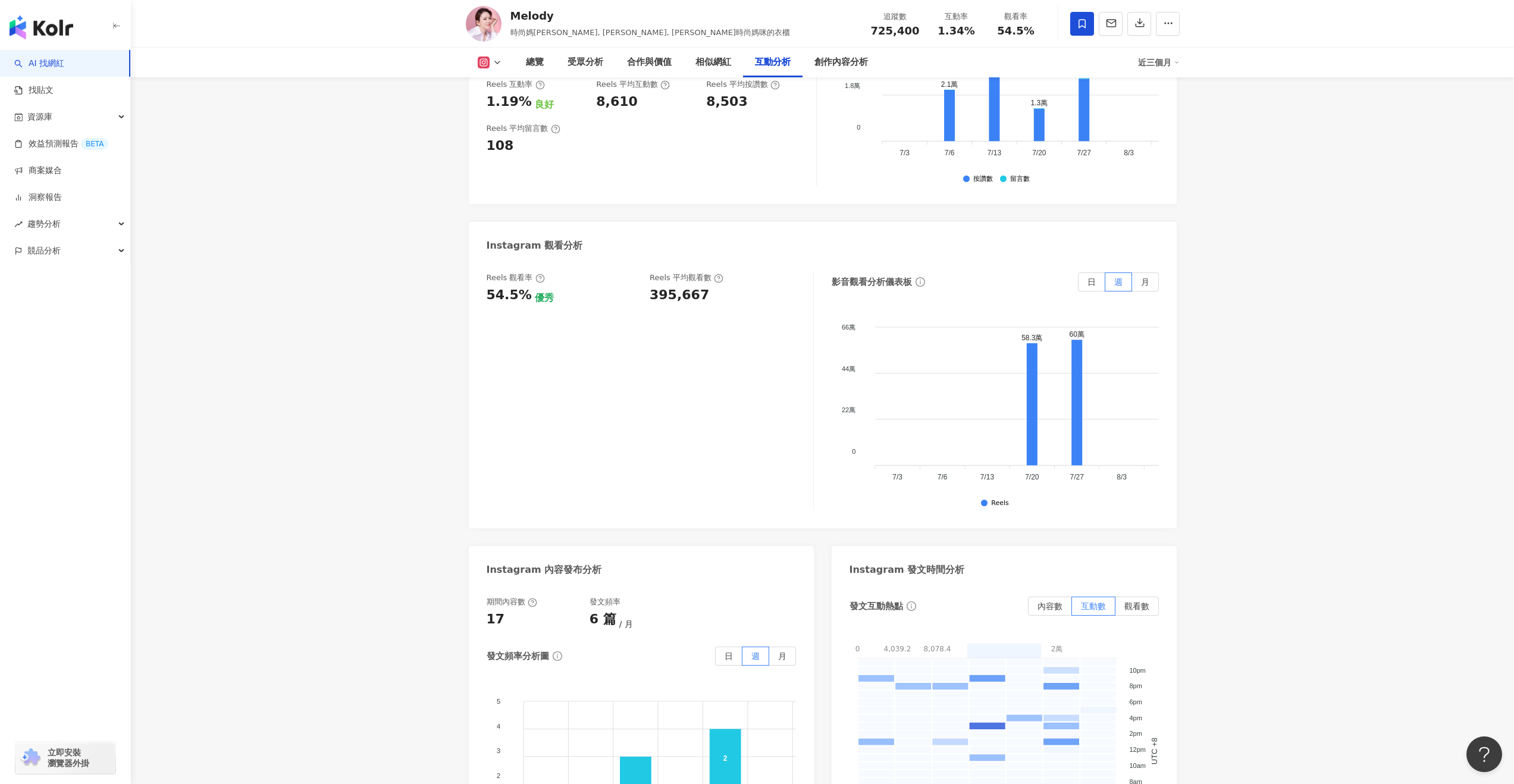
scroll to position [2631, 0]
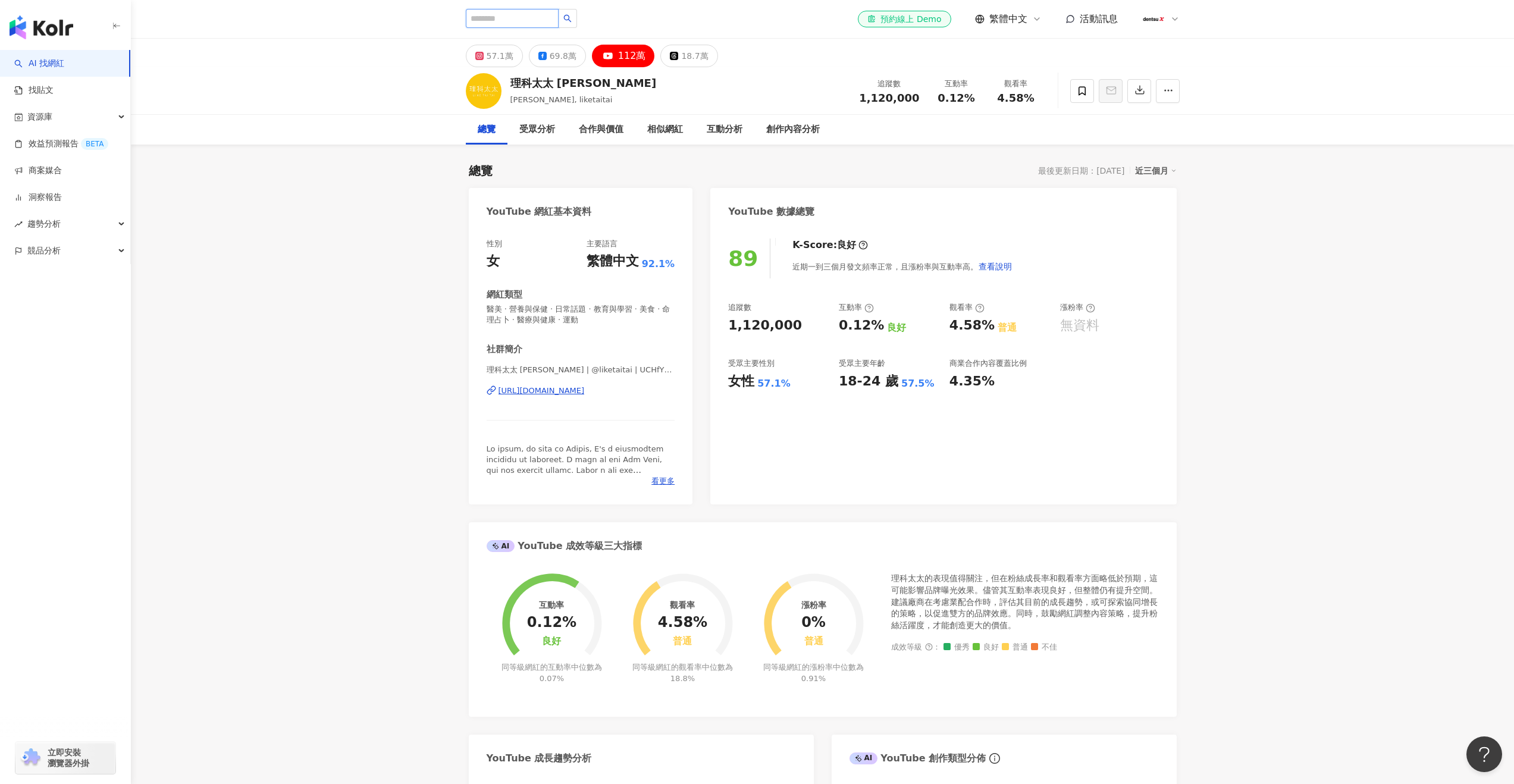
click at [504, 17] on input "search" at bounding box center [512, 19] width 93 height 19
paste input "**********"
type input "**********"
click at [532, 56] on icon at bounding box center [536, 58] width 8 height 8
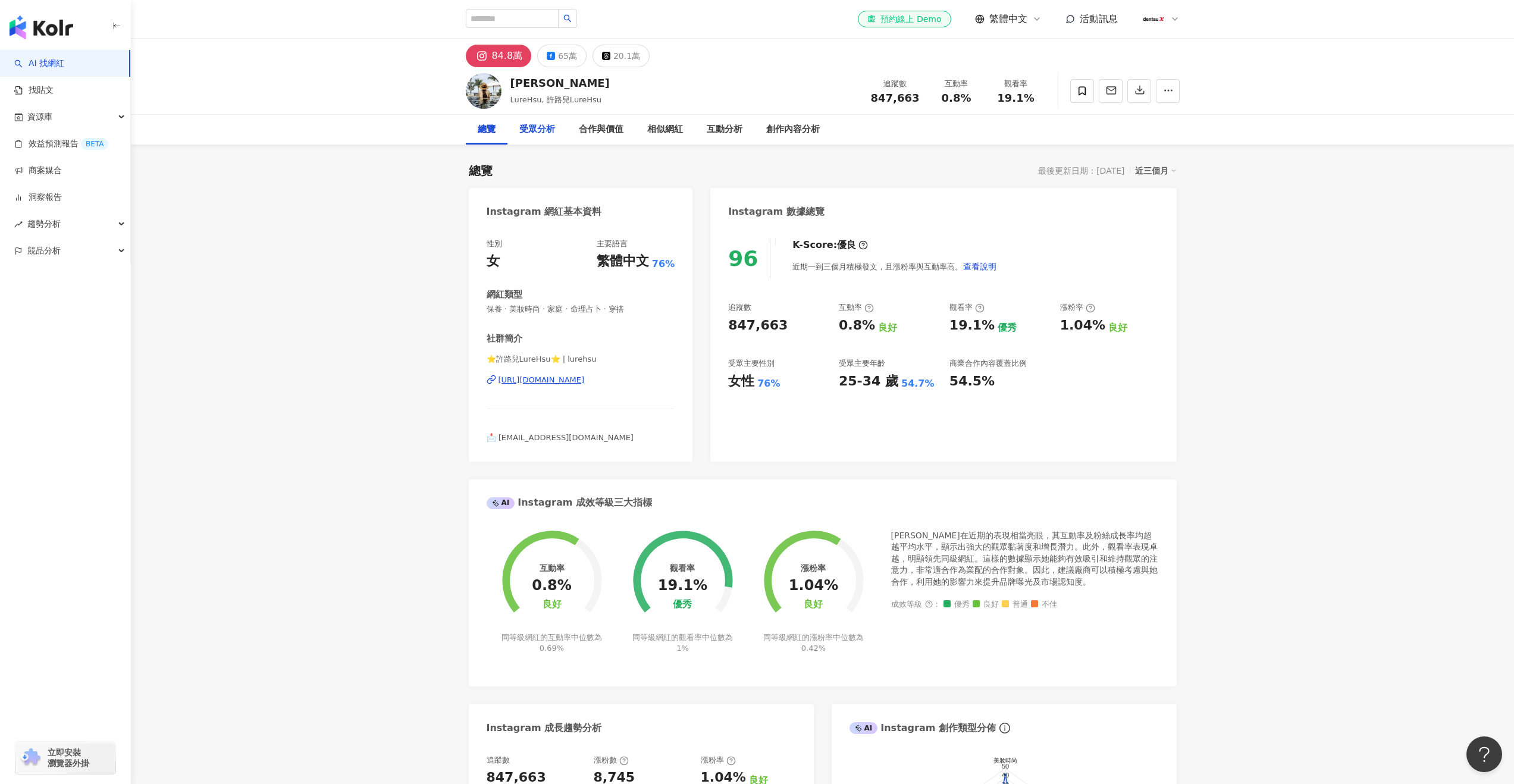
click at [539, 130] on div "受眾分析" at bounding box center [537, 129] width 36 height 14
click at [499, 64] on button "84.8萬" at bounding box center [499, 56] width 66 height 23
click at [496, 89] on img at bounding box center [484, 91] width 36 height 36
click at [519, 103] on span "LureHsu, 許路兒LureHsu" at bounding box center [556, 99] width 91 height 9
click at [486, 93] on img at bounding box center [484, 91] width 36 height 36
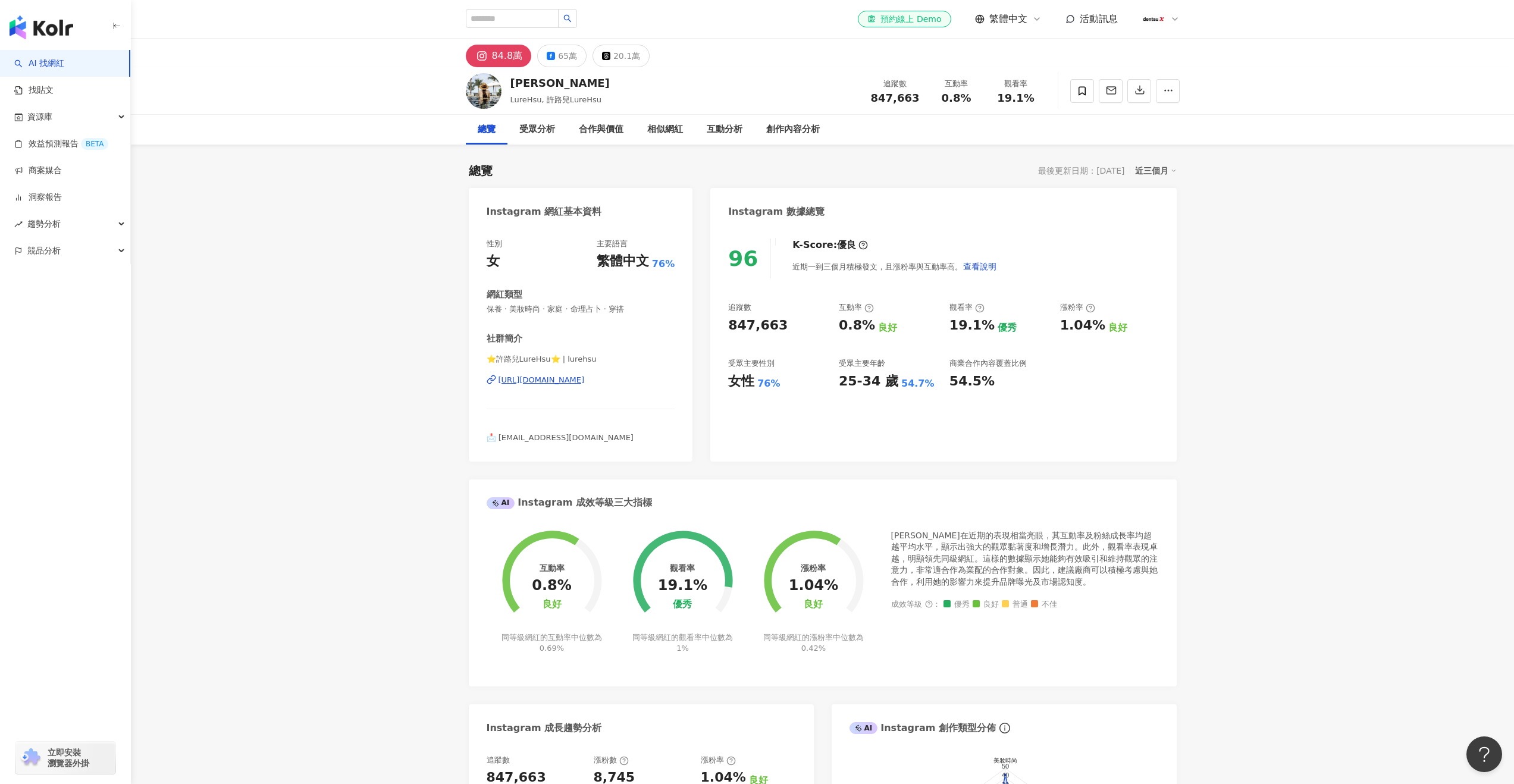
click at [486, 129] on div "總覽" at bounding box center [486, 129] width 18 height 14
click at [499, 56] on div "84.8萬" at bounding box center [507, 56] width 31 height 17
click at [1165, 91] on icon "button" at bounding box center [1169, 91] width 11 height 11
click at [1107, 60] on div "84.8萬 65萬 20.1萬" at bounding box center [823, 53] width 761 height 29
click at [585, 381] on div "https://www.instagram.com/lurehsu/" at bounding box center [541, 380] width 86 height 11
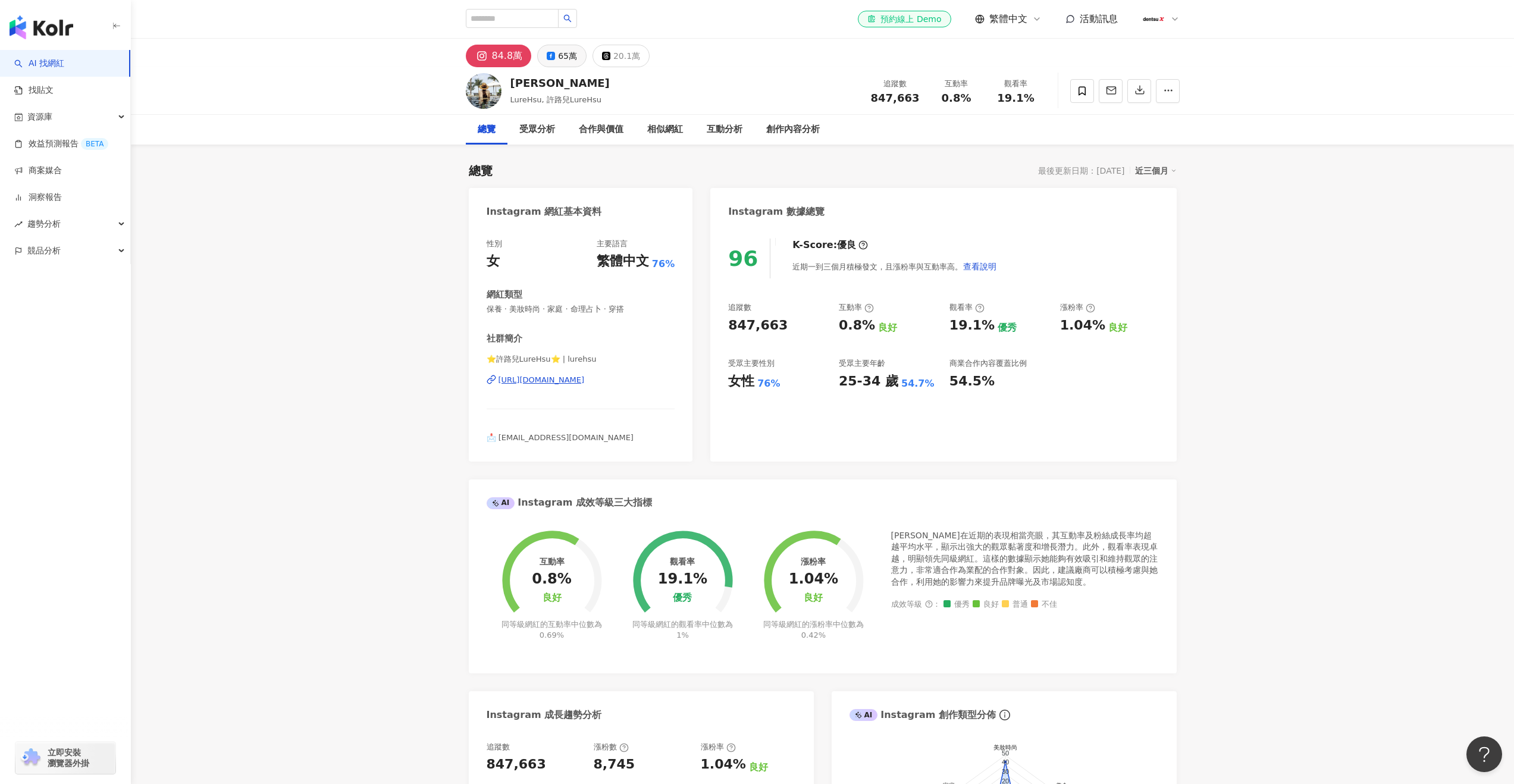
click at [558, 58] on div "65萬" at bounding box center [567, 56] width 19 height 17
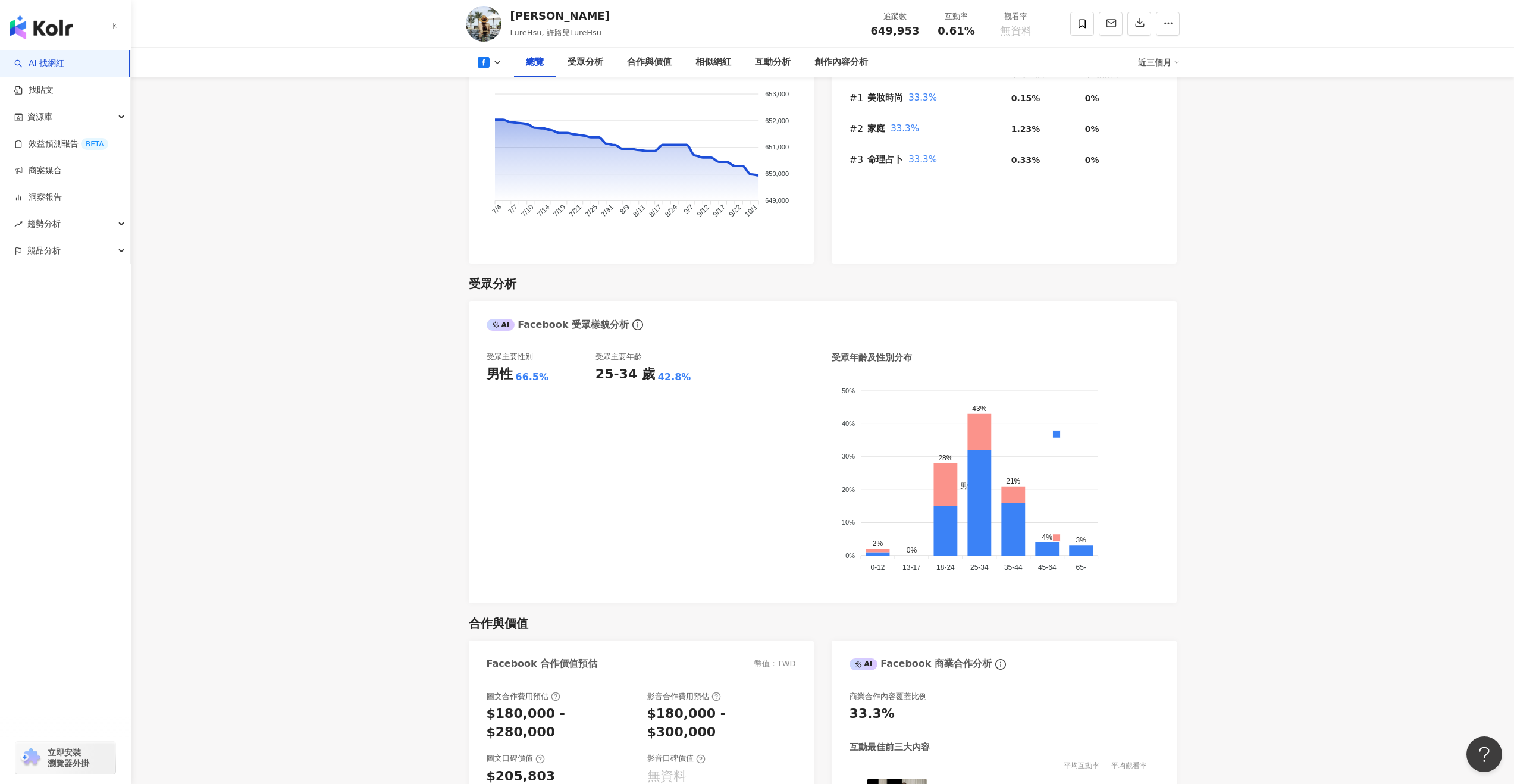
scroll to position [784, 0]
click at [488, 69] on div "總覽 受眾分析 合作與價值 相似網紅 互動分析 創作內容分析 近三個月" at bounding box center [823, 62] width 714 height 30
click at [489, 60] on button at bounding box center [490, 62] width 48 height 12
click at [498, 85] on button "Instagram" at bounding box center [505, 85] width 64 height 17
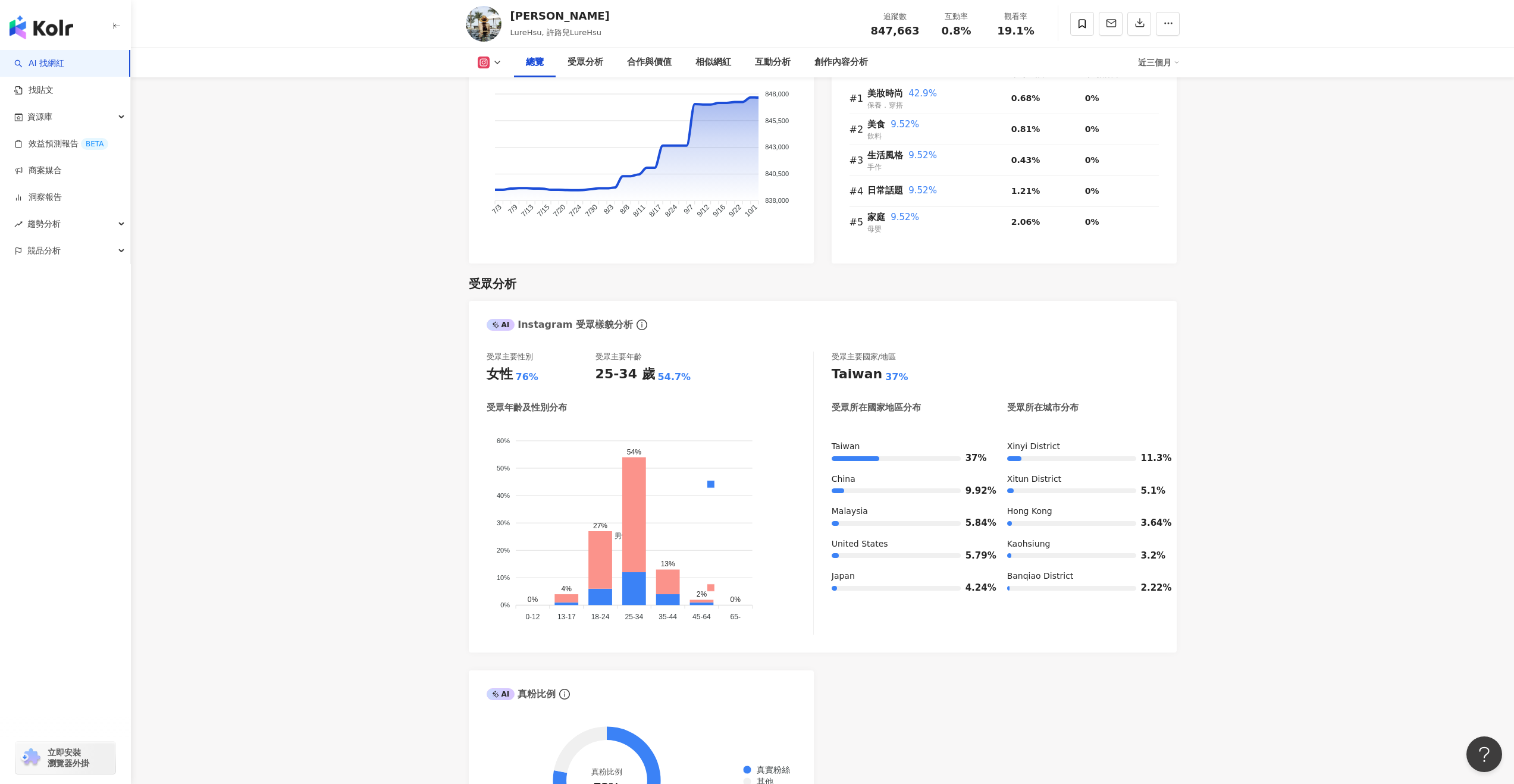
scroll to position [776, 0]
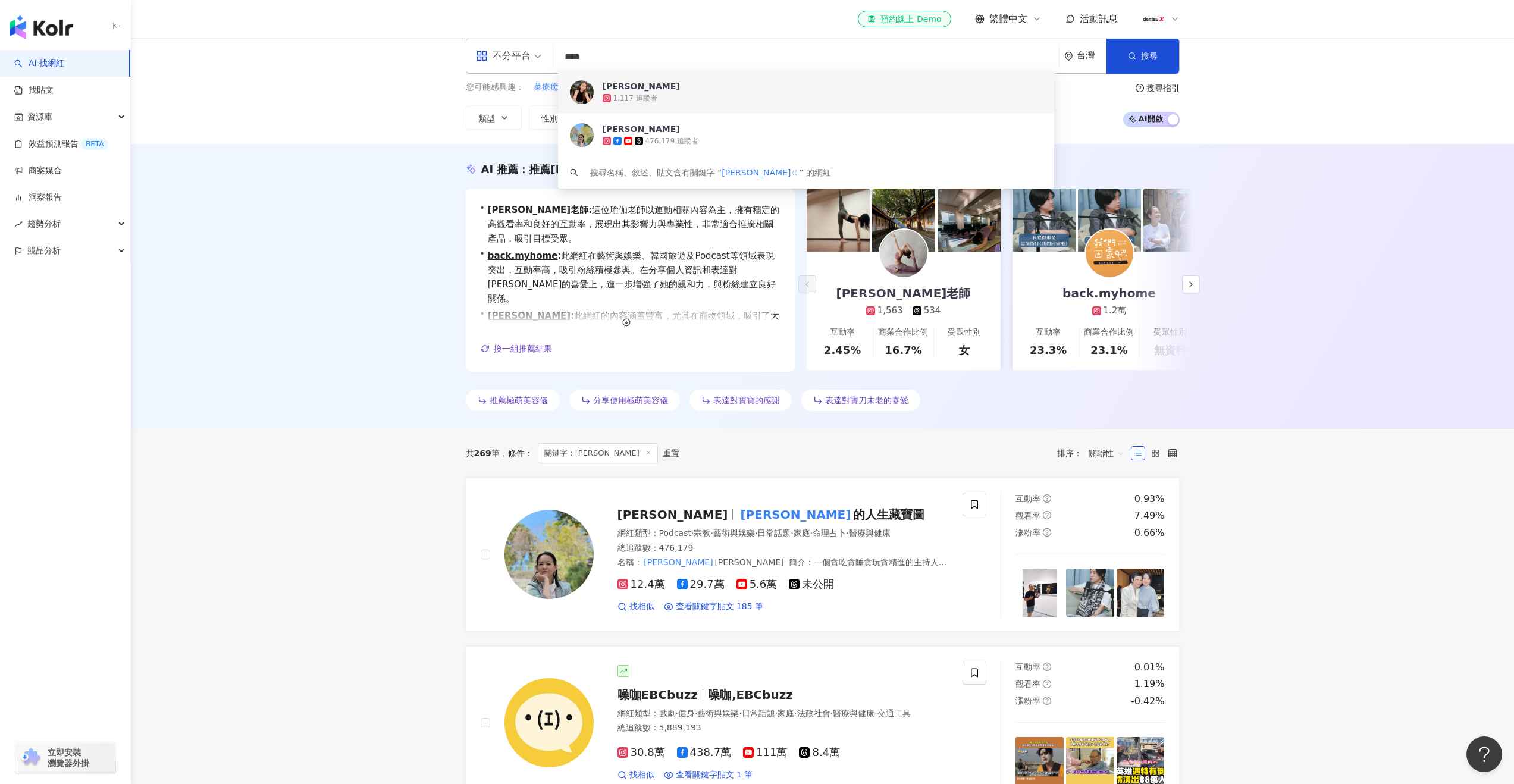
click at [724, 68] on input "****" at bounding box center [805, 57] width 496 height 23
click at [724, 67] on input "****" at bounding box center [805, 57] width 496 height 23
type input "*"
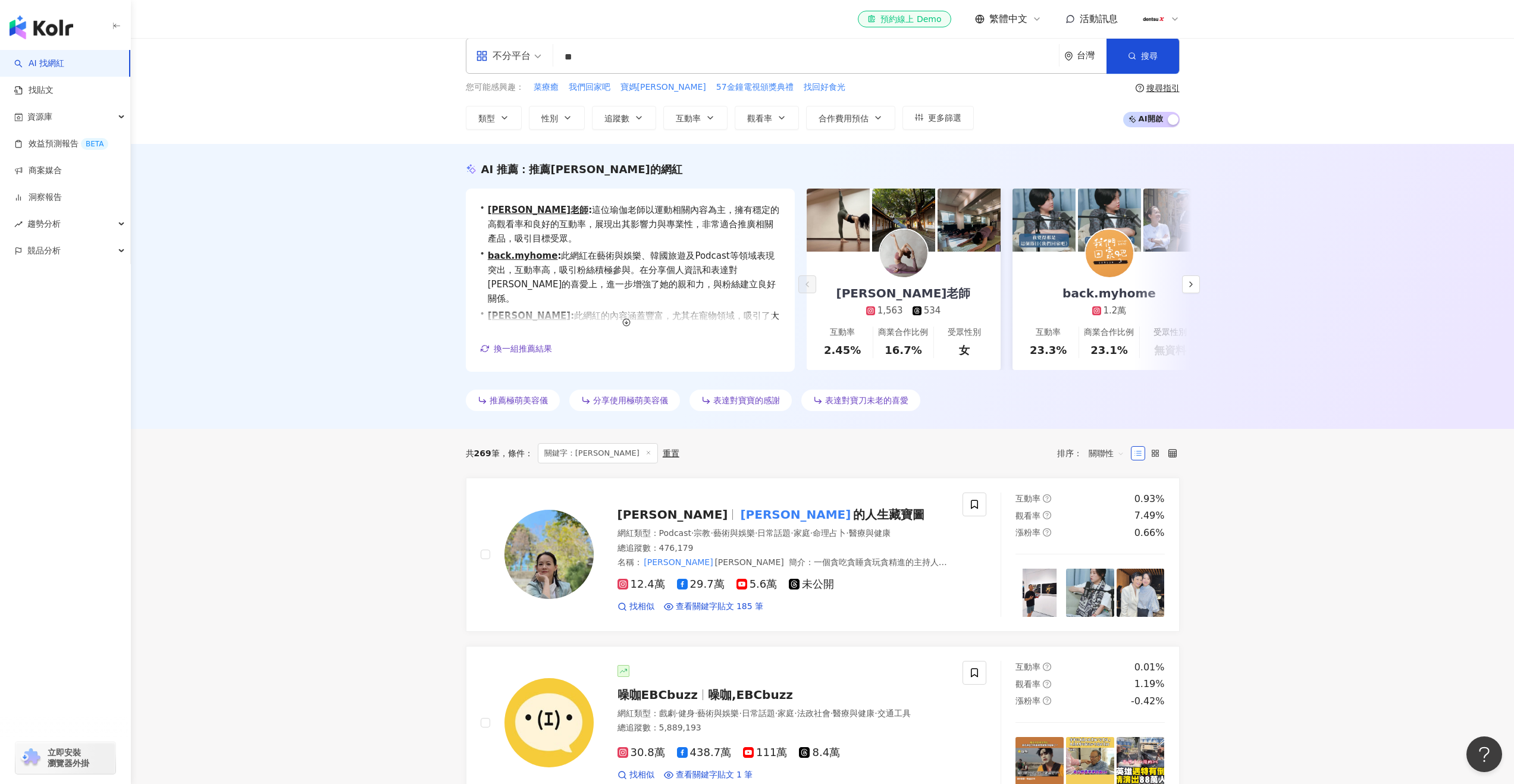
type input "*"
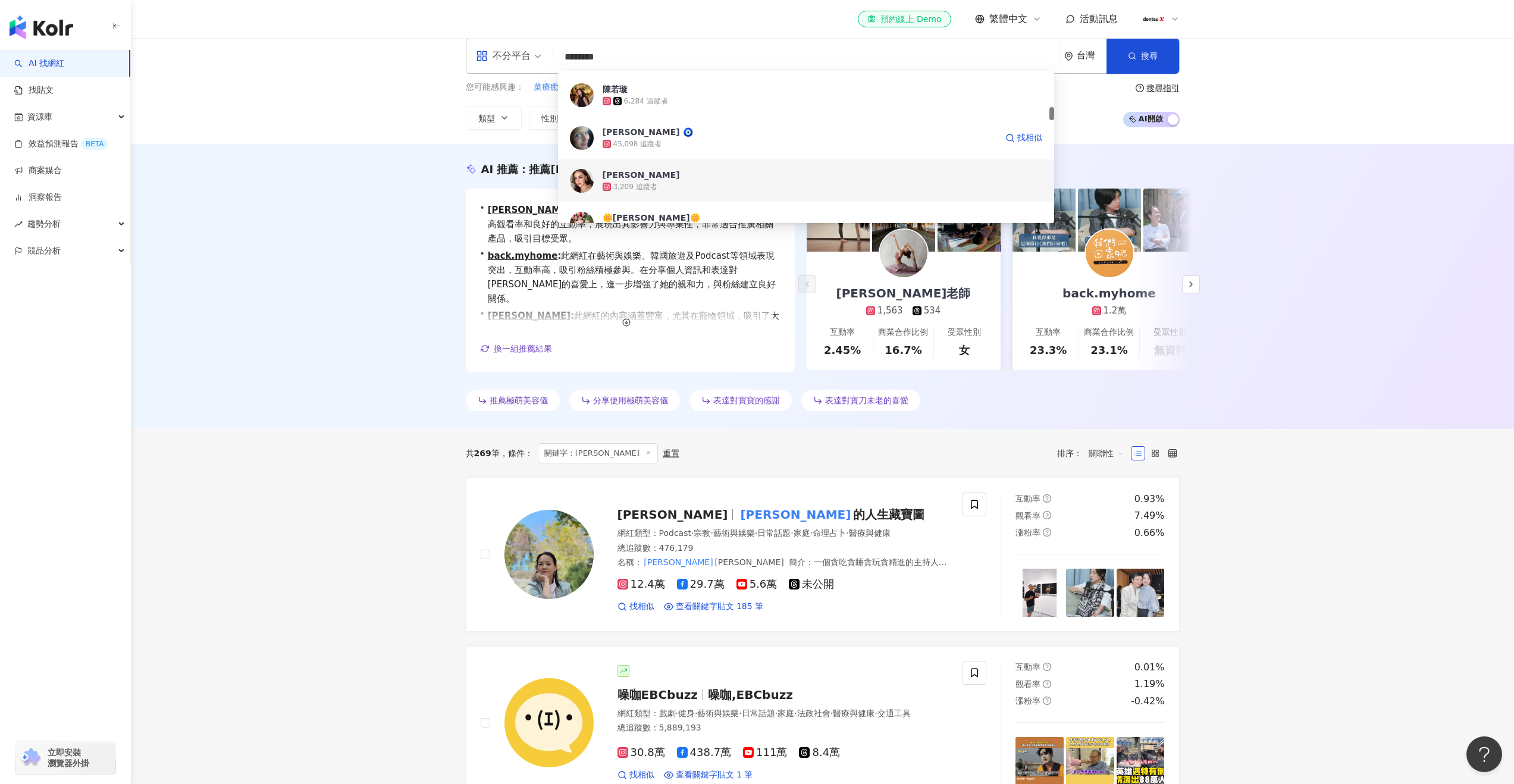
scroll to position [420, 0]
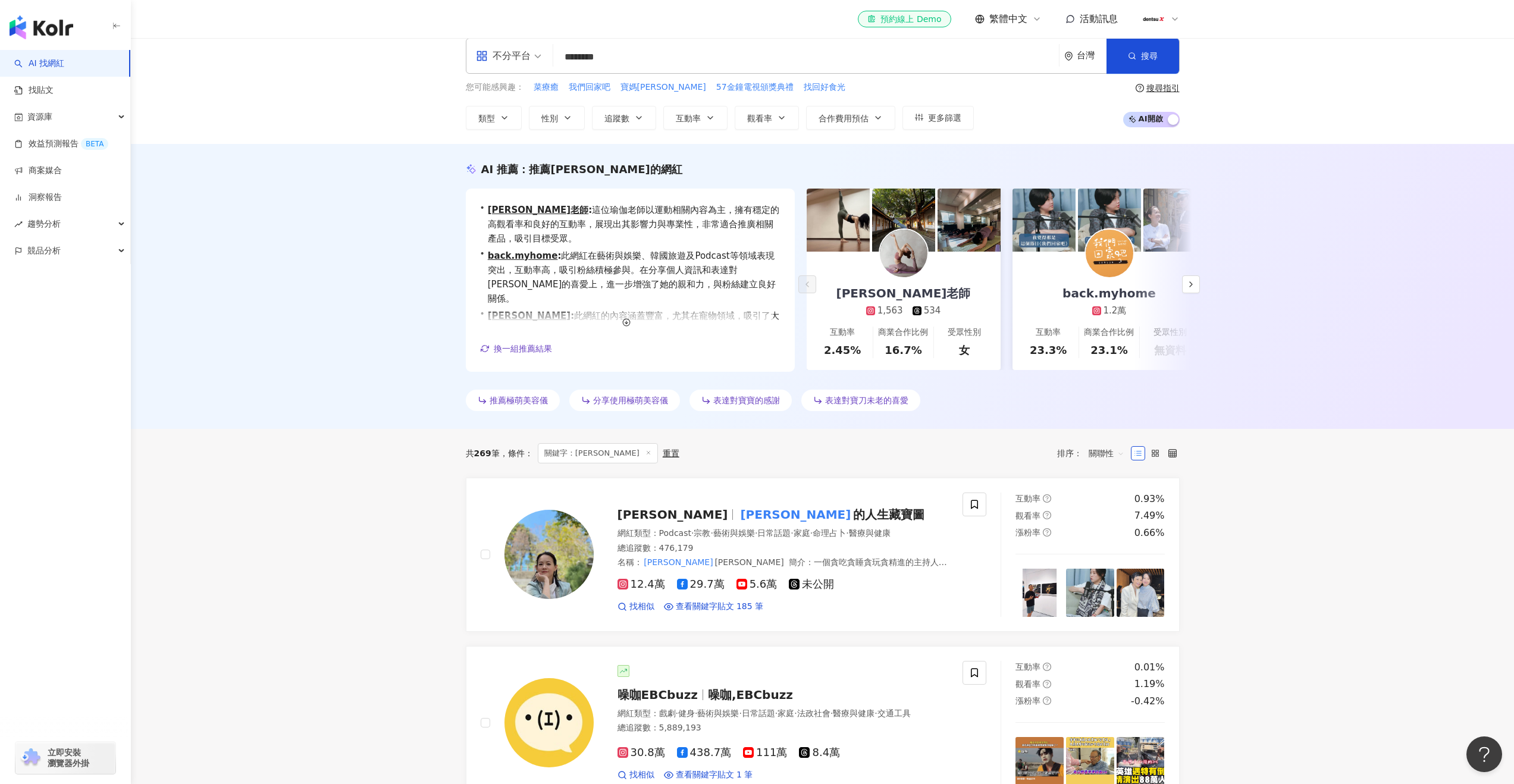
click at [618, 44] on div "不分平台 ******** 台灣 搜尋 671911e4-412f-495e-b089-5f80b229488a 39f1f18c-fe9f-4188-814…" at bounding box center [823, 56] width 714 height 36
click at [616, 54] on input "********" at bounding box center [805, 57] width 496 height 23
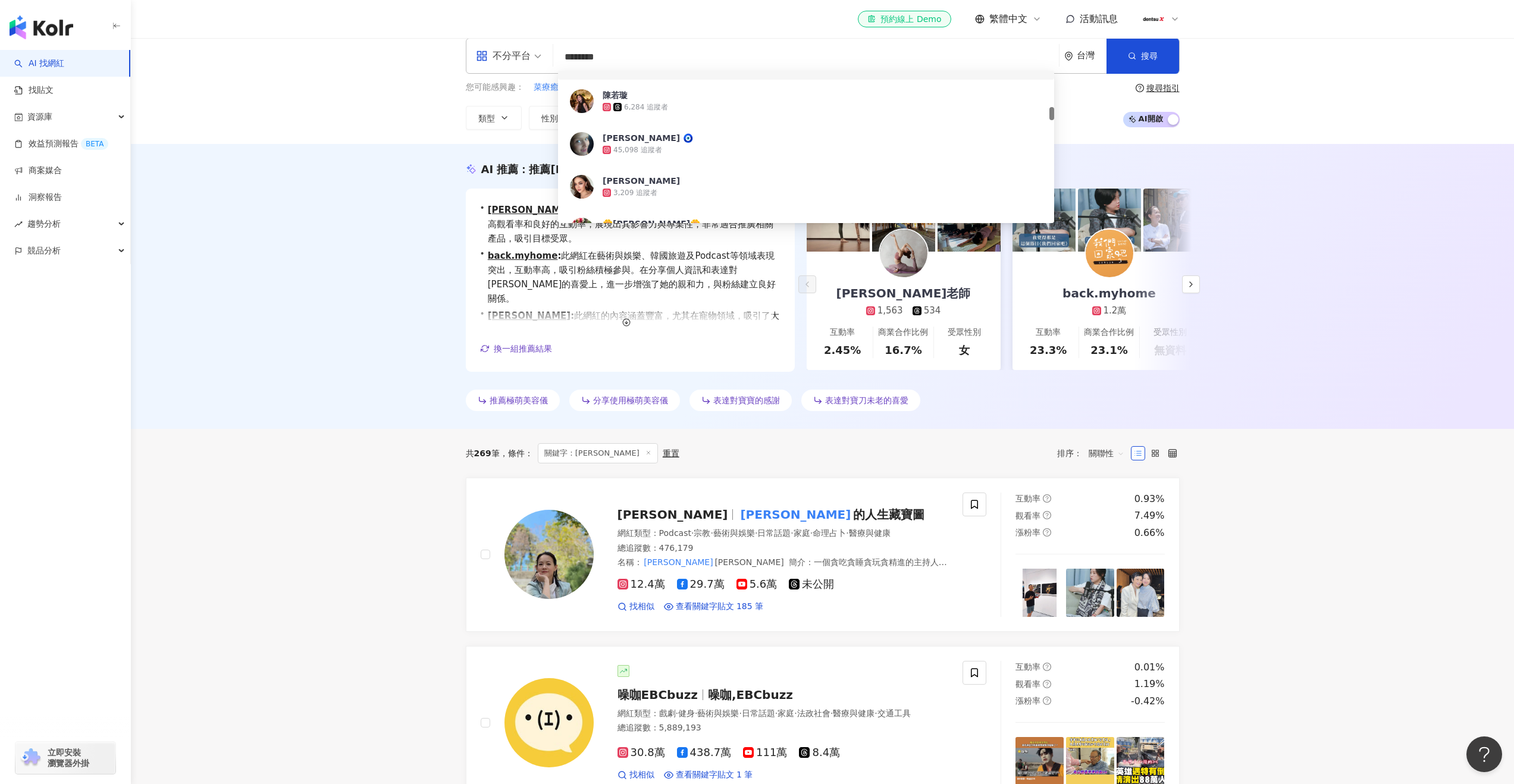
click at [616, 54] on input "********" at bounding box center [805, 57] width 496 height 23
paste input "search"
type input "*******"
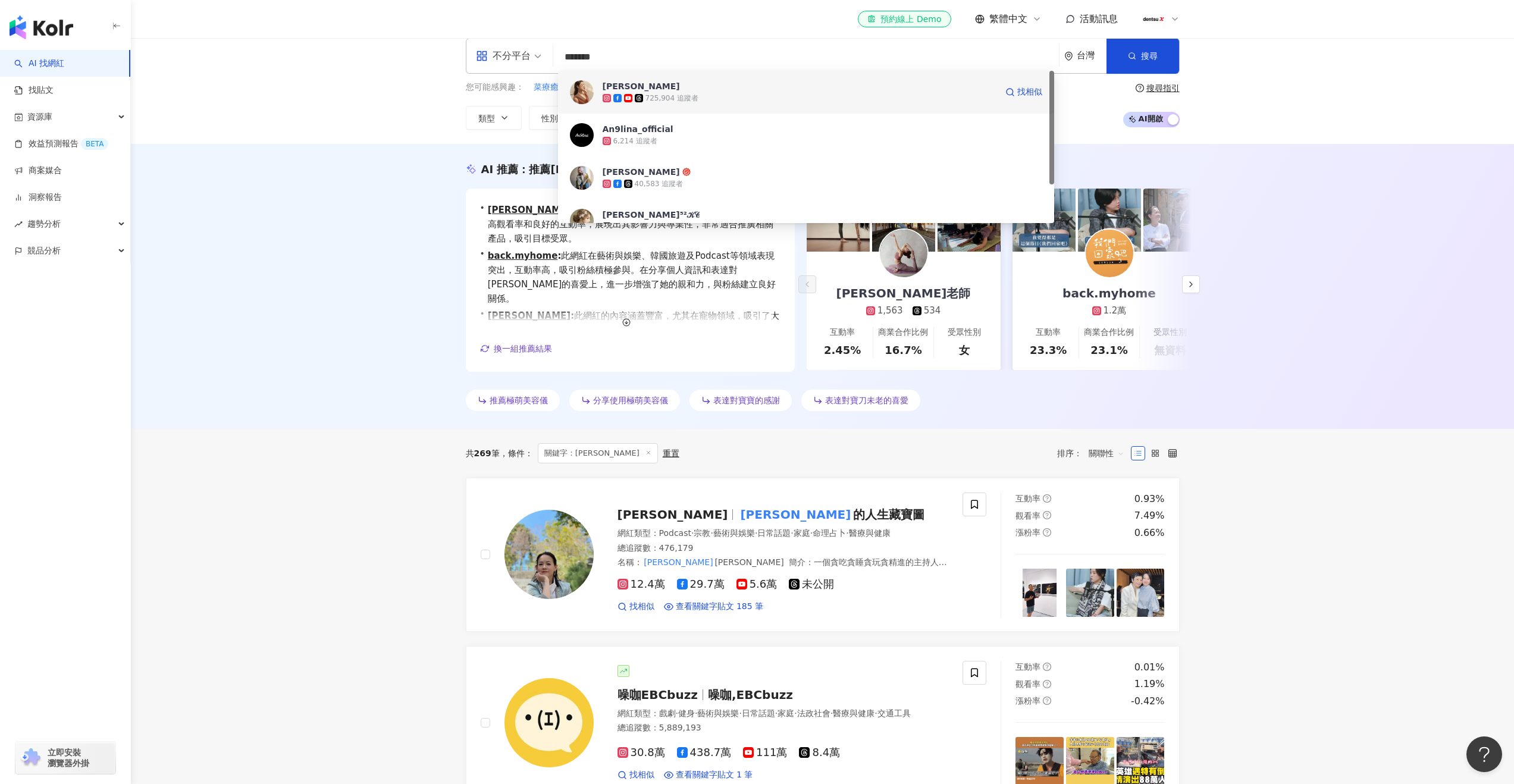
click at [629, 87] on div "Angelina Chen" at bounding box center [641, 86] width 77 height 12
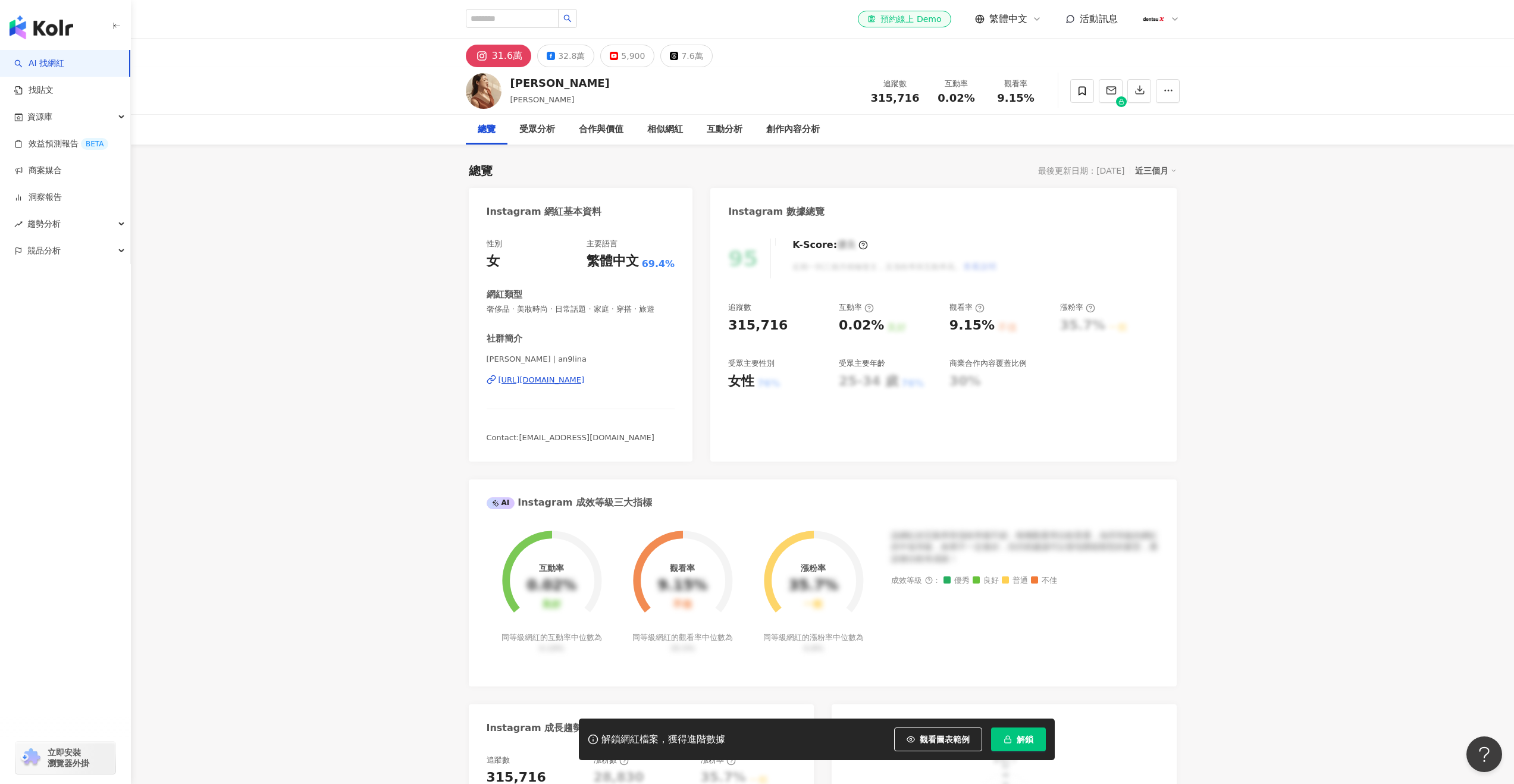
click at [1010, 746] on button "解鎖" at bounding box center [1019, 739] width 55 height 24
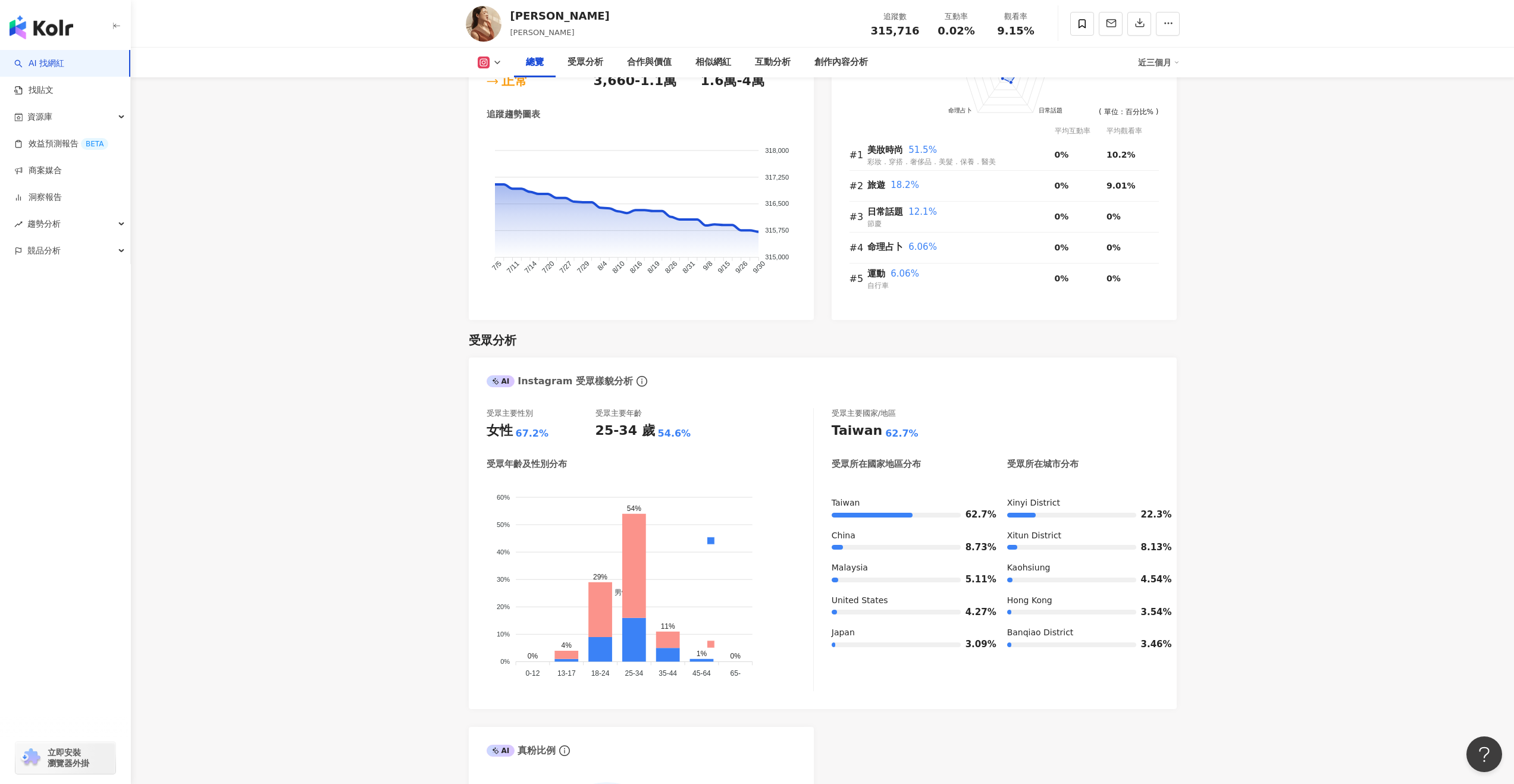
scroll to position [809, 0]
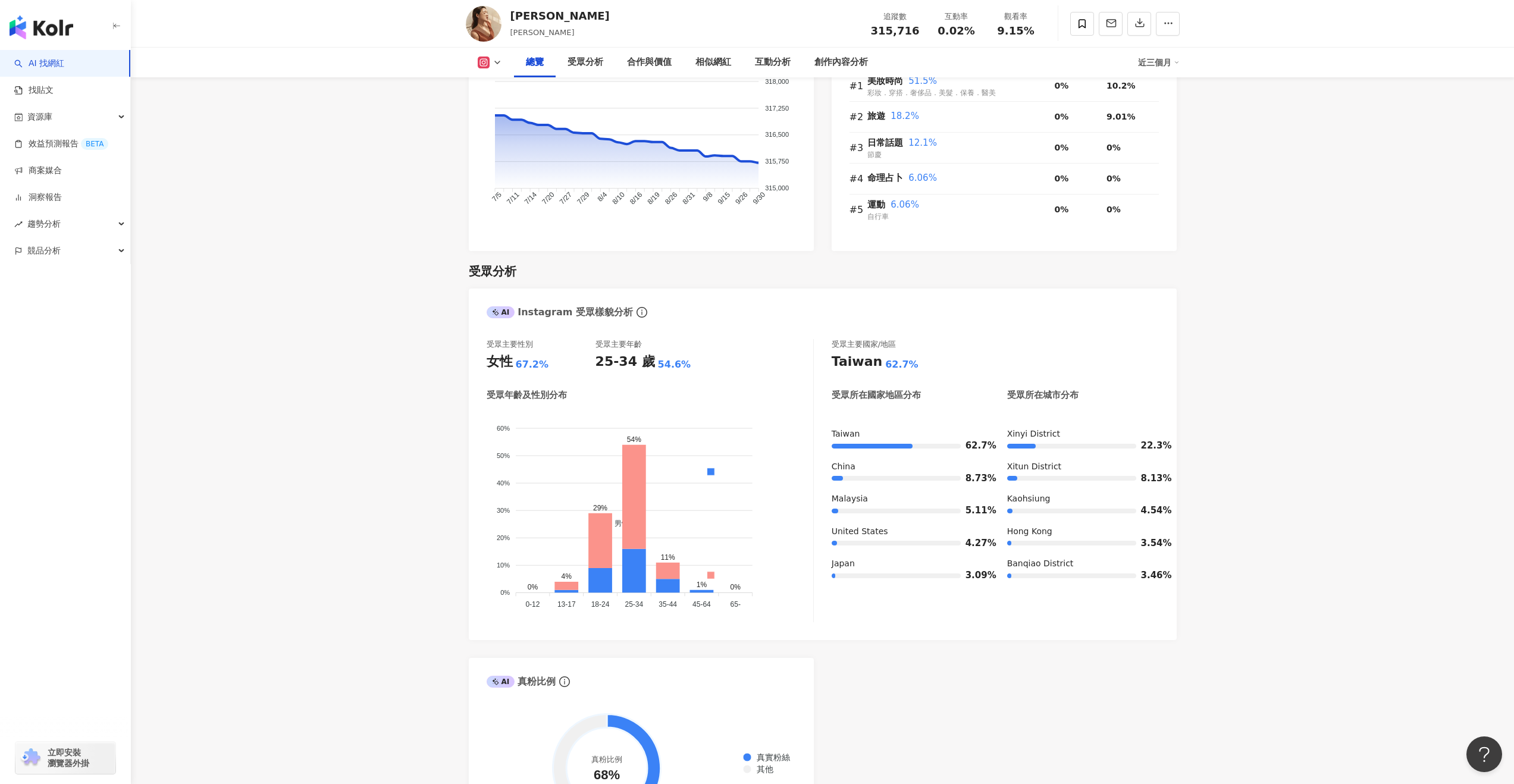
click at [495, 61] on icon at bounding box center [497, 63] width 10 height 10
click at [499, 109] on button "Facebook" at bounding box center [509, 111] width 72 height 17
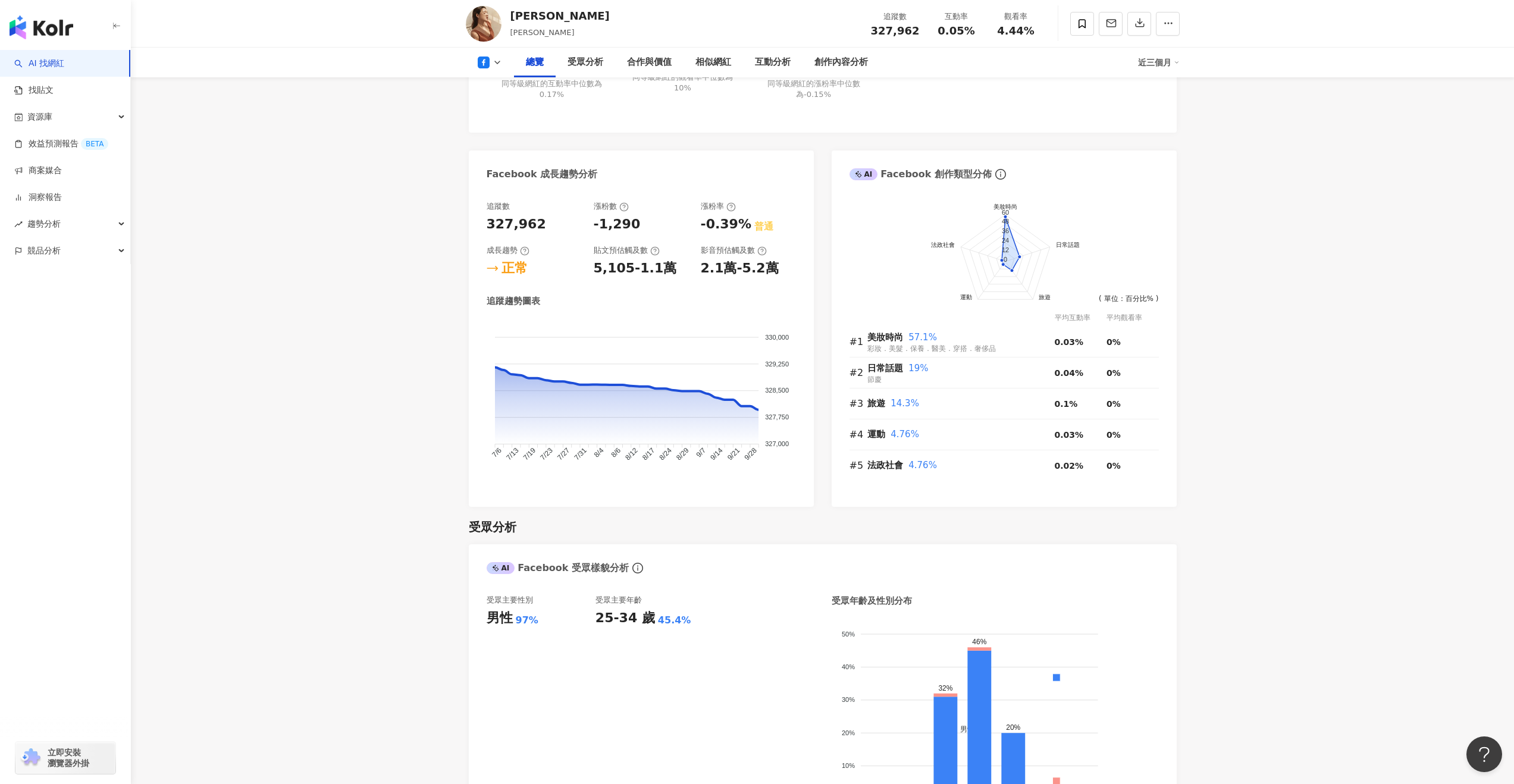
scroll to position [577, 0]
click at [54, 93] on link "找貼文" at bounding box center [34, 90] width 39 height 12
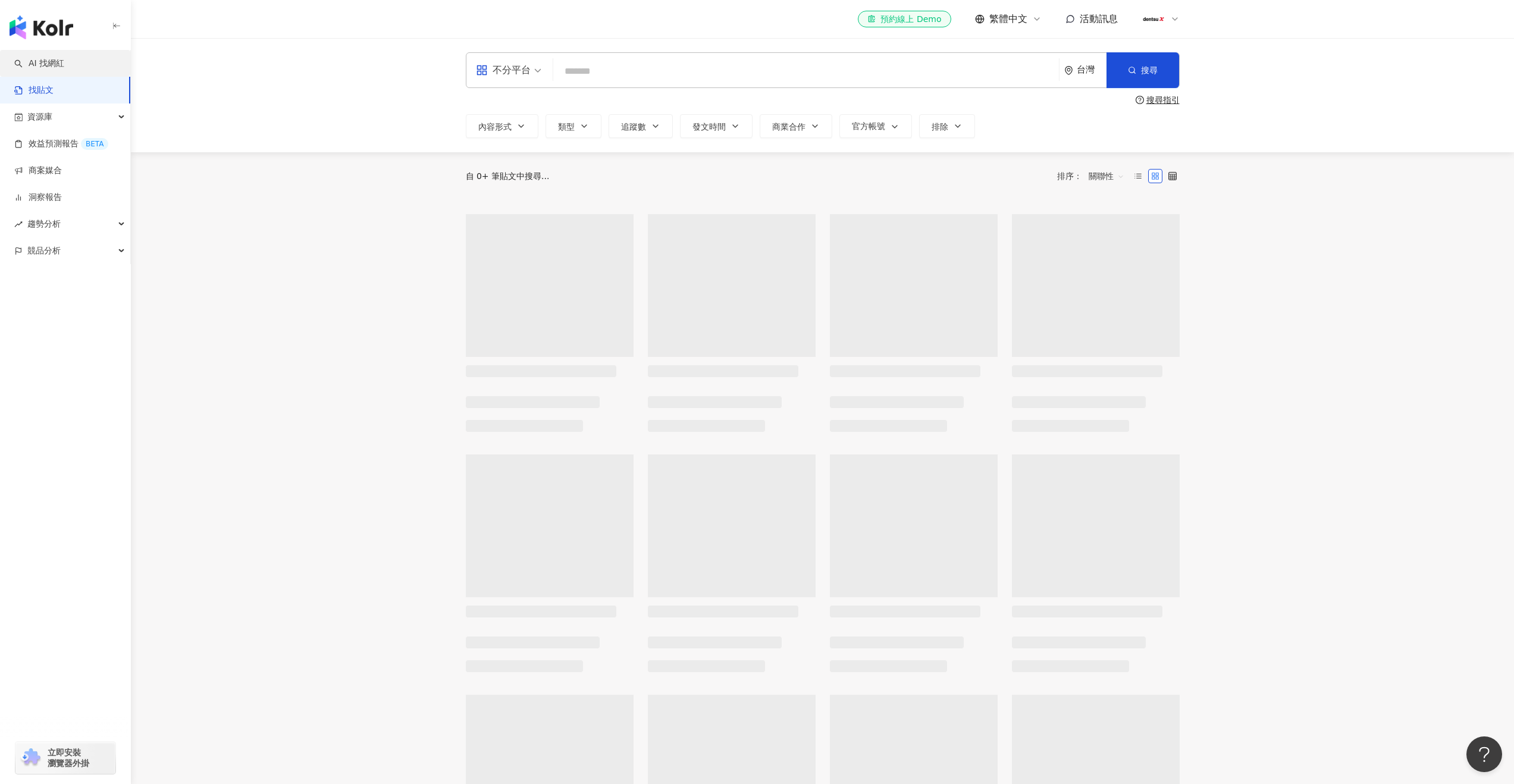
click at [63, 69] on link "AI 找網紅" at bounding box center [39, 63] width 50 height 12
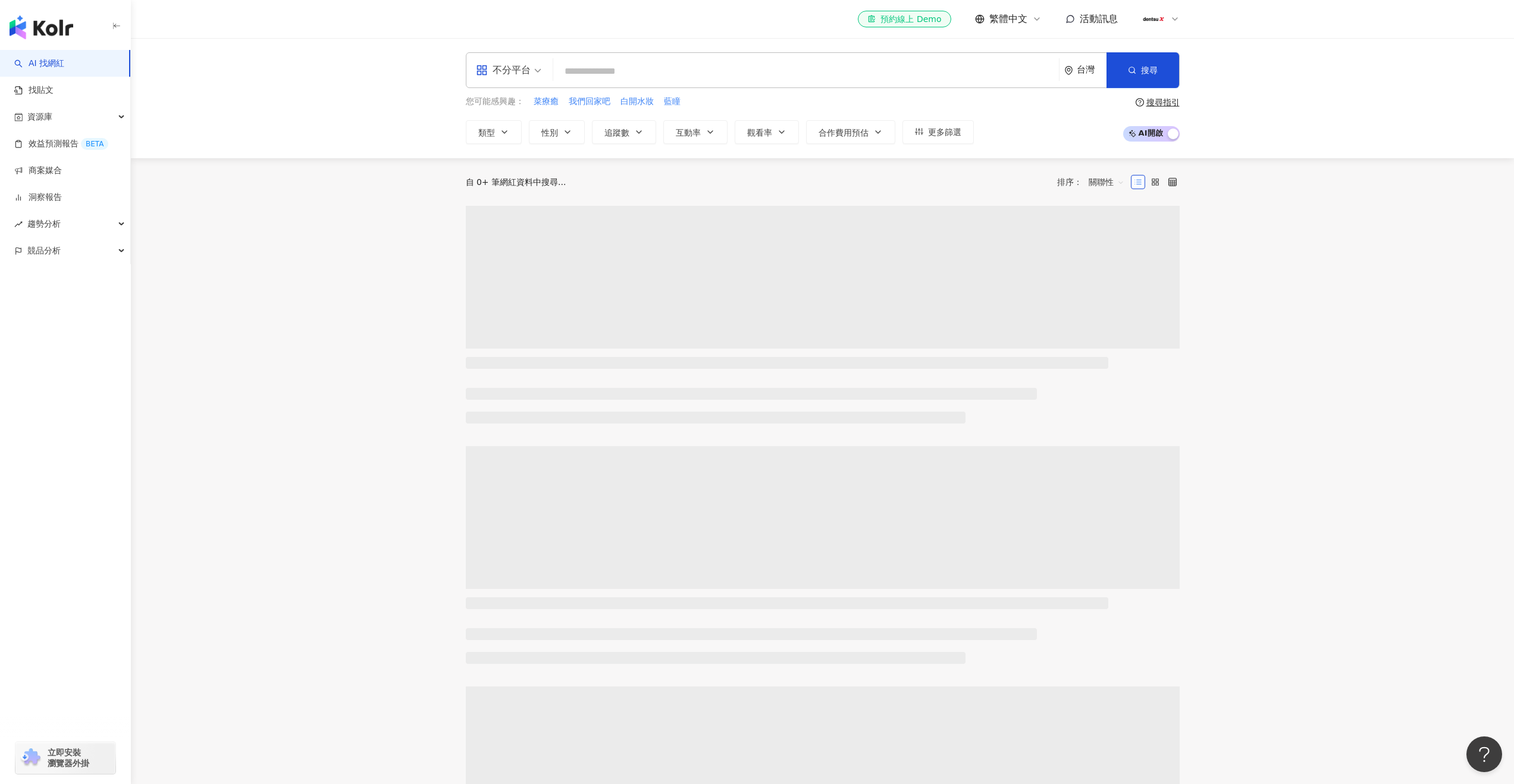
click at [592, 78] on input "search" at bounding box center [805, 71] width 496 height 23
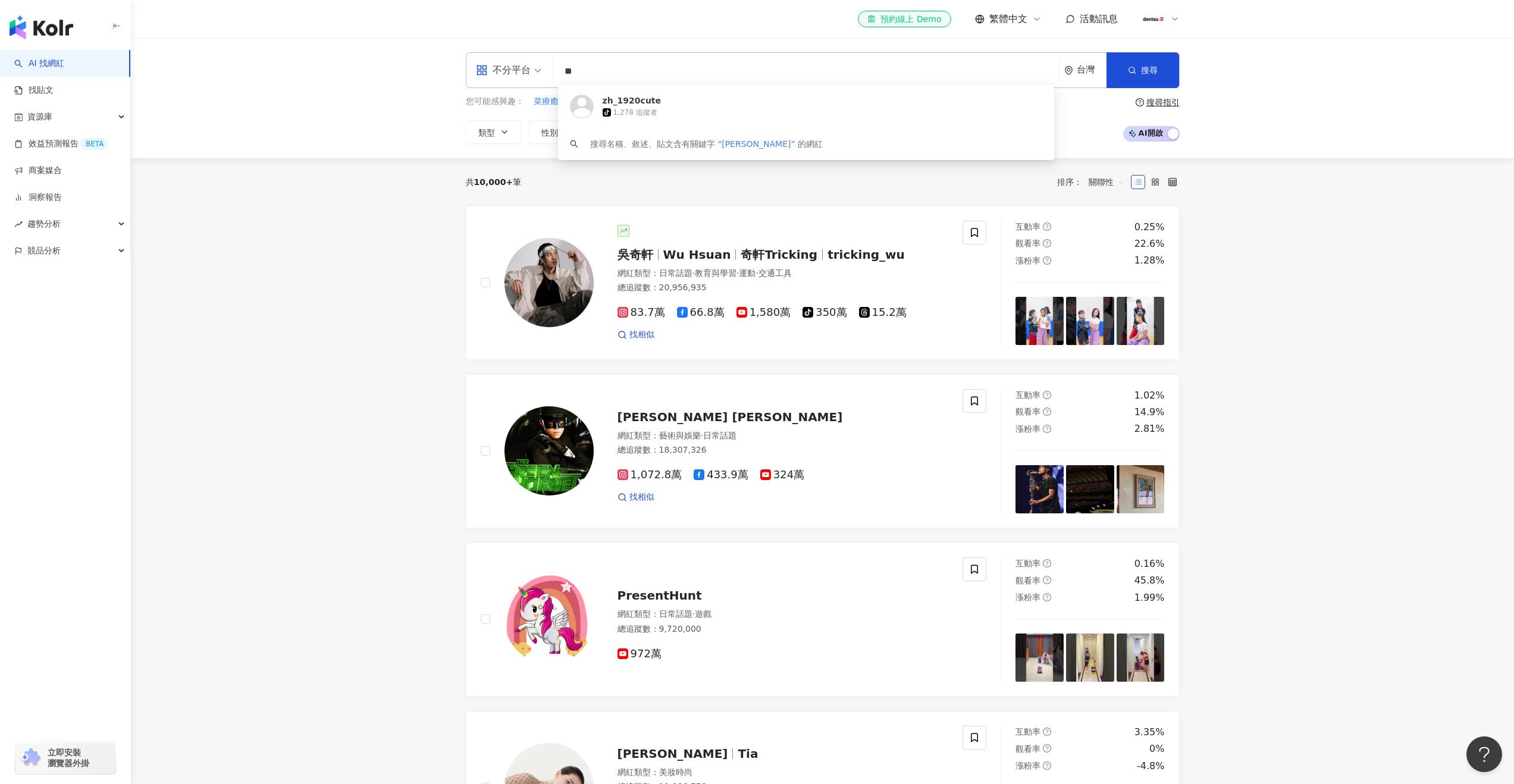
type input "*"
drag, startPoint x: 592, startPoint y: 76, endPoint x: 596, endPoint y: 125, distance: 49.2
click at [596, 105] on div "不分平台 增 * 台灣 搜尋 [URL][DOMAIN_NAME] zh_1920cute tiktok-icon 1,278 追蹤者 搜尋名稱、敘述、貼文含…" at bounding box center [823, 98] width 761 height 91
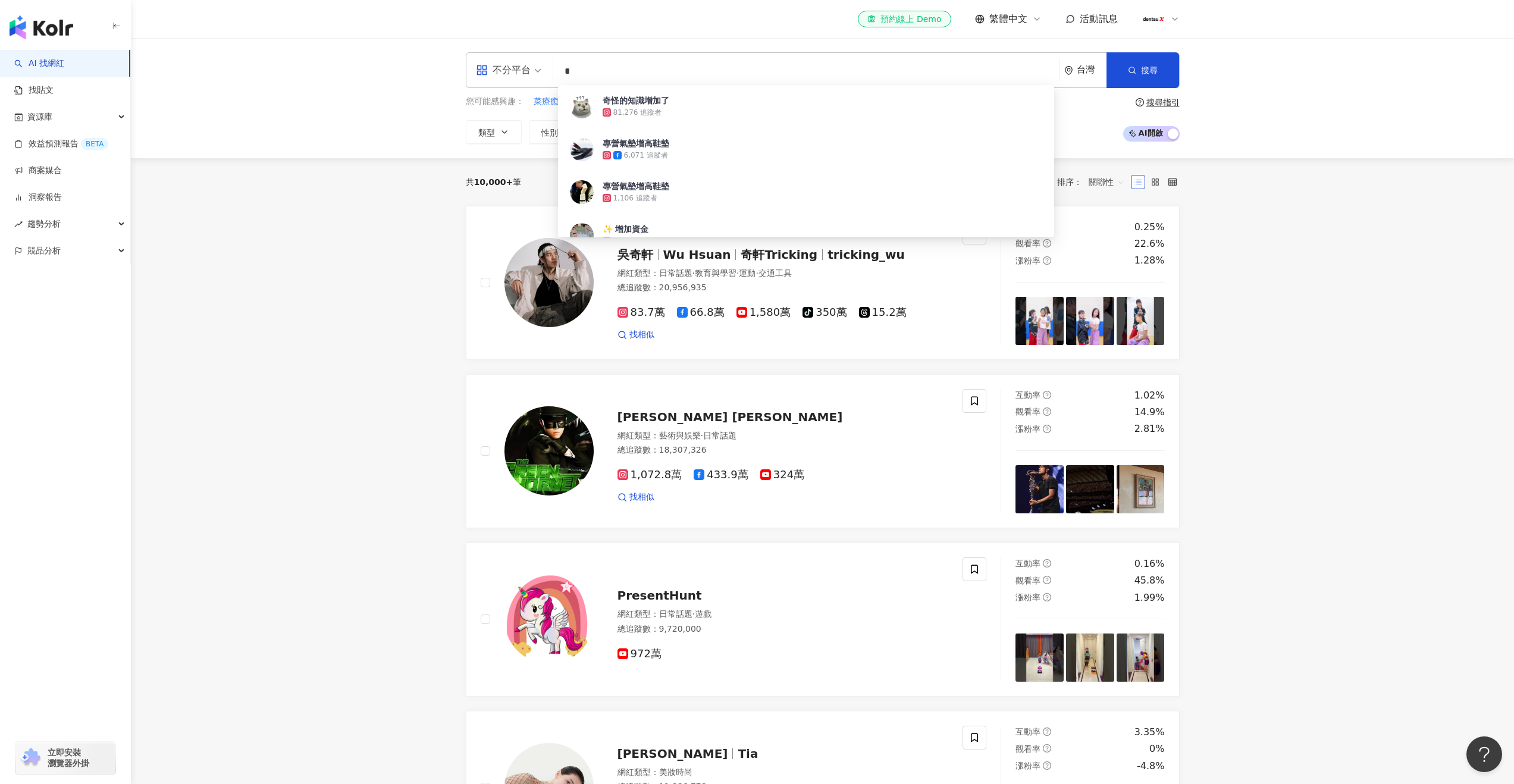
type input "*"
